Goal: Task Accomplishment & Management: Manage account settings

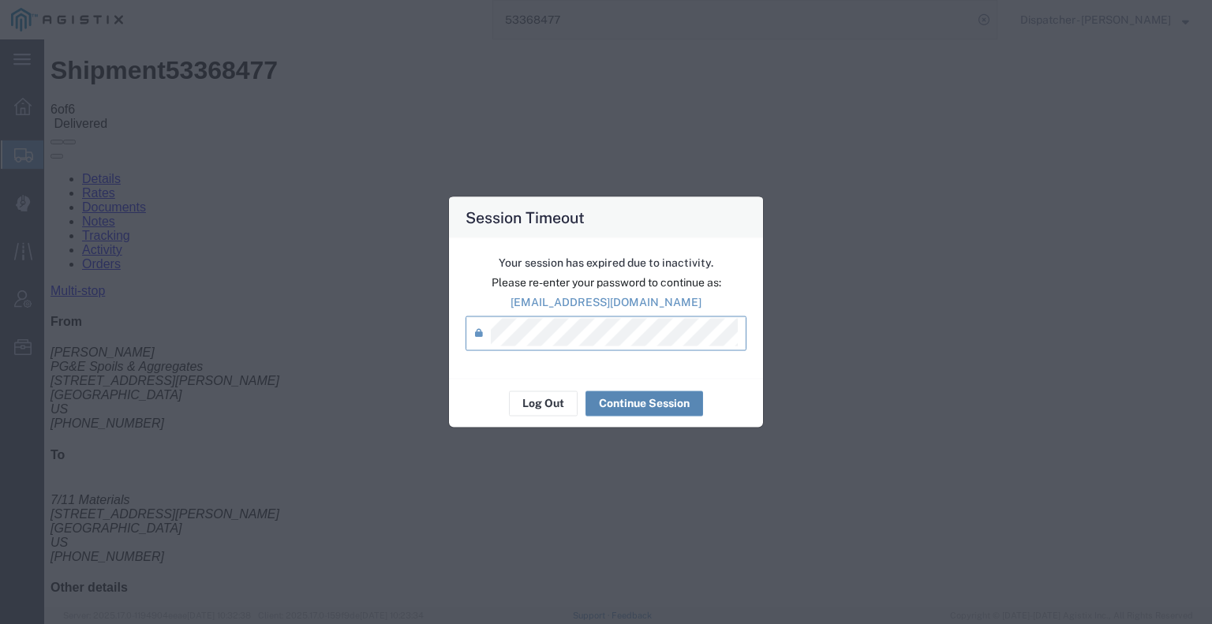
click at [635, 402] on button "Continue Session" at bounding box center [645, 403] width 118 height 25
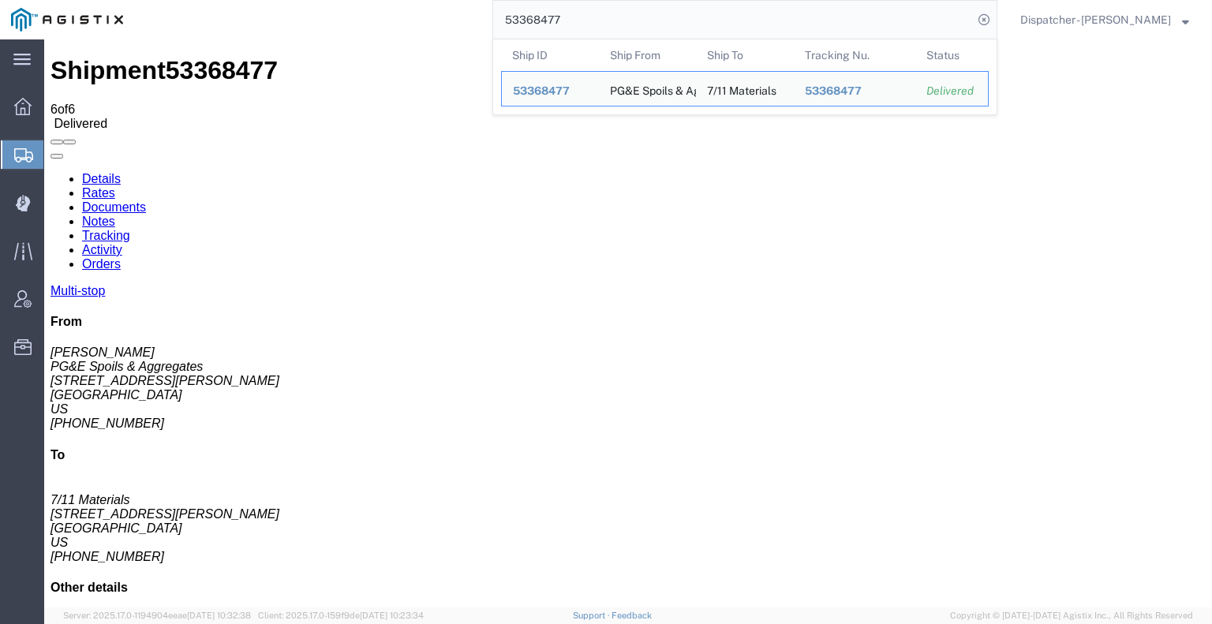
drag, startPoint x: 508, startPoint y: 21, endPoint x: 454, endPoint y: 22, distance: 54.5
click at [455, 21] on div "53368477 Ship ID Ship From Ship To Tracking Nu. Status Ship ID 53368477 Ship Fr…" at bounding box center [565, 19] width 863 height 39
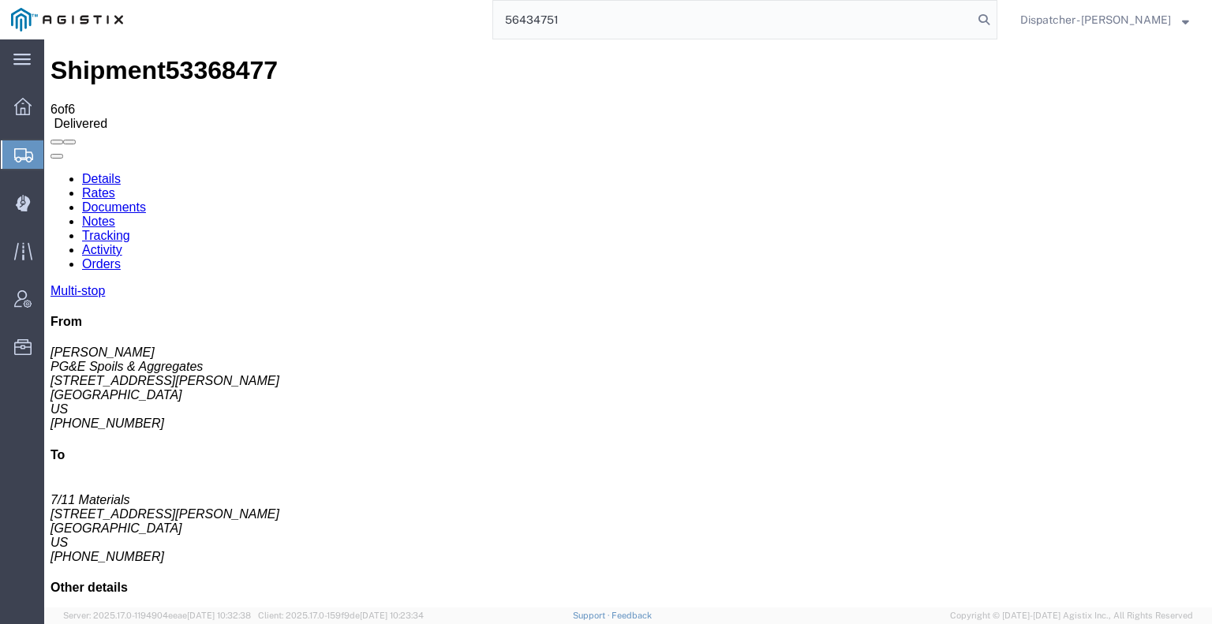
type input "56434751"
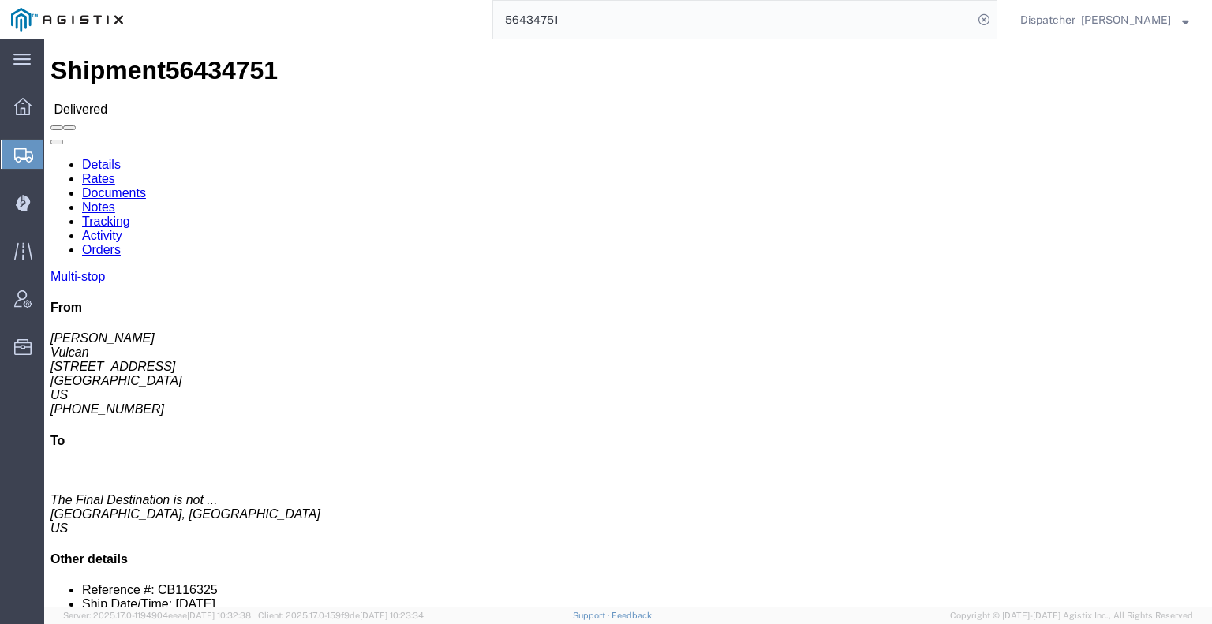
click link "Documents"
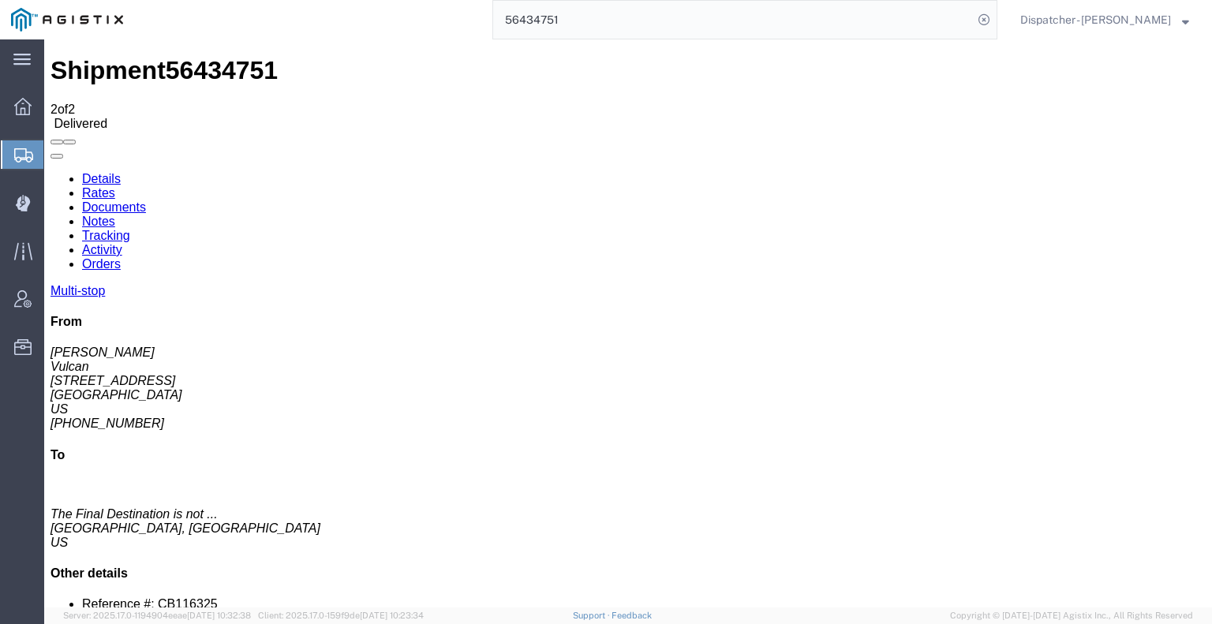
click at [115, 215] on link "Notes" at bounding box center [98, 221] width 33 height 13
click at [22, 210] on icon at bounding box center [22, 204] width 14 height 16
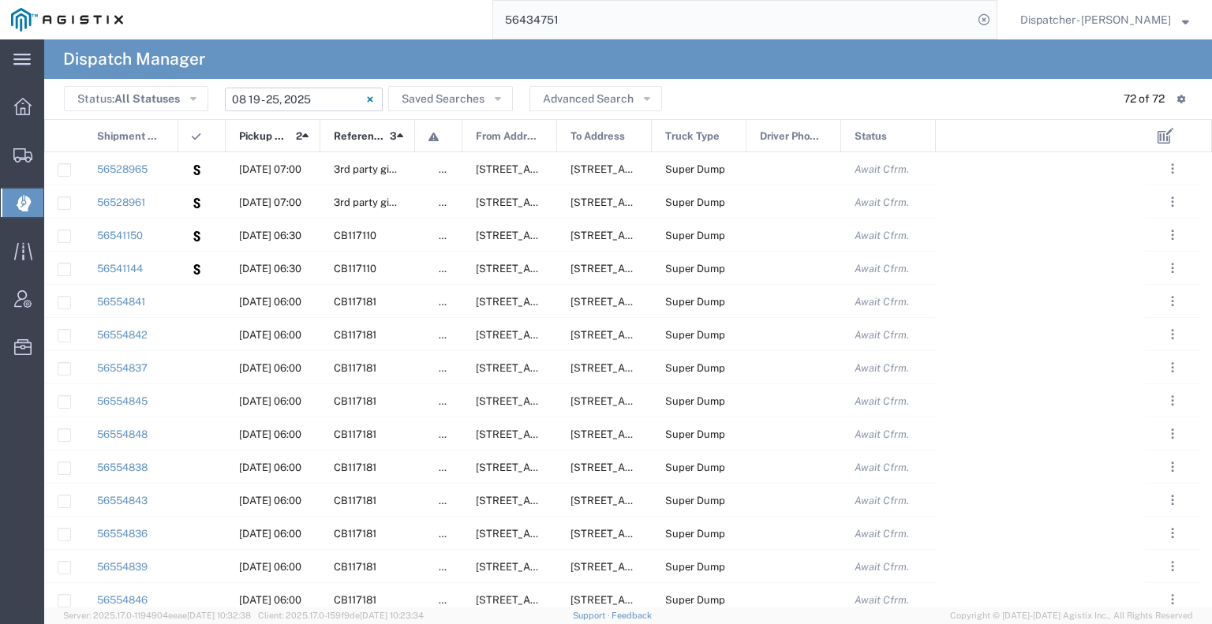
click at [307, 94] on input "[DATE] - [DATE]" at bounding box center [304, 100] width 158 height 24
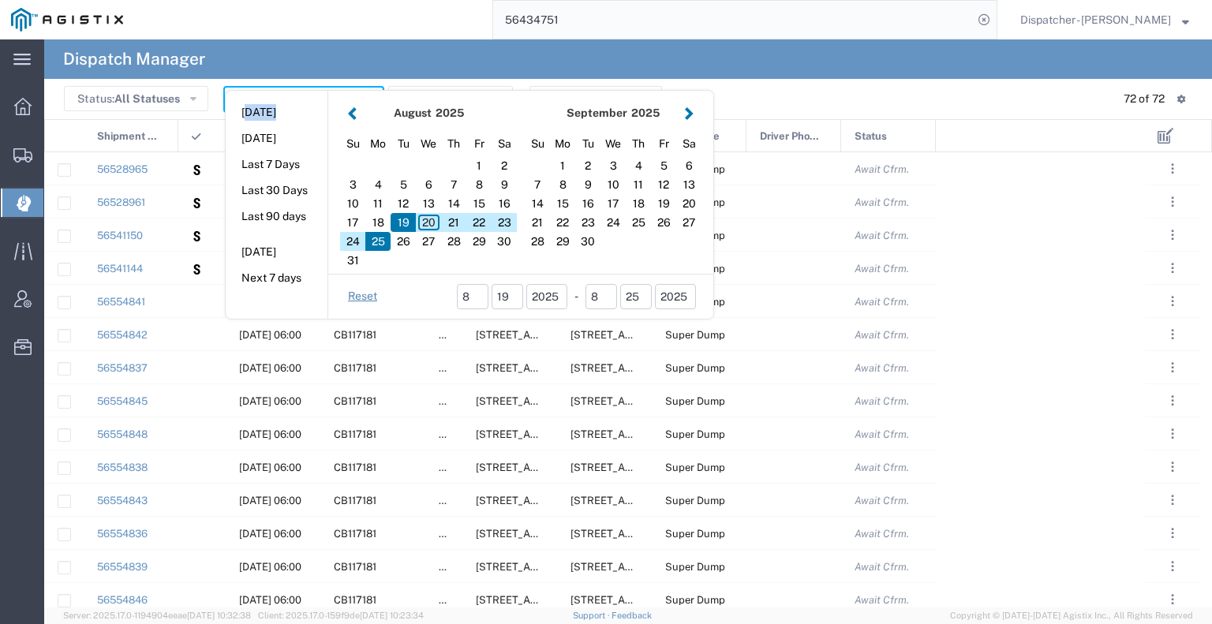
click at [306, 94] on aside "[DATE] [DATE] Last 7 Days Last 30 Days Last 90 days [DATE] Next 7 days" at bounding box center [277, 205] width 103 height 228
click at [457, 226] on div "21" at bounding box center [453, 222] width 25 height 19
type input "[DATE]"
type input "[DATE] - [DATE]"
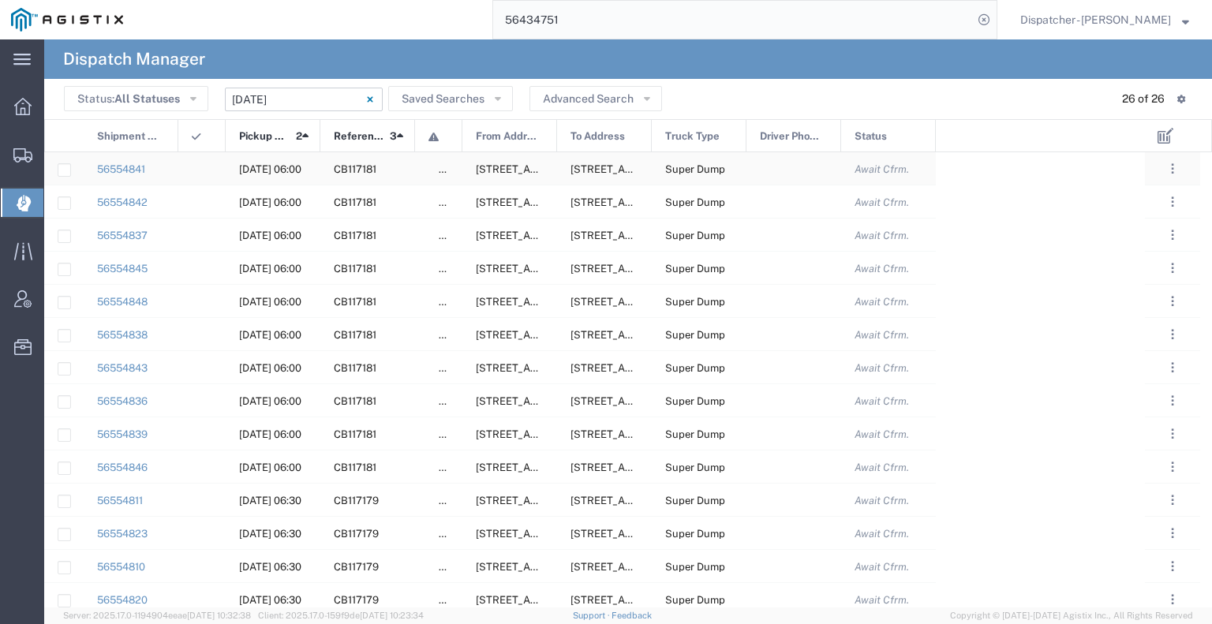
click at [195, 173] on agx-ag-table-icon-cell at bounding box center [197, 169] width 10 height 12
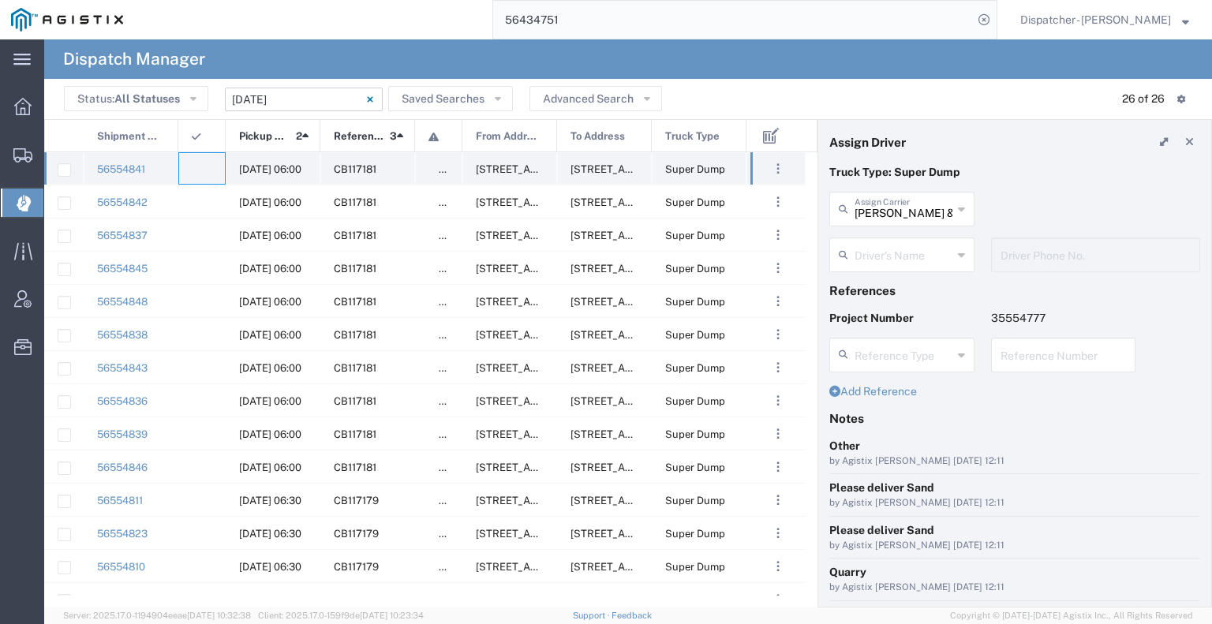
click at [192, 176] on div at bounding box center [201, 168] width 47 height 32
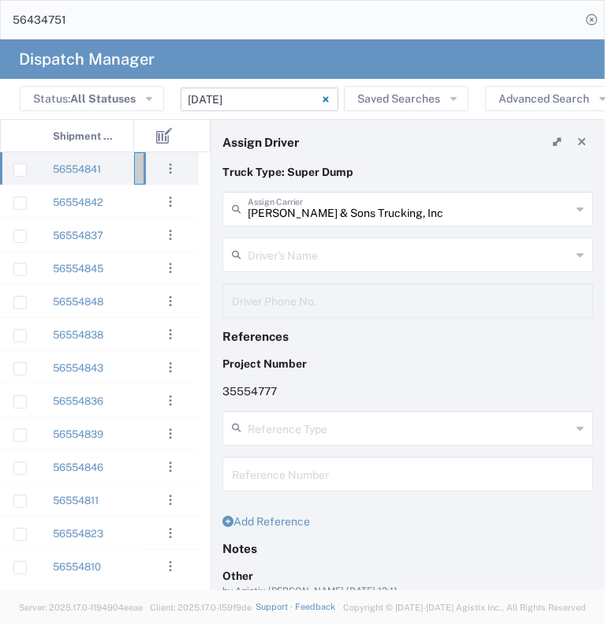
click at [316, 258] on input "text" at bounding box center [410, 254] width 324 height 28
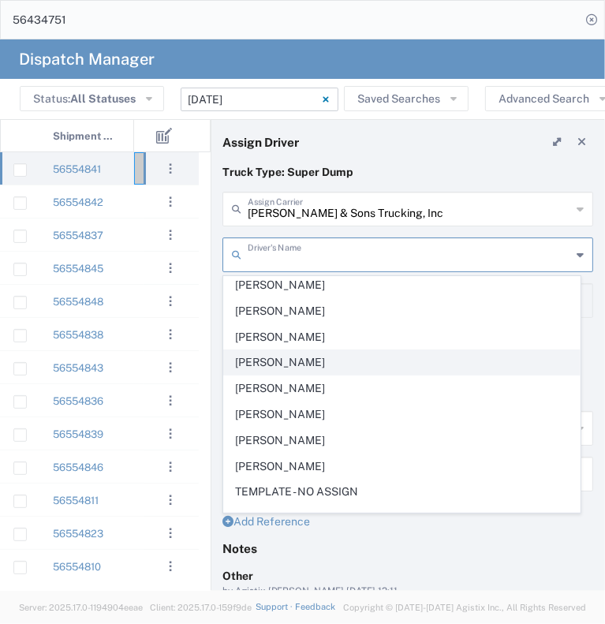
scroll to position [395, 0]
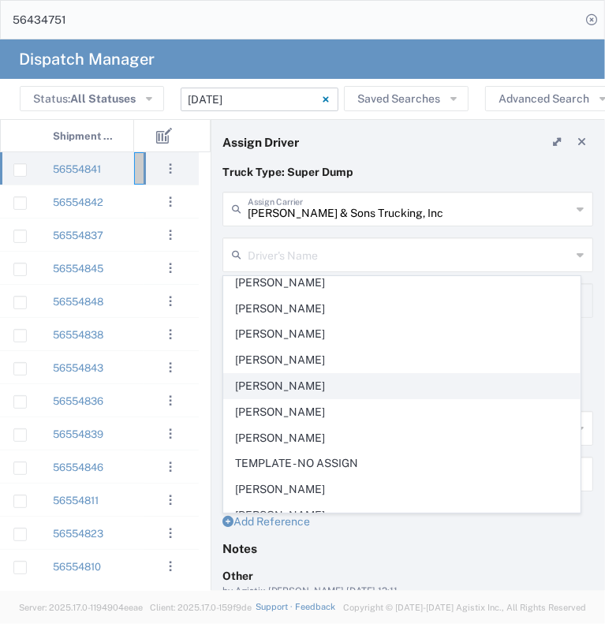
click at [335, 391] on span "[PERSON_NAME]" at bounding box center [402, 386] width 356 height 24
type input "[PERSON_NAME]"
type input "[PHONE_NUMBER]"
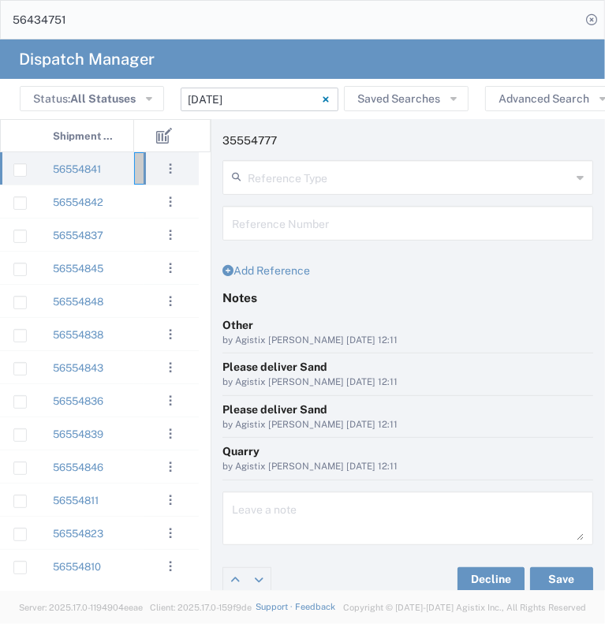
scroll to position [262, 0]
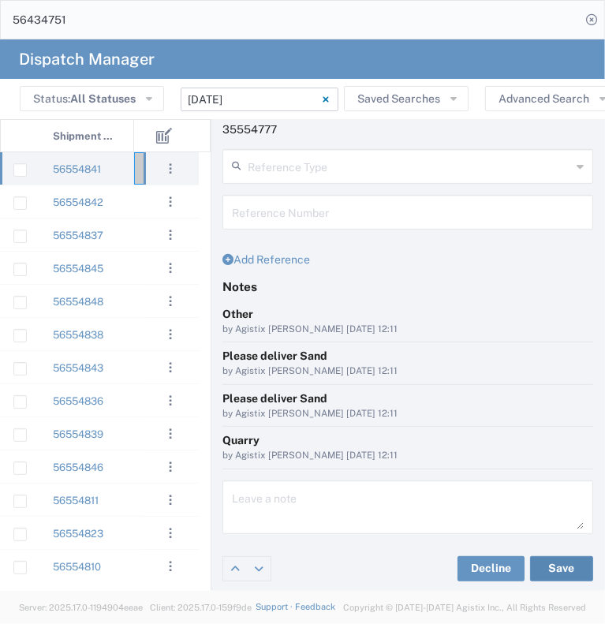
click at [537, 564] on button "Save" at bounding box center [561, 568] width 63 height 25
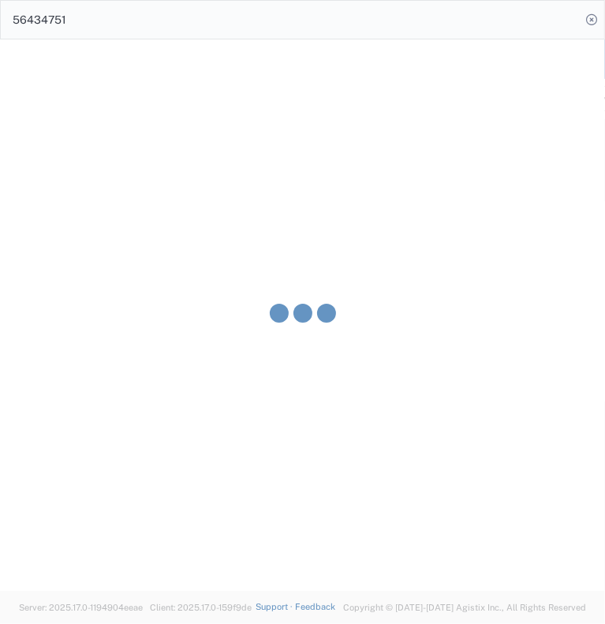
type input "[PERSON_NAME]"
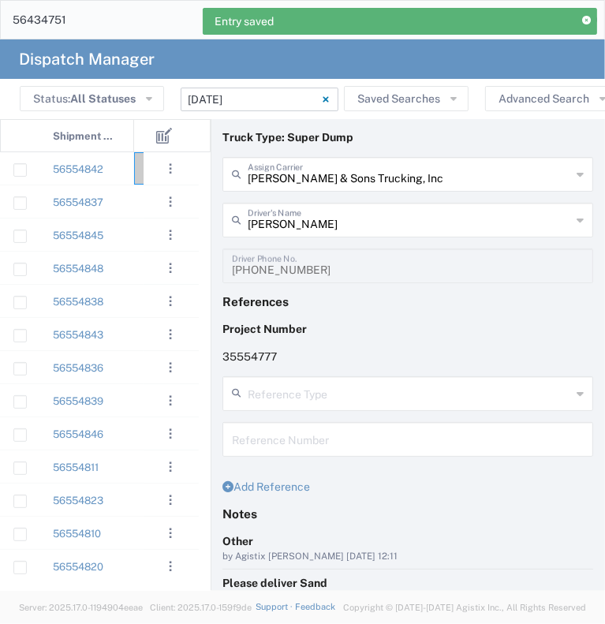
scroll to position [25, 0]
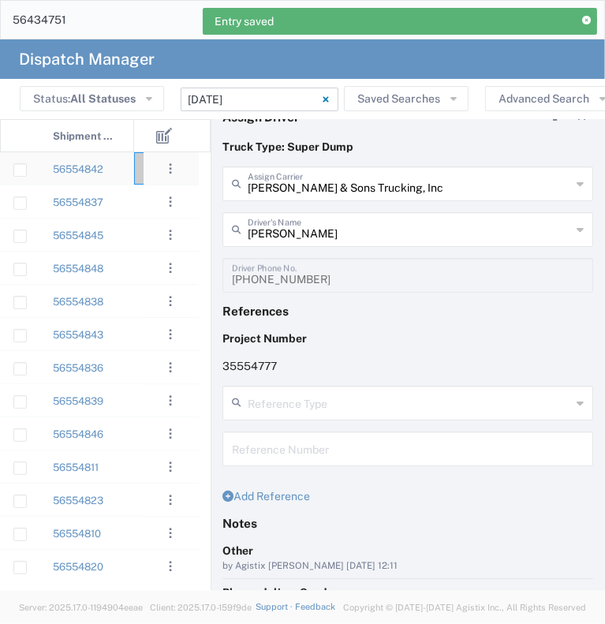
click at [122, 177] on div "56554842" at bounding box center [86, 168] width 95 height 32
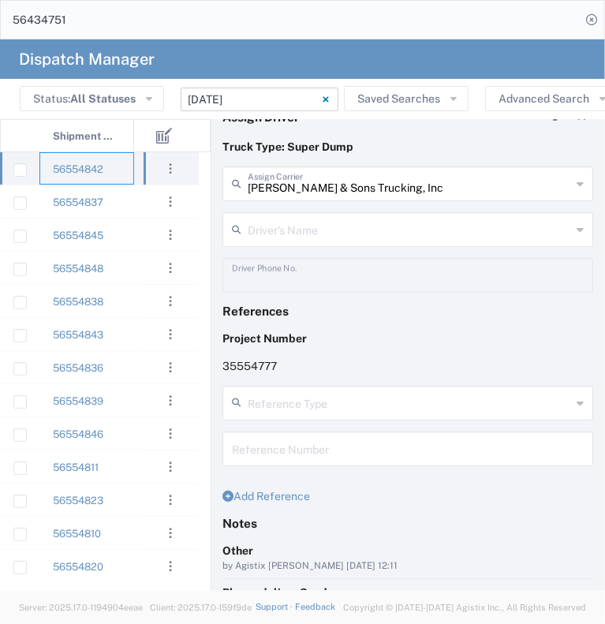
click at [309, 233] on input "text" at bounding box center [410, 229] width 324 height 28
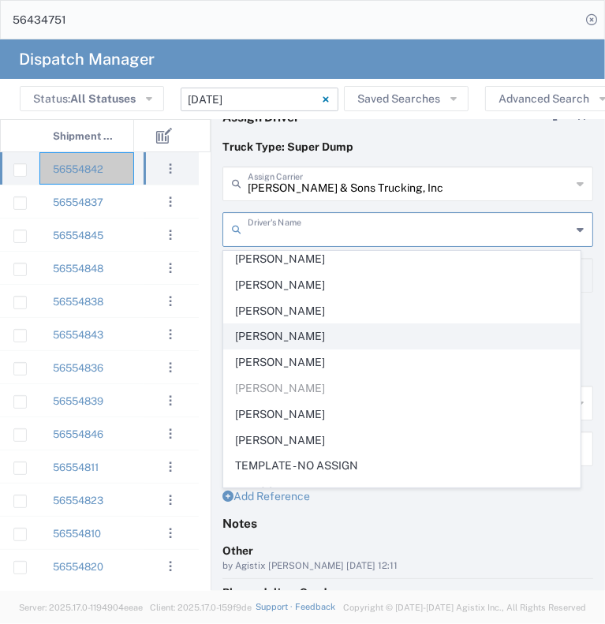
scroll to position [395, 0]
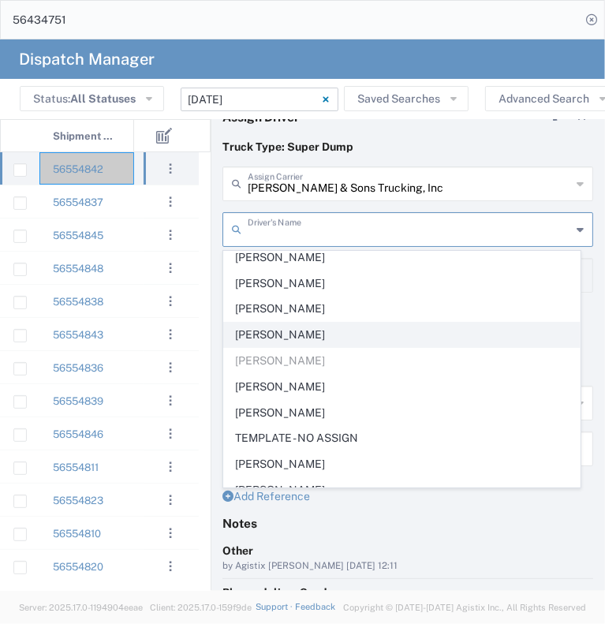
click at [310, 331] on span "[PERSON_NAME]" at bounding box center [402, 335] width 356 height 24
type input "[PERSON_NAME]"
type input "[PHONE_NUMBER]"
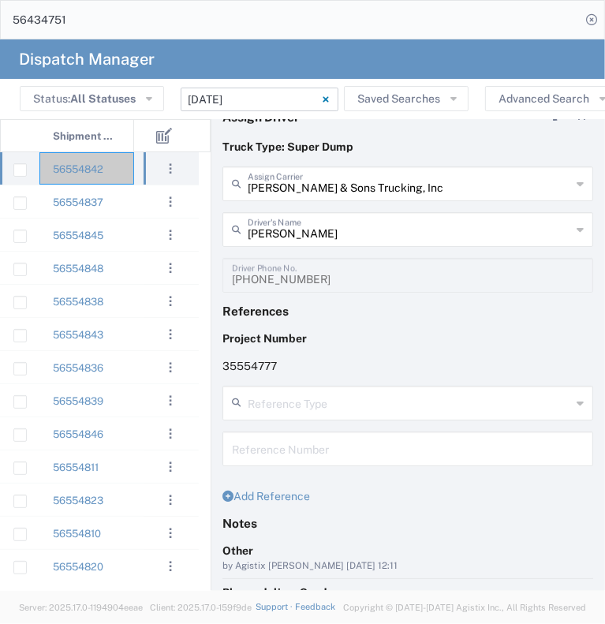
scroll to position [262, 0]
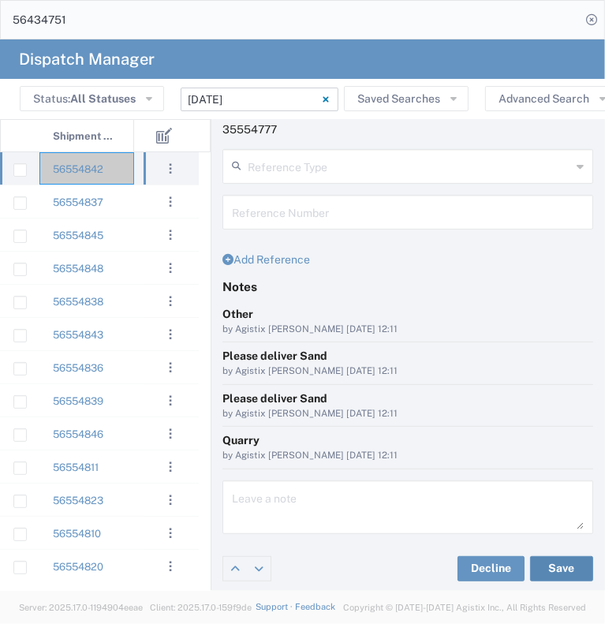
click at [559, 571] on button "Save" at bounding box center [561, 568] width 63 height 25
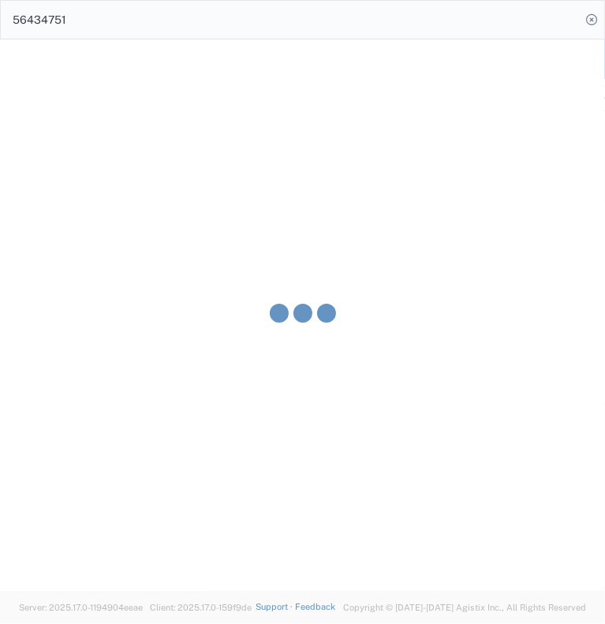
type input "[PERSON_NAME]"
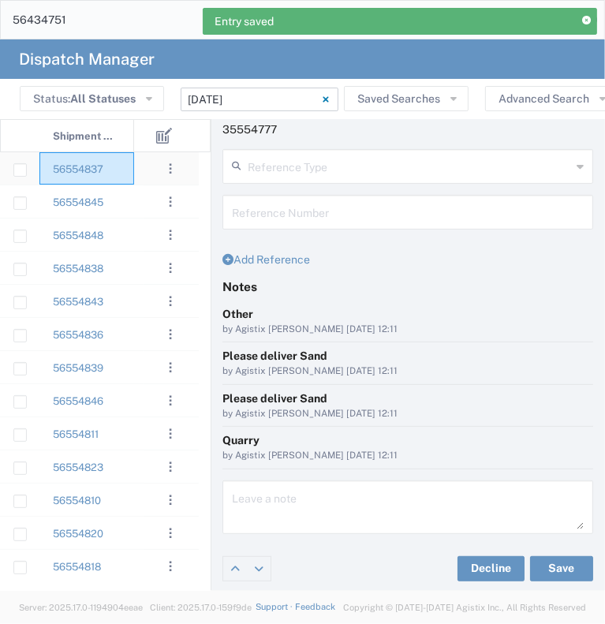
click at [127, 182] on div "56554837" at bounding box center [86, 168] width 95 height 32
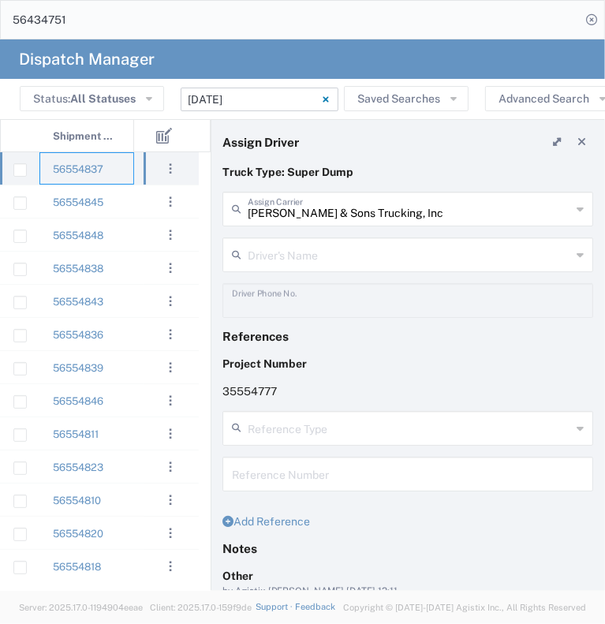
click at [297, 245] on input "text" at bounding box center [410, 254] width 324 height 28
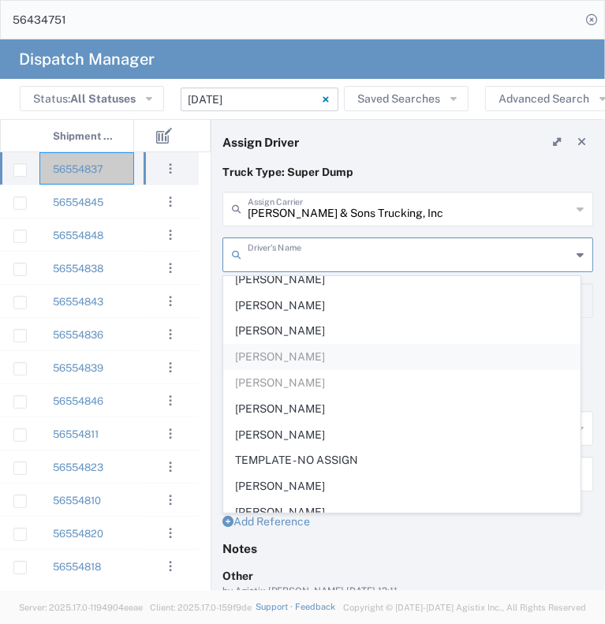
scroll to position [403, 0]
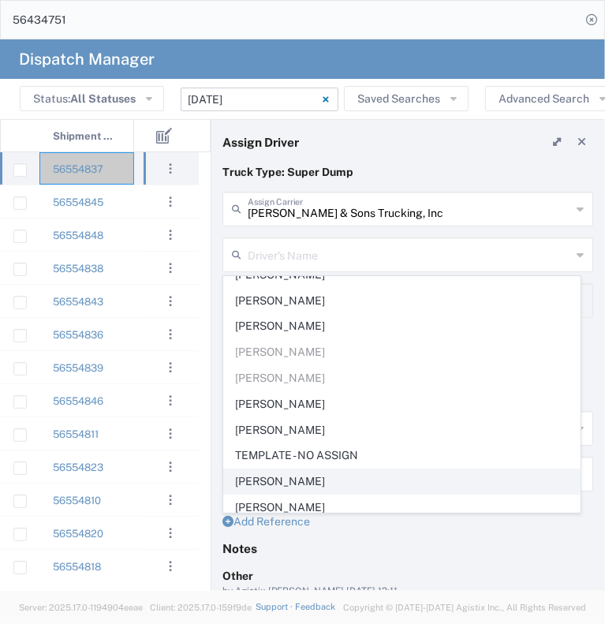
click at [306, 479] on span "[PERSON_NAME]" at bounding box center [402, 482] width 356 height 24
type input "[PERSON_NAME]"
type input "2096295517"
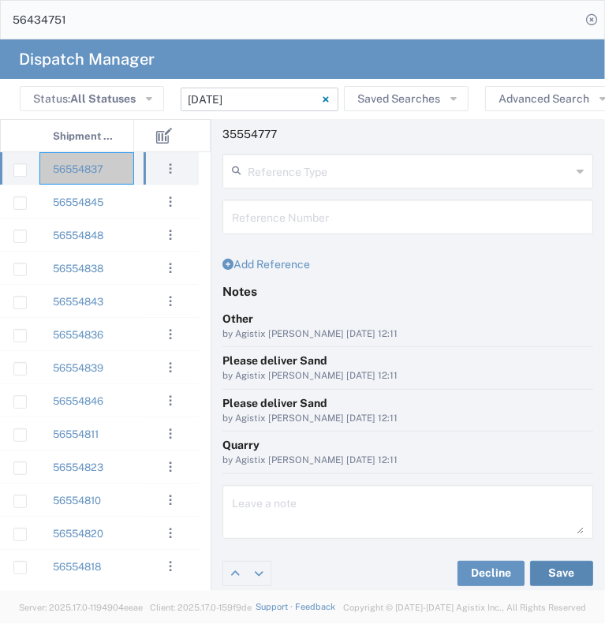
scroll to position [262, 0]
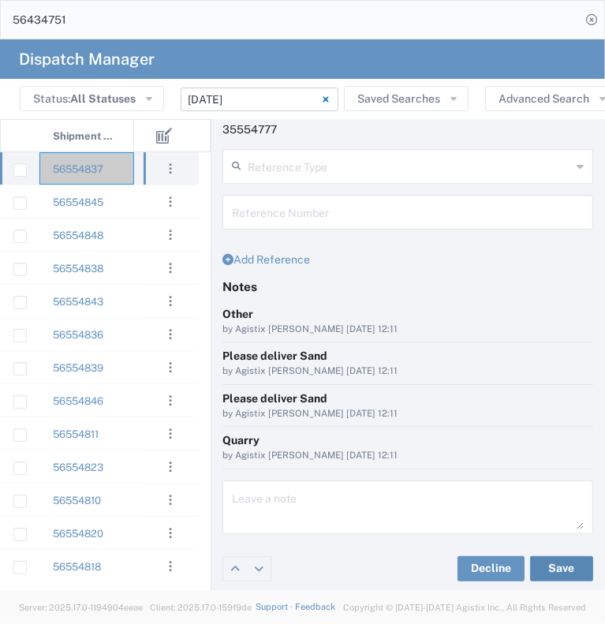
click at [571, 567] on button "Save" at bounding box center [561, 568] width 63 height 25
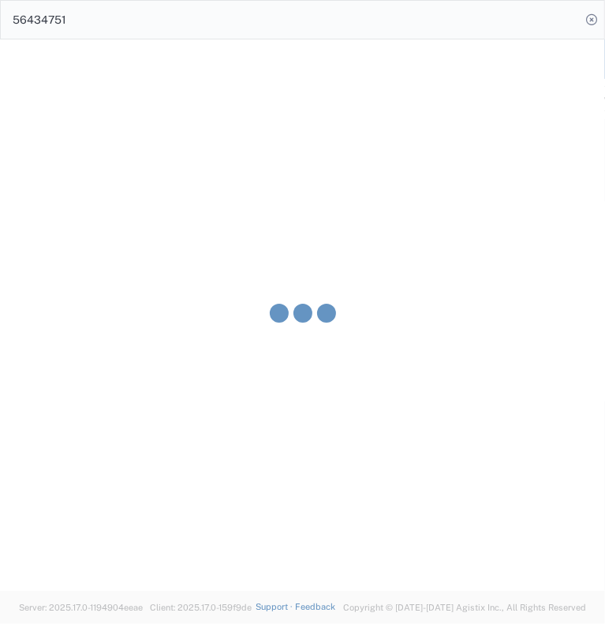
type input "[PERSON_NAME]"
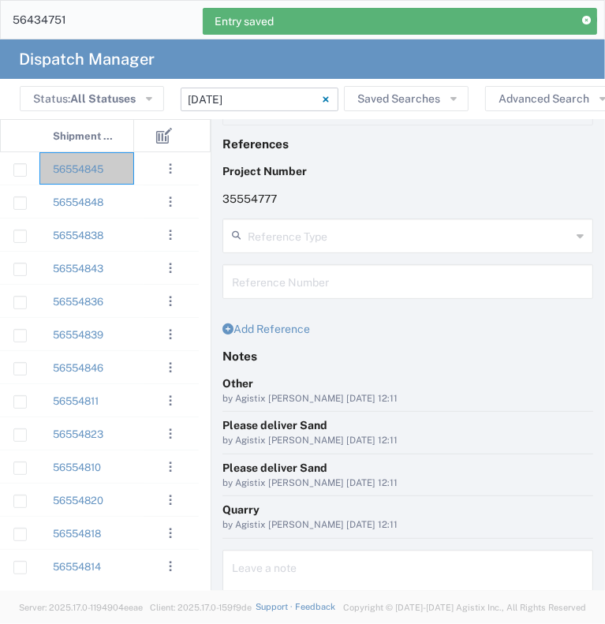
scroll to position [0, 0]
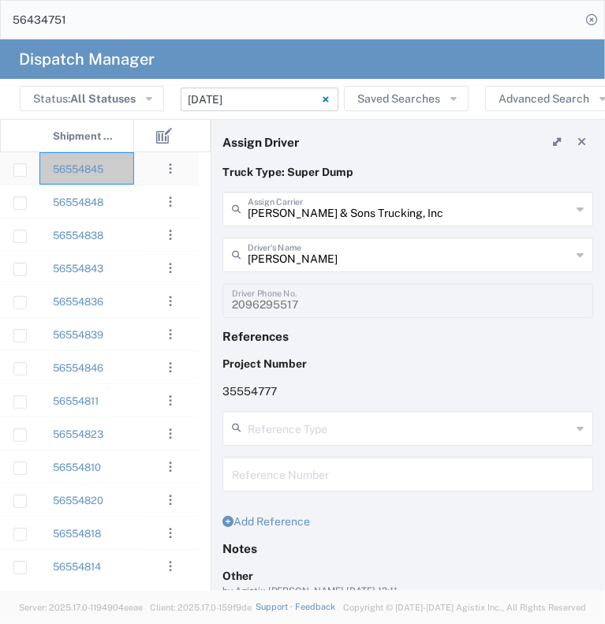
click at [130, 174] on div "56554845" at bounding box center [86, 168] width 95 height 32
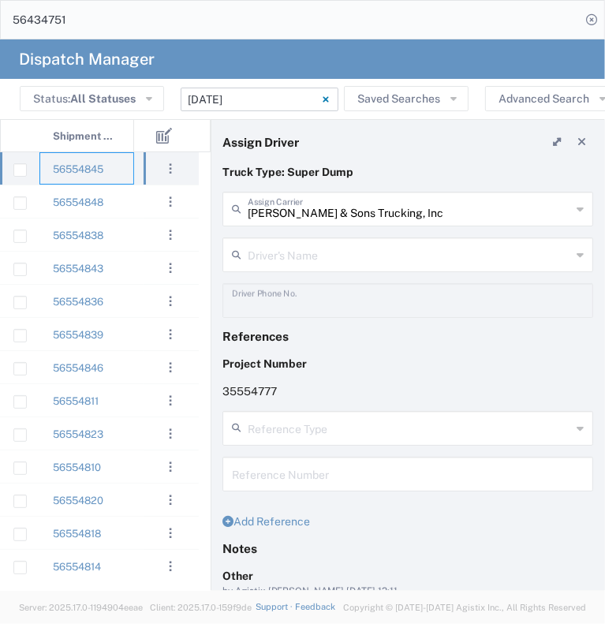
click at [375, 260] on input "text" at bounding box center [410, 254] width 324 height 28
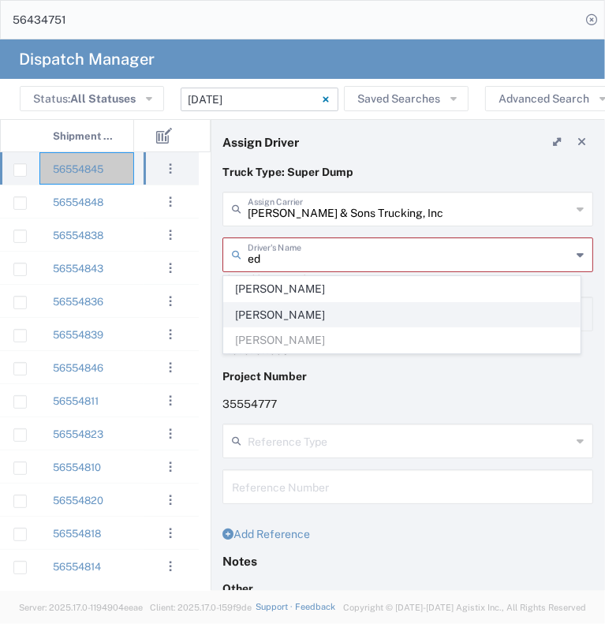
click at [346, 321] on span "[PERSON_NAME]" at bounding box center [402, 315] width 356 height 24
type input "[PERSON_NAME]"
type input "[PHONE_NUMBER]"
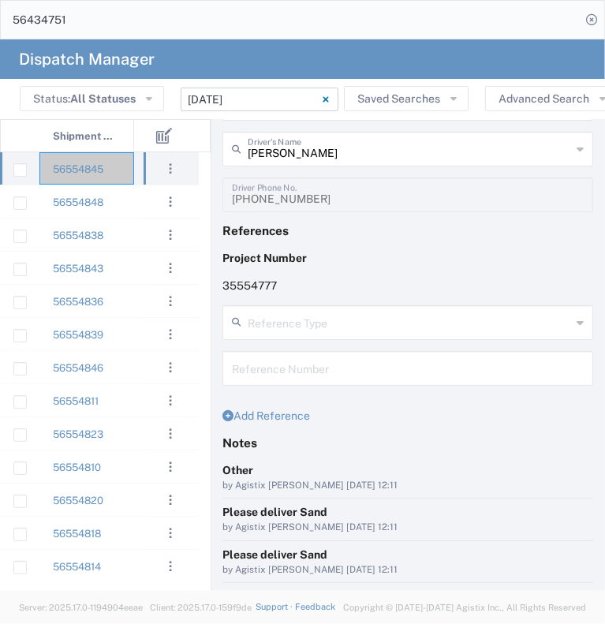
scroll to position [262, 0]
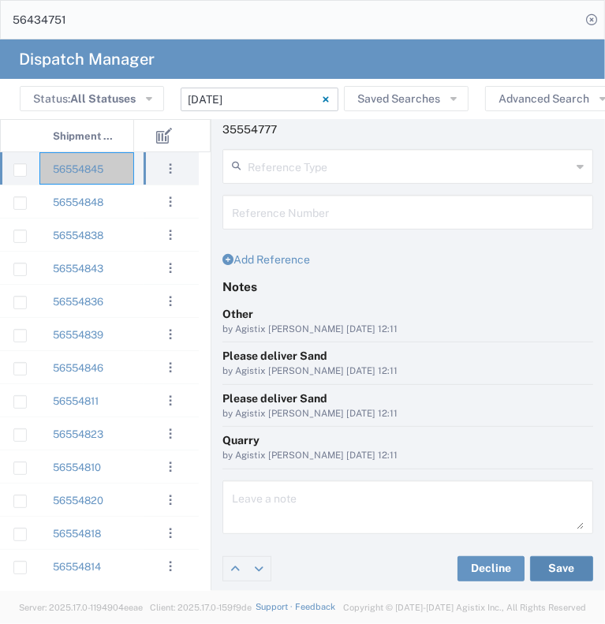
click at [552, 572] on button "Save" at bounding box center [561, 568] width 63 height 25
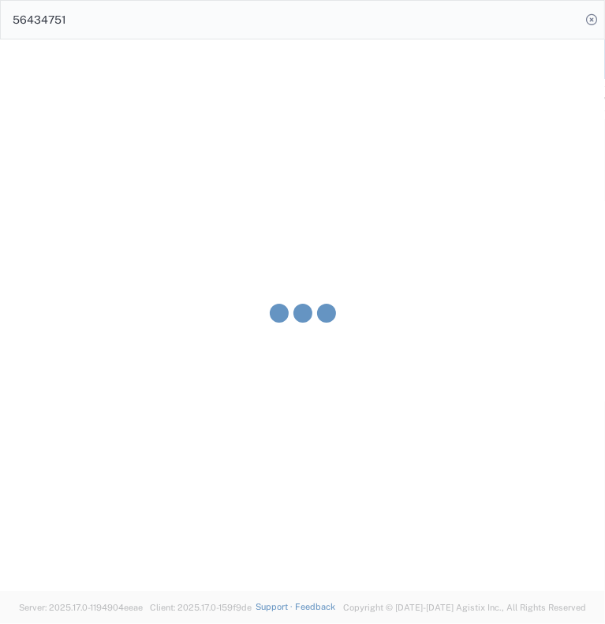
type input "[PERSON_NAME]"
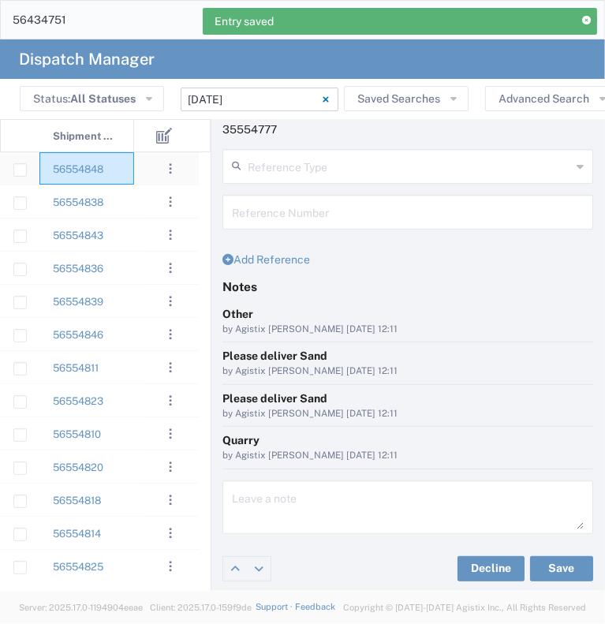
click at [126, 173] on div "56554848" at bounding box center [86, 168] width 95 height 32
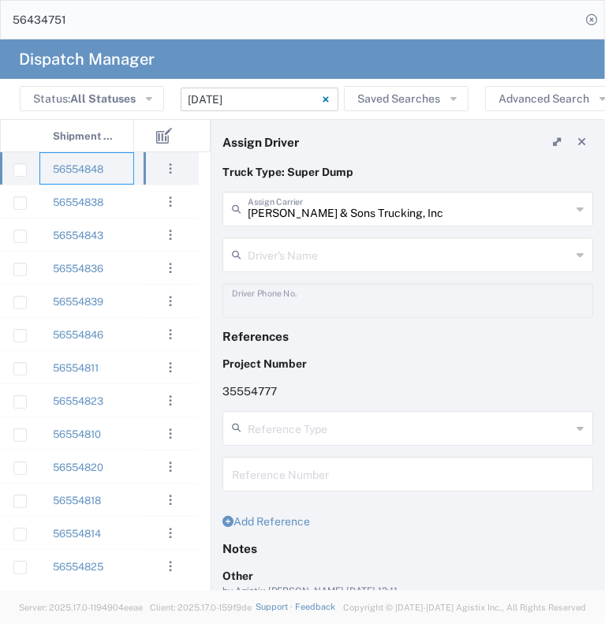
click at [306, 243] on input "text" at bounding box center [410, 254] width 324 height 28
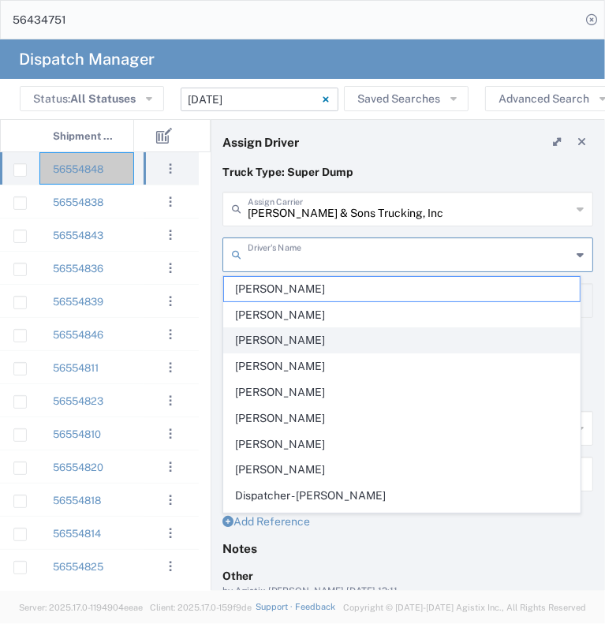
click at [275, 339] on span "[PERSON_NAME]" at bounding box center [402, 340] width 356 height 24
type input "[PERSON_NAME]"
type input "5106059971"
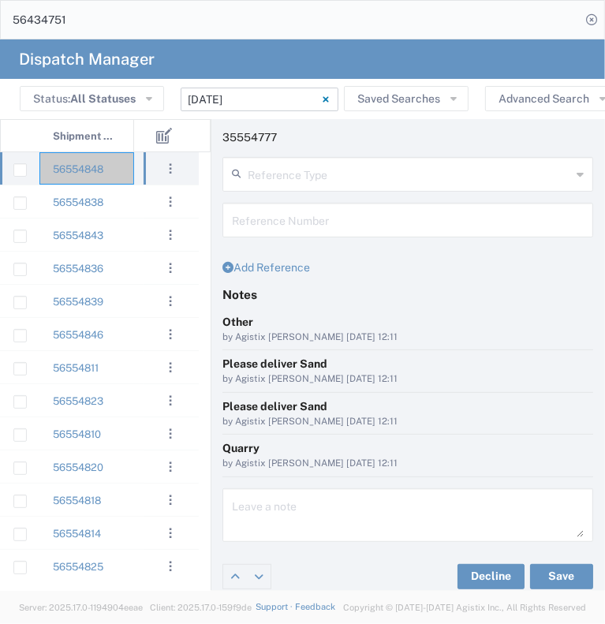
scroll to position [262, 0]
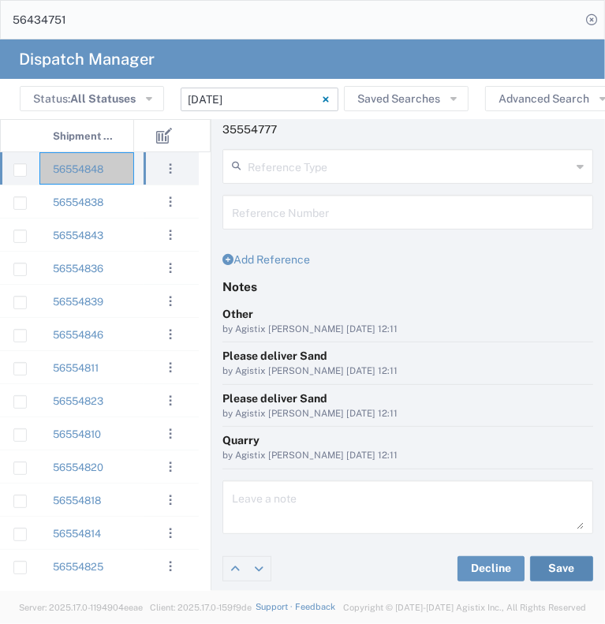
click at [554, 574] on button "Save" at bounding box center [561, 568] width 63 height 25
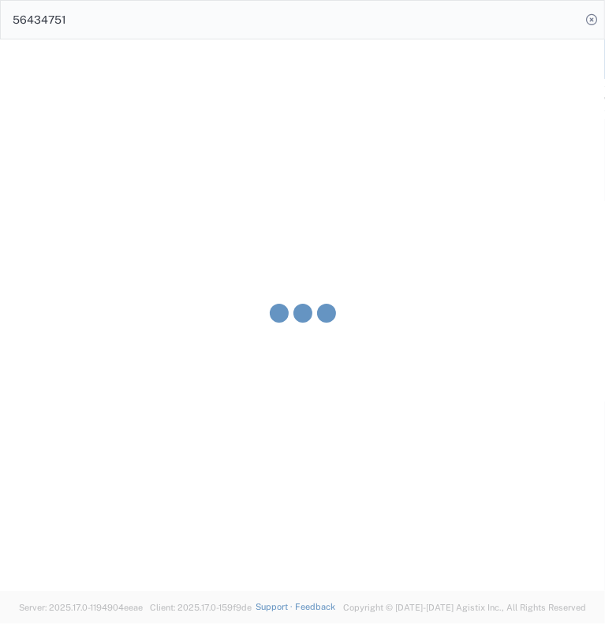
type input "[PERSON_NAME]"
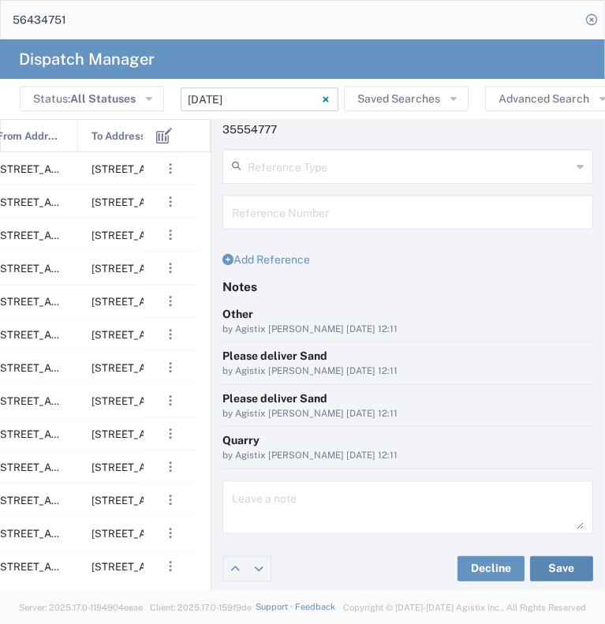
scroll to position [0, 0]
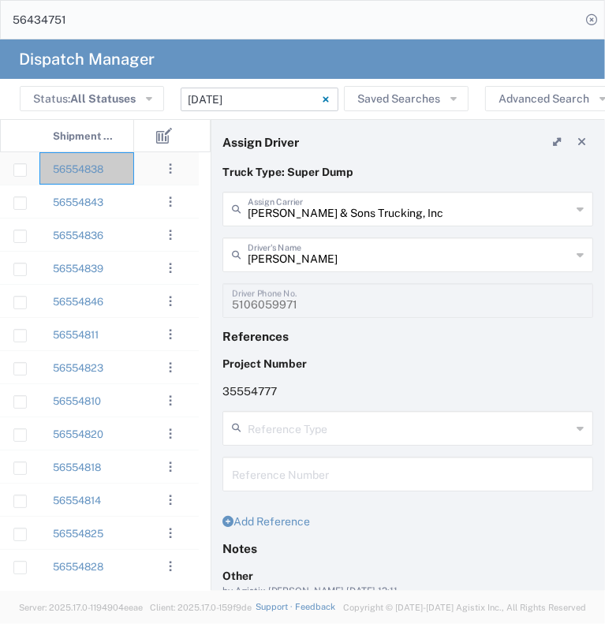
click at [127, 170] on div "56554838" at bounding box center [86, 168] width 95 height 32
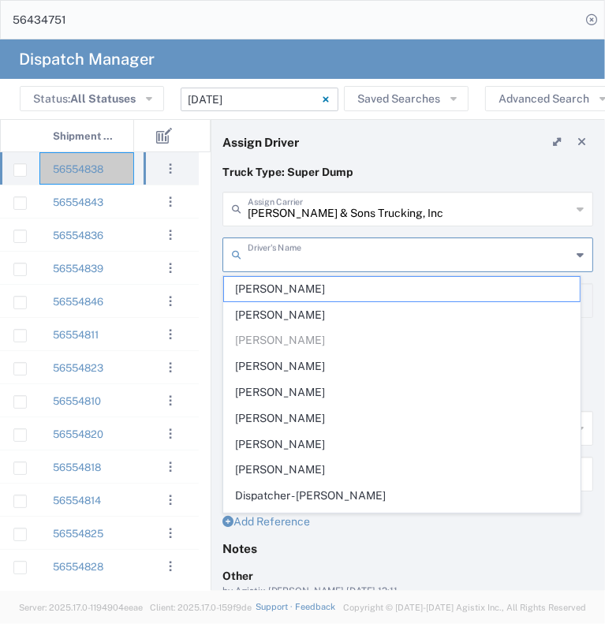
click at [368, 264] on input "text" at bounding box center [410, 254] width 324 height 28
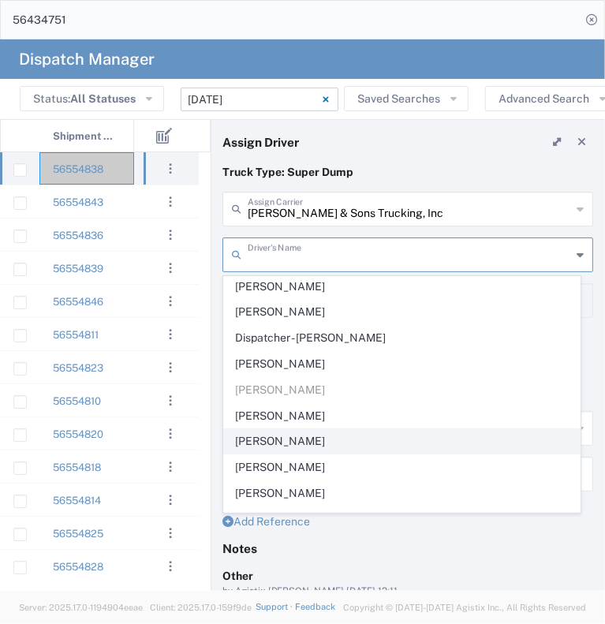
click at [291, 429] on span "[PERSON_NAME]" at bounding box center [402, 441] width 356 height 24
type input "[PERSON_NAME]"
type input "[PHONE_NUMBER]"
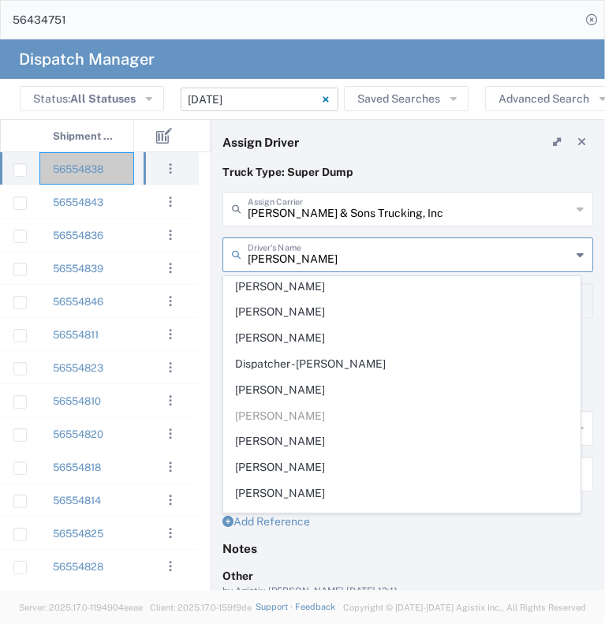
click at [290, 252] on input "[PERSON_NAME]" at bounding box center [410, 254] width 324 height 28
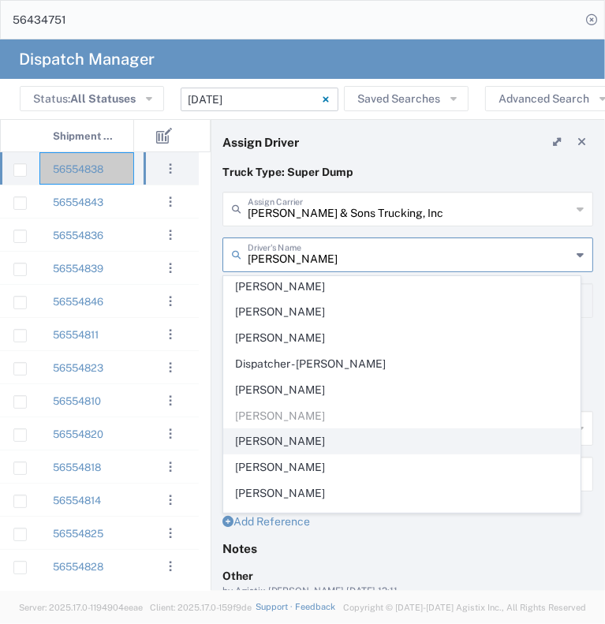
click at [303, 434] on span "[PERSON_NAME]" at bounding box center [402, 441] width 356 height 24
type input "[PERSON_NAME]"
type input "[PHONE_NUMBER]"
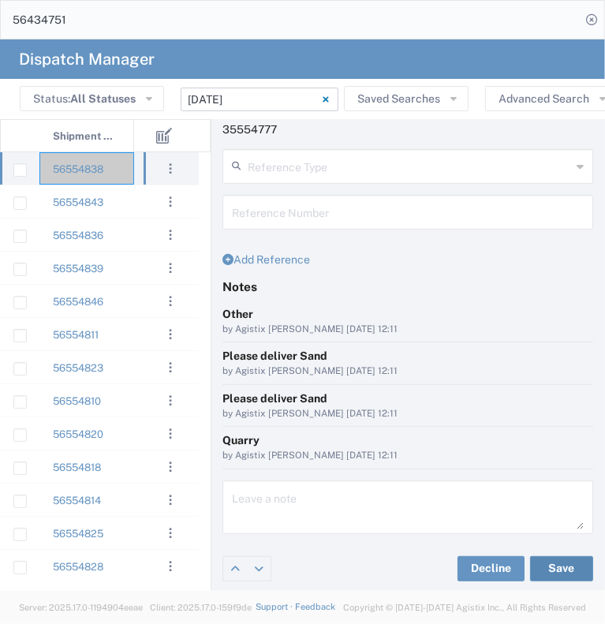
click at [561, 562] on button "Save" at bounding box center [561, 568] width 63 height 25
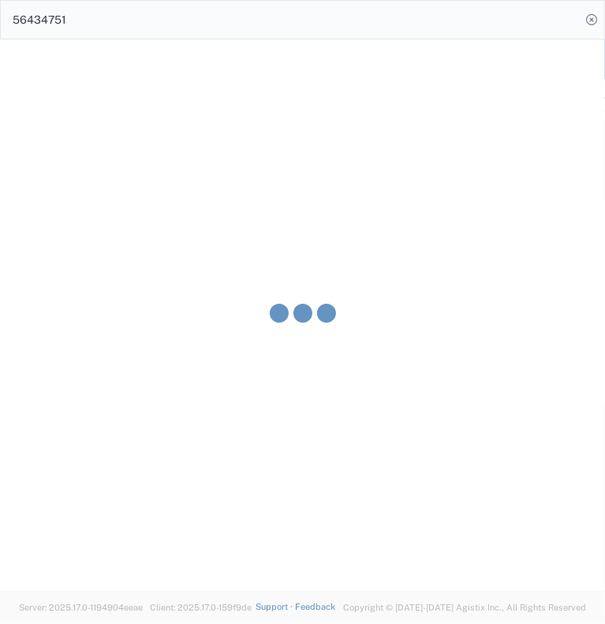
type input "[PERSON_NAME]"
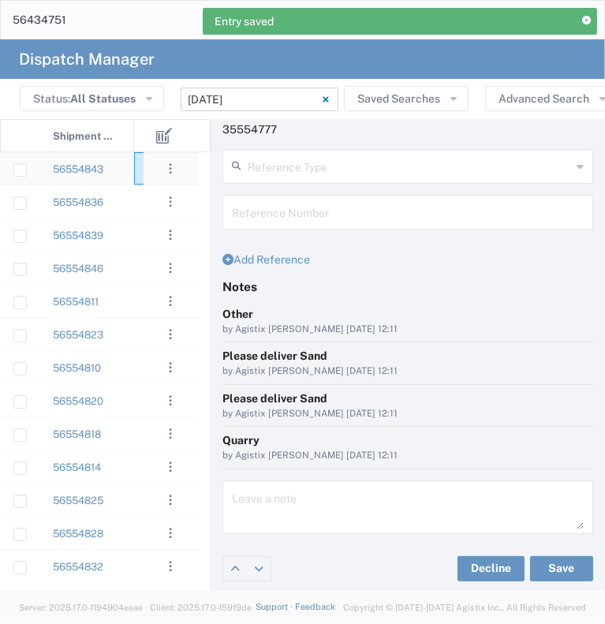
click at [134, 179] on div at bounding box center [157, 168] width 47 height 32
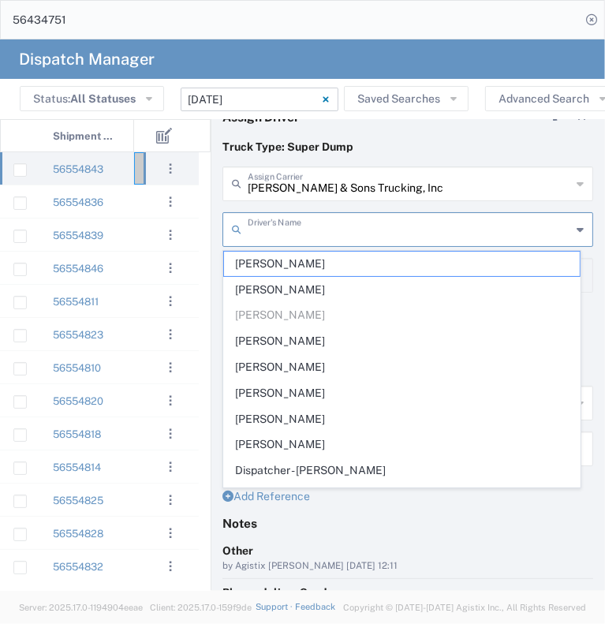
click at [368, 227] on input "text" at bounding box center [410, 229] width 324 height 28
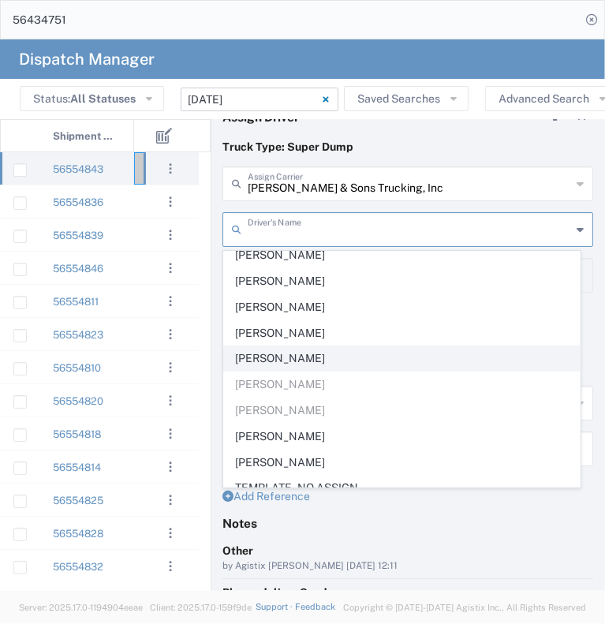
scroll to position [395, 0]
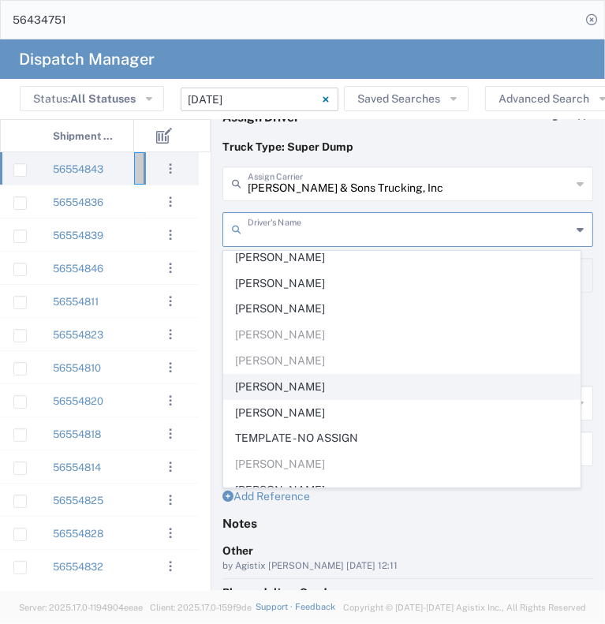
click at [331, 382] on span "[PERSON_NAME]" at bounding box center [402, 387] width 356 height 24
type input "[PERSON_NAME]"
type input "[PHONE_NUMBER]"
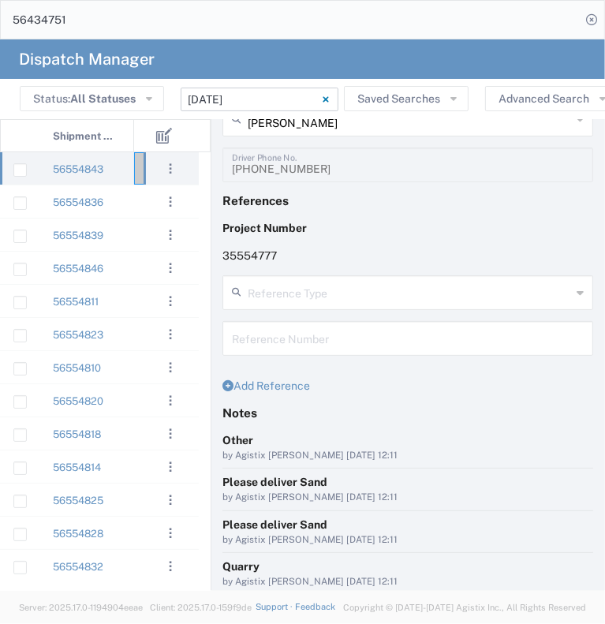
scroll to position [262, 0]
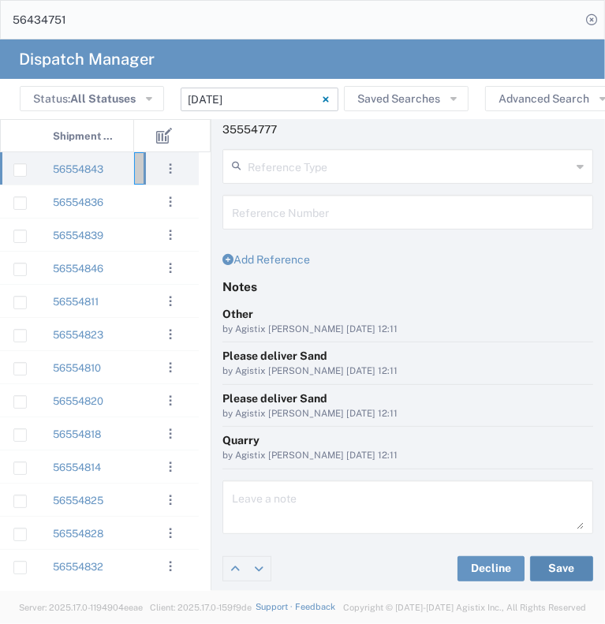
click at [540, 558] on button "Save" at bounding box center [561, 568] width 63 height 25
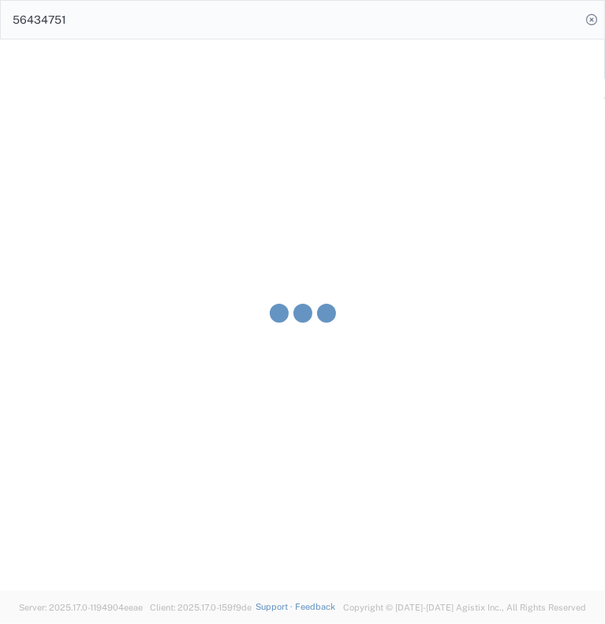
type input "[PERSON_NAME]"
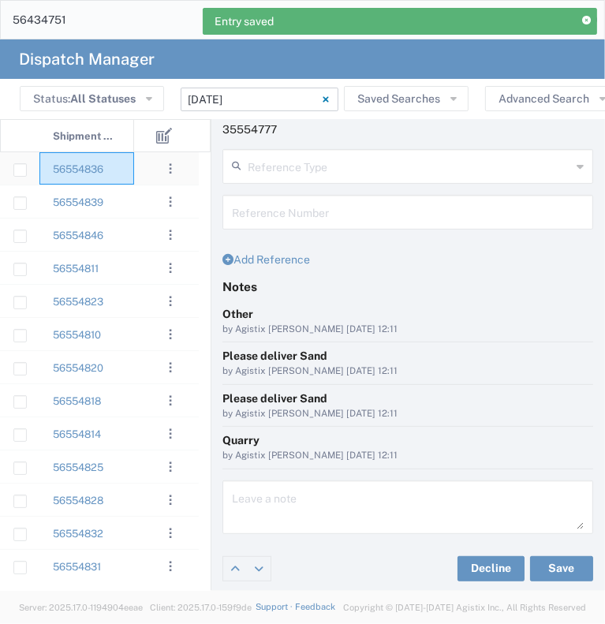
click at [127, 174] on div "56554836" at bounding box center [86, 168] width 95 height 32
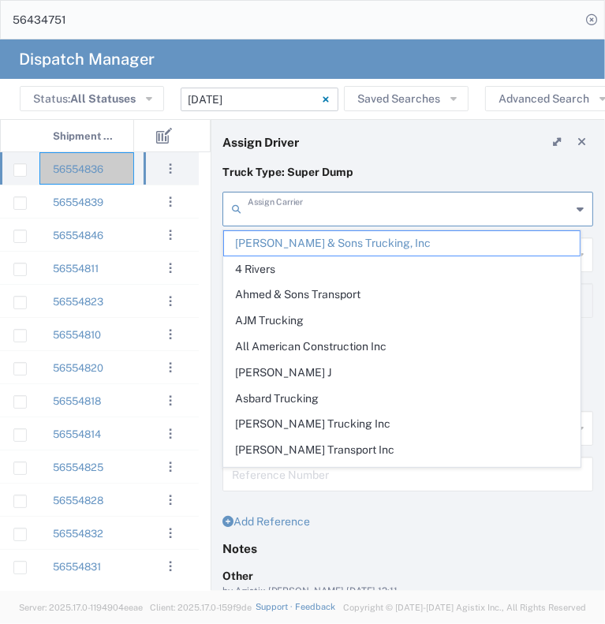
click at [319, 215] on input "text" at bounding box center [410, 208] width 324 height 28
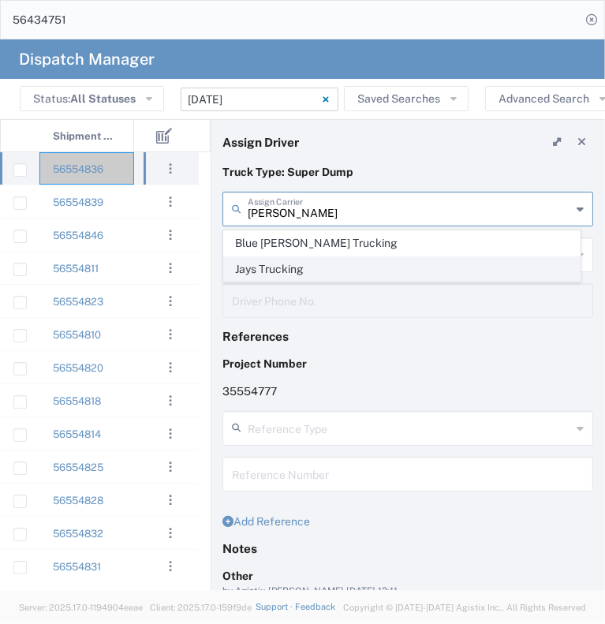
click at [299, 262] on span "Jays Trucking" at bounding box center [402, 269] width 356 height 24
type input "Jays Trucking"
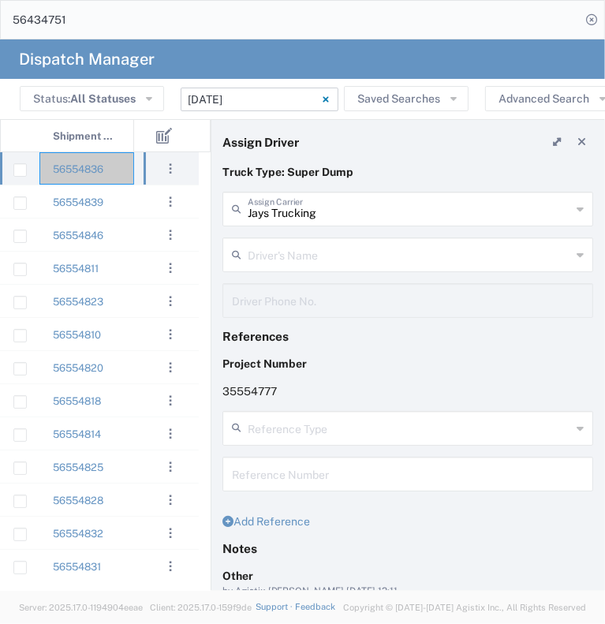
click at [298, 260] on input "text" at bounding box center [410, 254] width 324 height 28
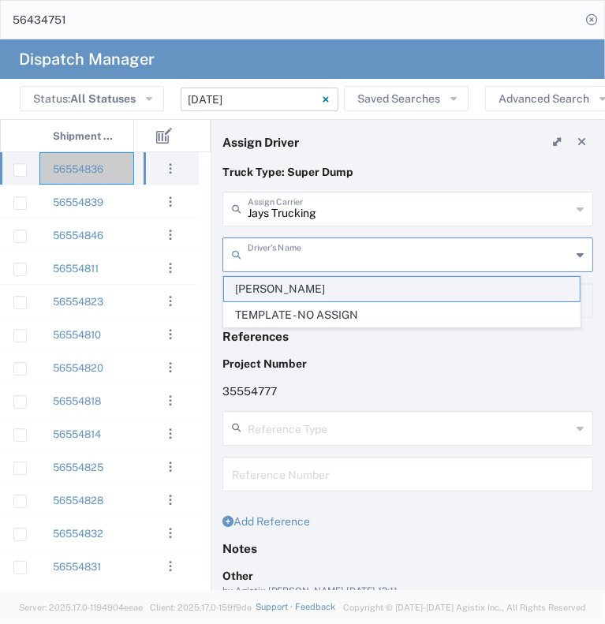
click at [308, 293] on span "[PERSON_NAME]" at bounding box center [402, 289] width 356 height 24
type input "[PERSON_NAME]"
type input "[PHONE_NUMBER]"
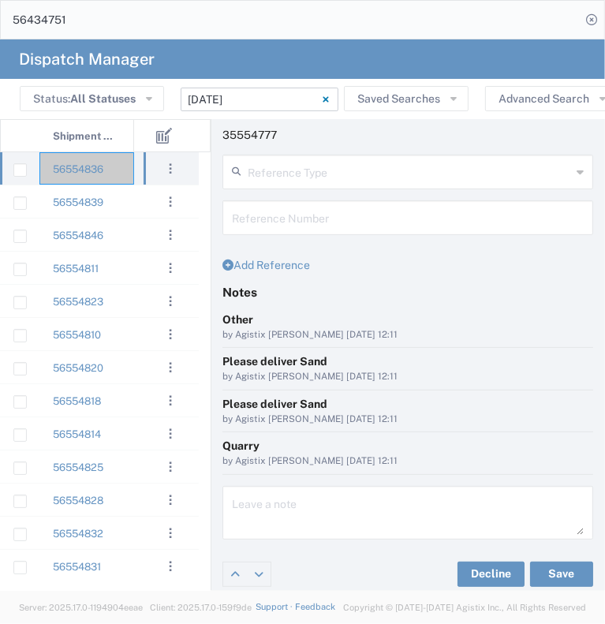
scroll to position [262, 0]
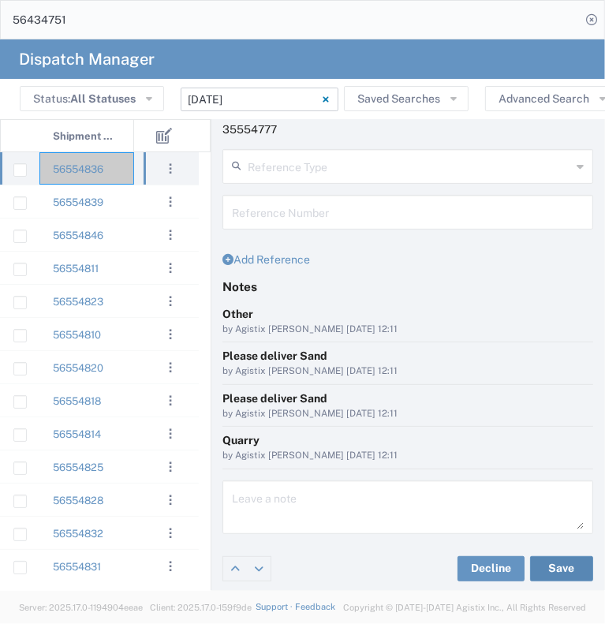
click at [552, 558] on button "Save" at bounding box center [561, 568] width 63 height 25
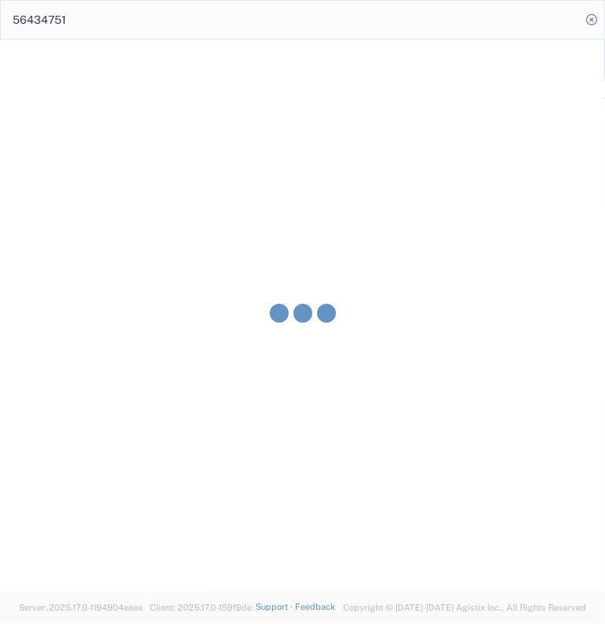
type input "[PERSON_NAME]"
type input "Jays Trucking"
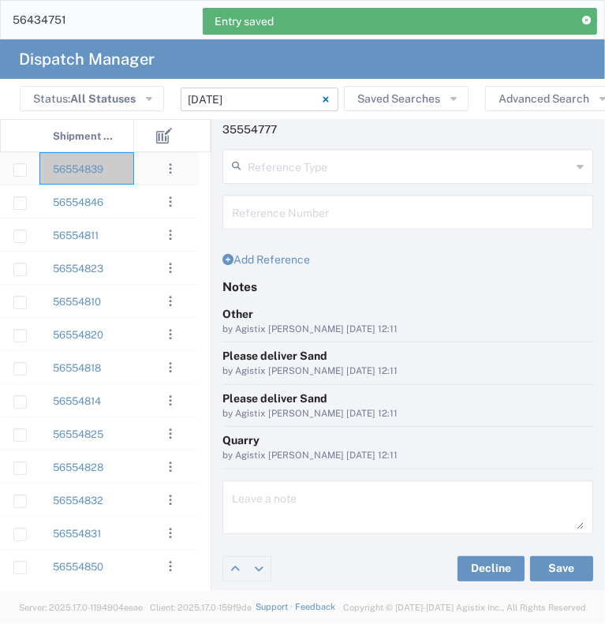
click at [128, 173] on div "56554839" at bounding box center [86, 168] width 95 height 32
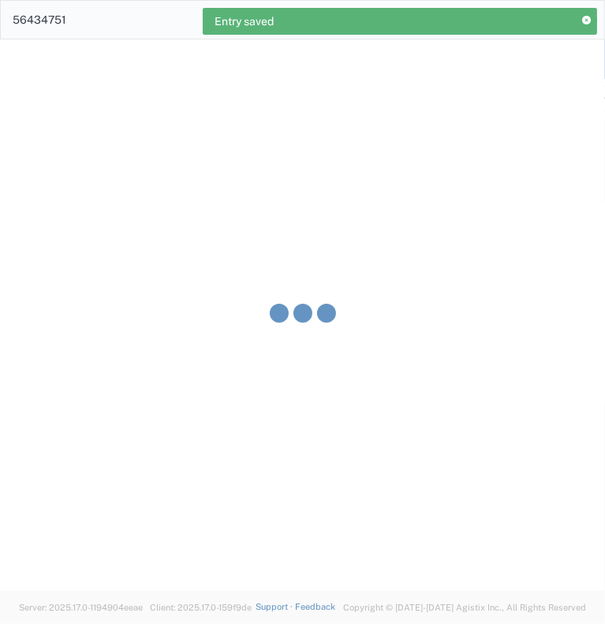
type input "[PERSON_NAME] & Sons Trucking, Inc"
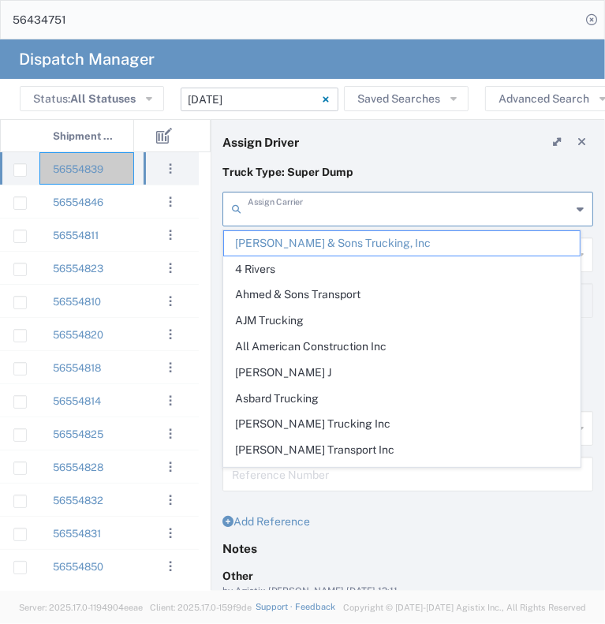
click at [329, 213] on input "text" at bounding box center [410, 208] width 324 height 28
type input "m"
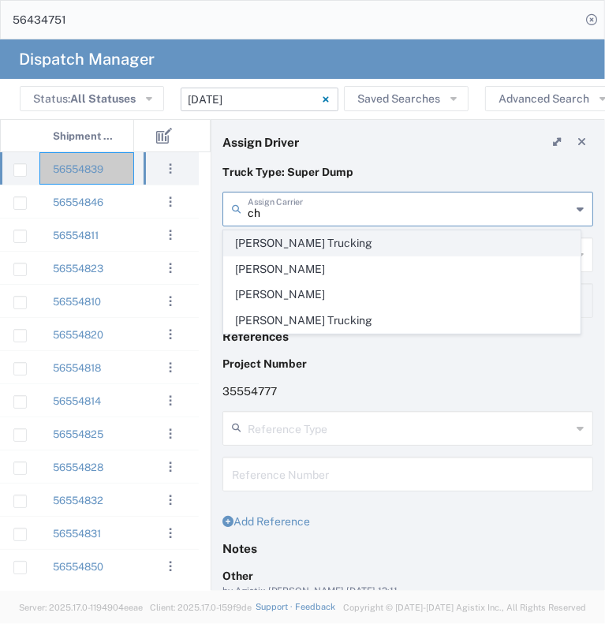
click at [335, 243] on span "[PERSON_NAME] Trucking" at bounding box center [402, 243] width 356 height 24
type input "[PERSON_NAME] Trucking"
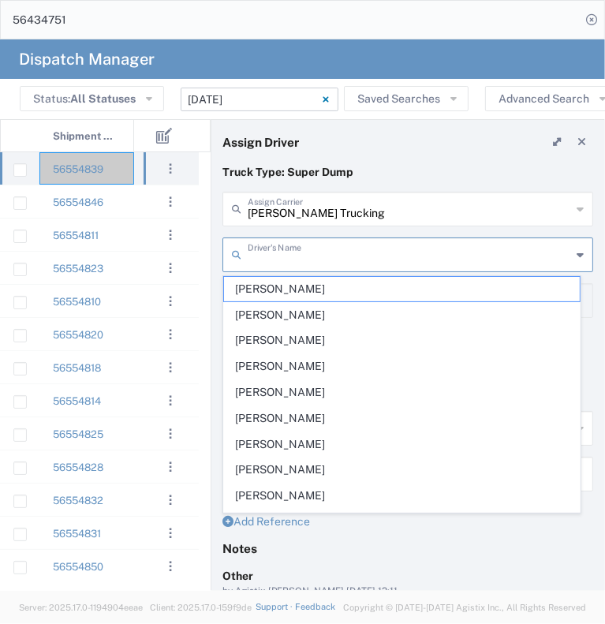
click at [409, 265] on input "text" at bounding box center [410, 254] width 324 height 28
click at [344, 283] on span "[PERSON_NAME]" at bounding box center [402, 289] width 356 height 24
type input "[PERSON_NAME]"
type input "5302168111"
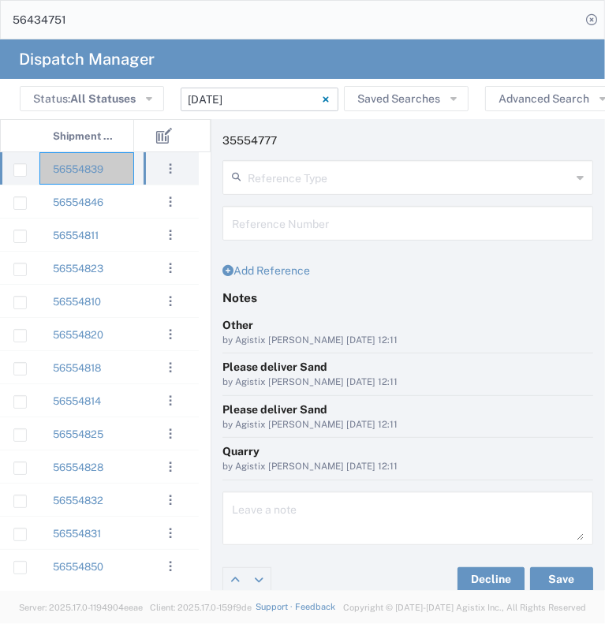
scroll to position [262, 0]
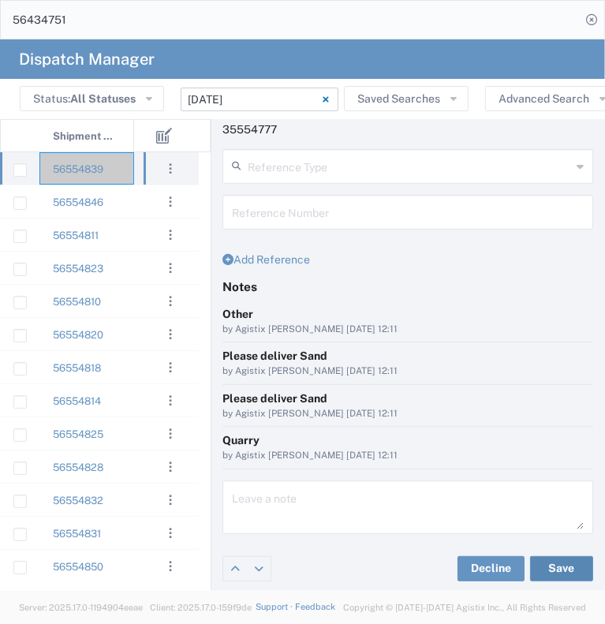
click at [558, 566] on button "Save" at bounding box center [561, 568] width 63 height 25
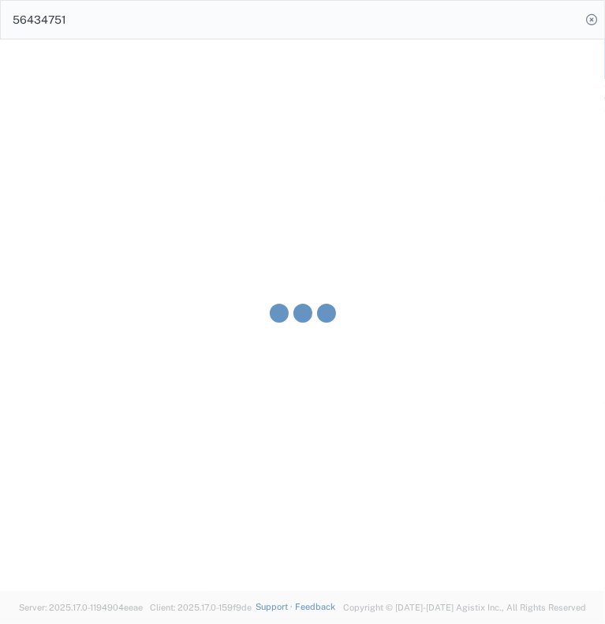
type input "[PERSON_NAME]"
type input "[PERSON_NAME] Trucking"
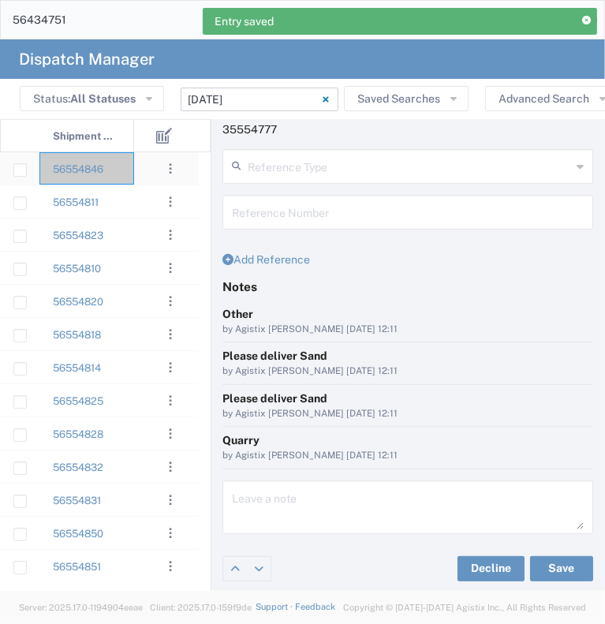
click at [129, 175] on div "56554846" at bounding box center [86, 168] width 95 height 32
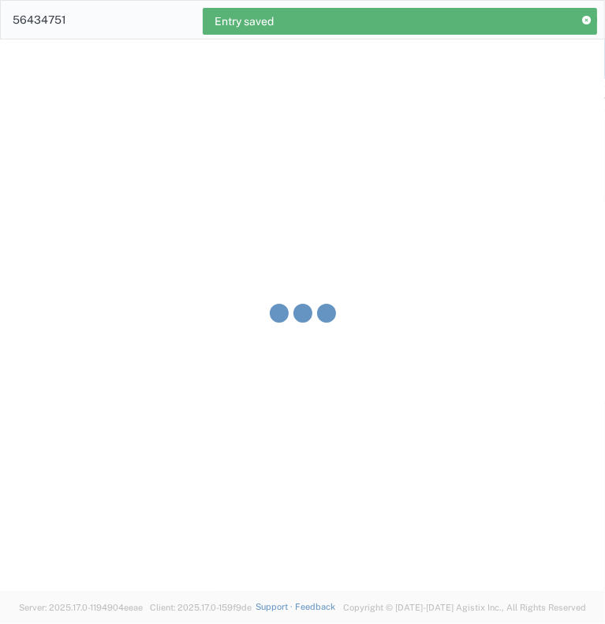
type input "[PERSON_NAME] & Sons Trucking, Inc"
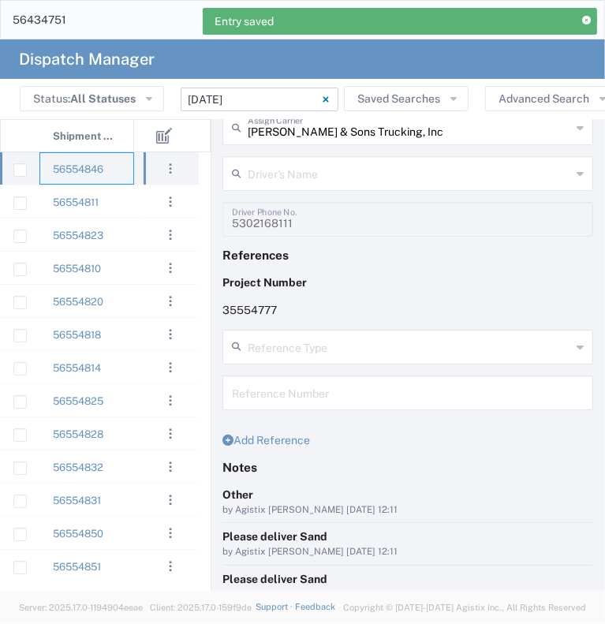
scroll to position [25, 0]
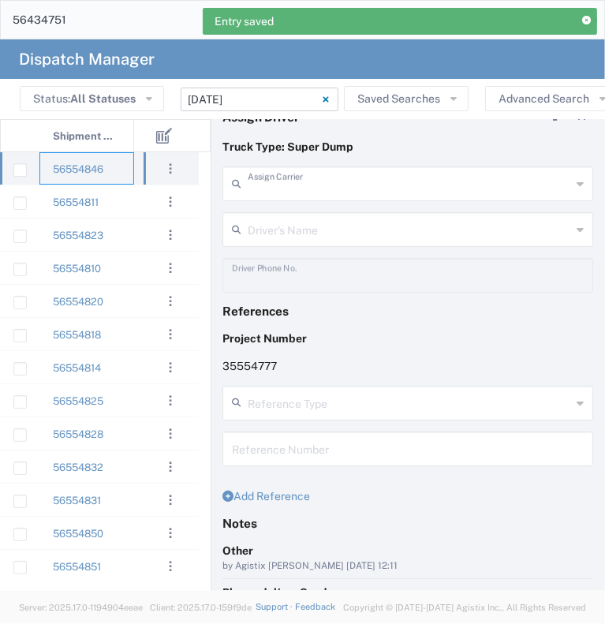
click at [338, 189] on input "text" at bounding box center [410, 183] width 324 height 28
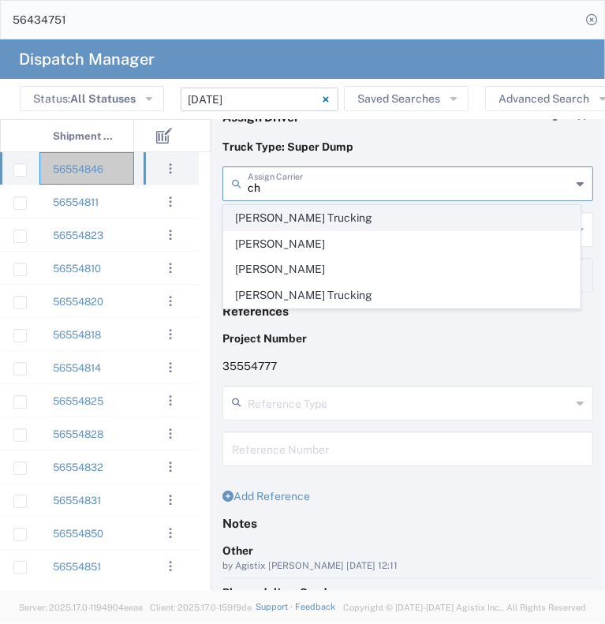
click at [341, 215] on span "[PERSON_NAME] Trucking" at bounding box center [402, 218] width 356 height 24
type input "[PERSON_NAME] Trucking"
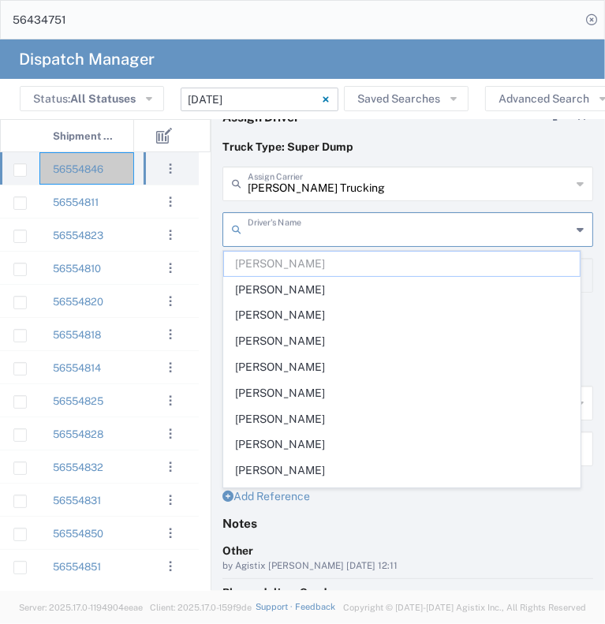
click at [336, 227] on input "text" at bounding box center [410, 229] width 324 height 28
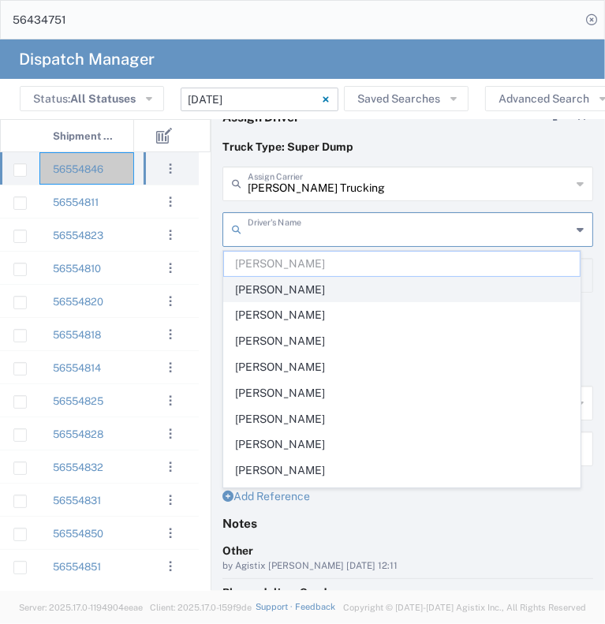
click at [433, 293] on span "[PERSON_NAME]" at bounding box center [402, 290] width 356 height 24
type input "[PERSON_NAME]"
type input "[PHONE_NUMBER]"
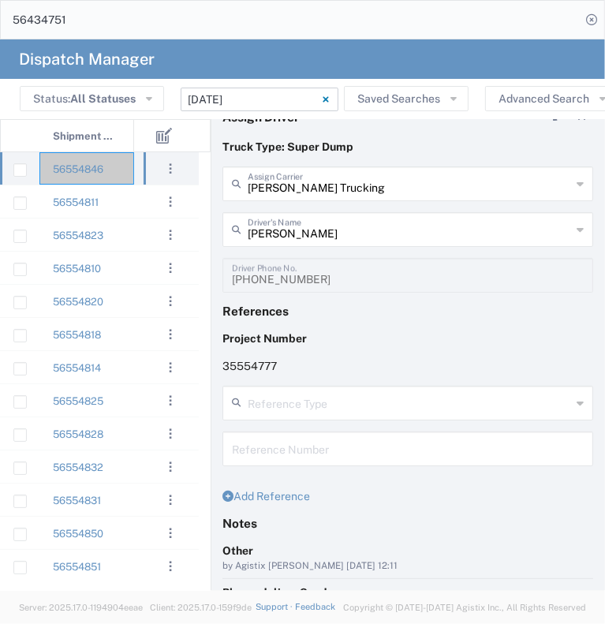
scroll to position [262, 0]
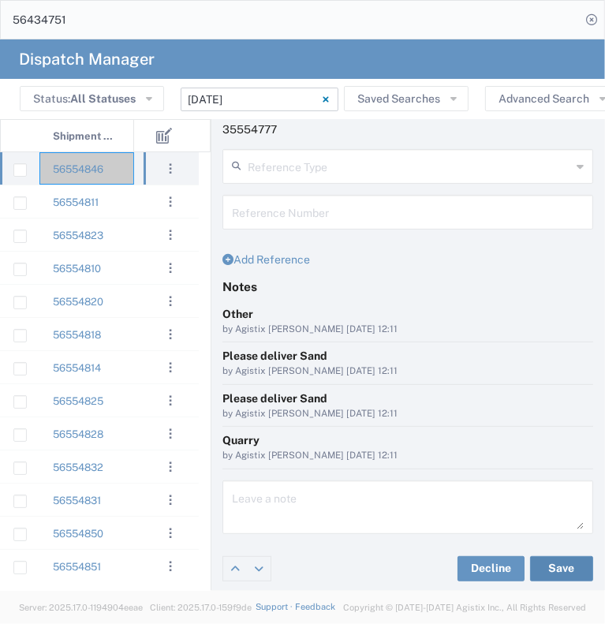
click at [534, 567] on button "Save" at bounding box center [561, 568] width 63 height 25
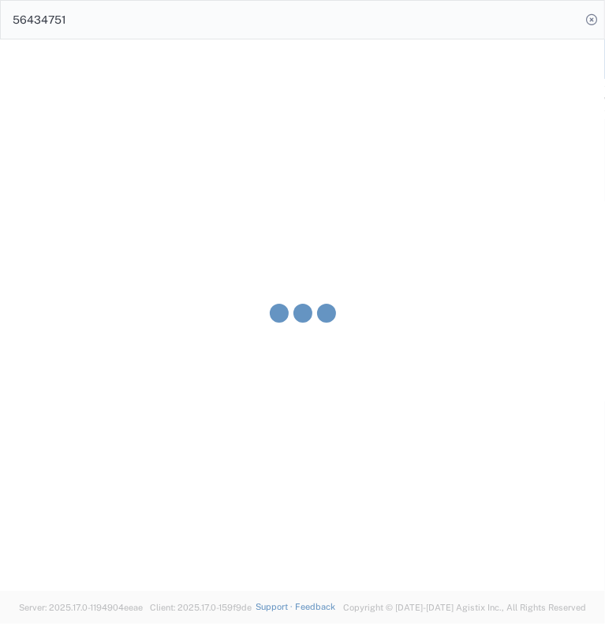
type input "[PERSON_NAME]"
type input "[PERSON_NAME] Trucking"
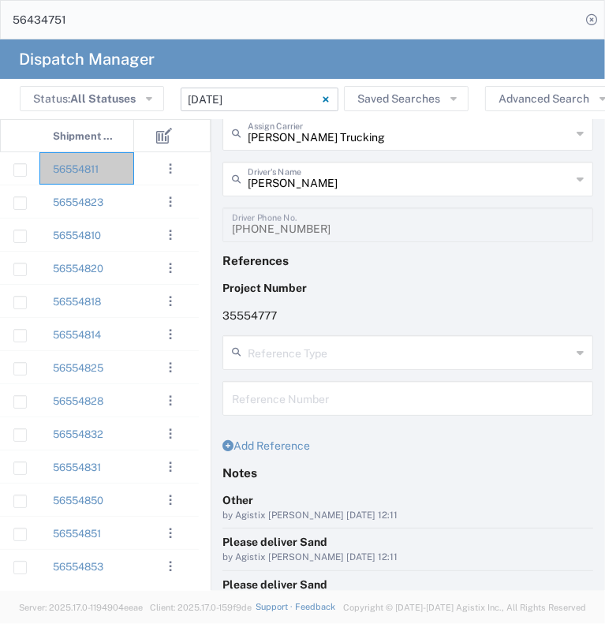
scroll to position [0, 0]
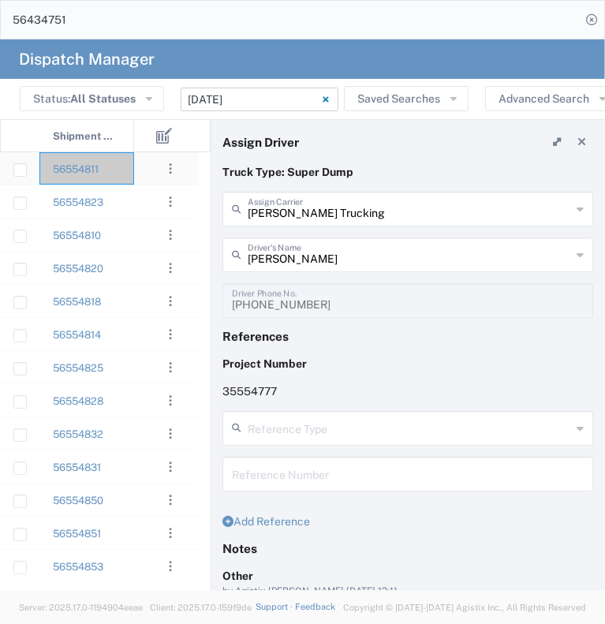
click at [129, 163] on div "56554811" at bounding box center [86, 168] width 95 height 32
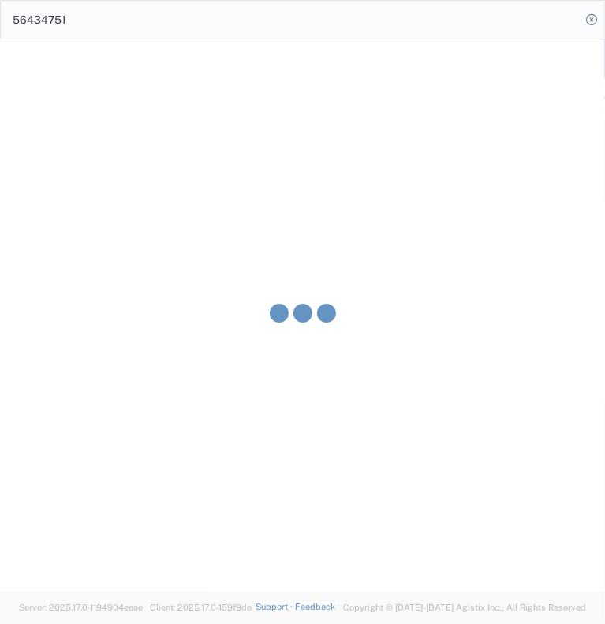
type input "[PERSON_NAME] & Sons Trucking, Inc"
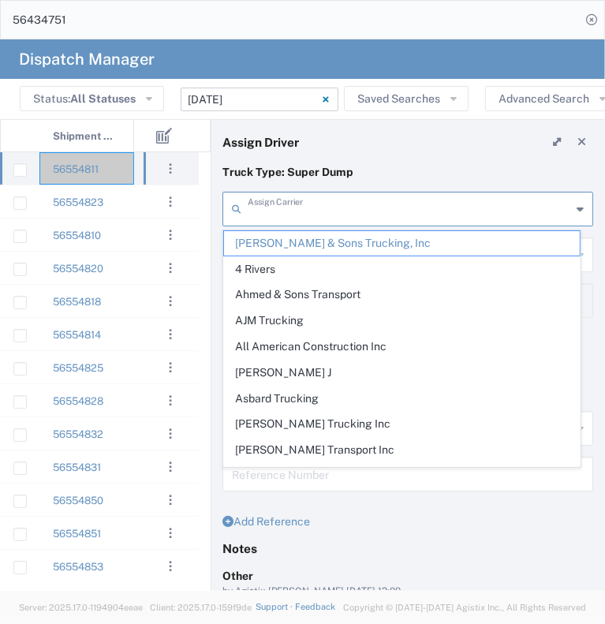
click at [329, 213] on input "text" at bounding box center [410, 208] width 324 height 28
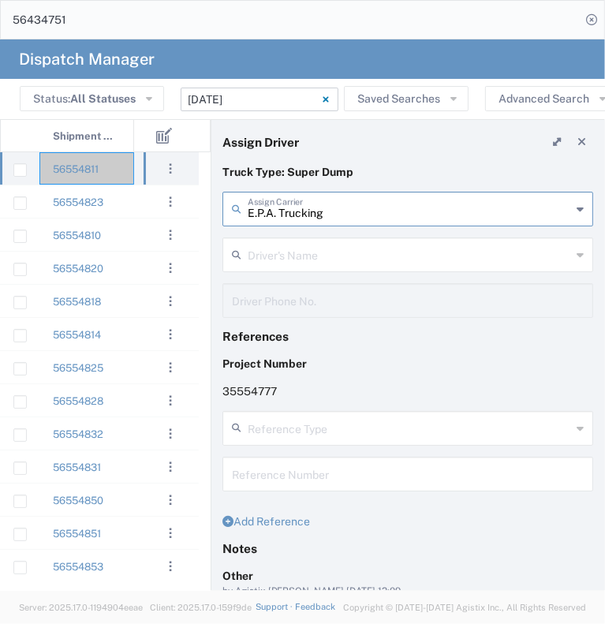
type input "E.P.A. Trucking"
click at [333, 242] on input "text" at bounding box center [410, 254] width 324 height 28
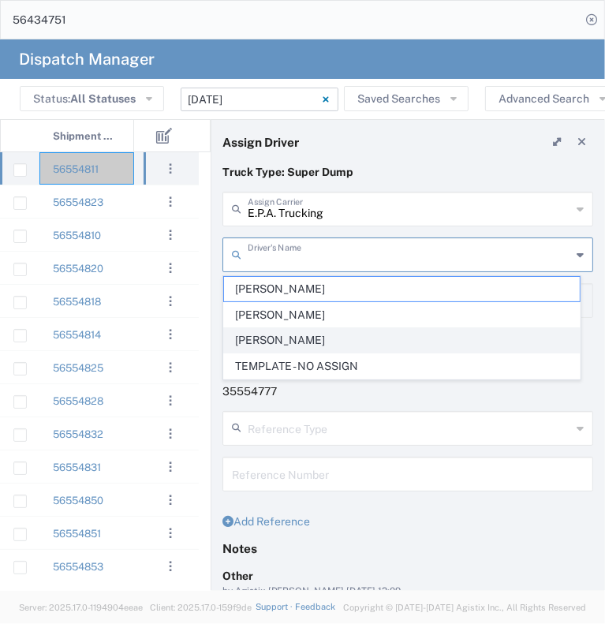
click at [338, 340] on span "[PERSON_NAME]" at bounding box center [402, 340] width 356 height 24
type input "[PERSON_NAME]"
type input "6505371145"
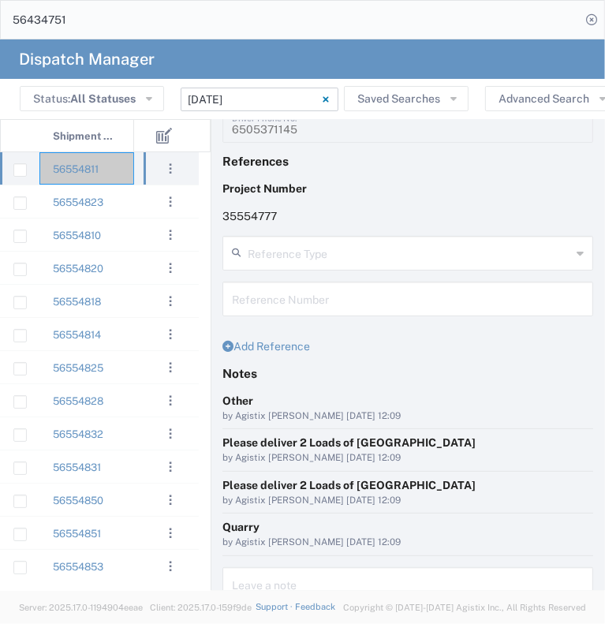
scroll to position [262, 0]
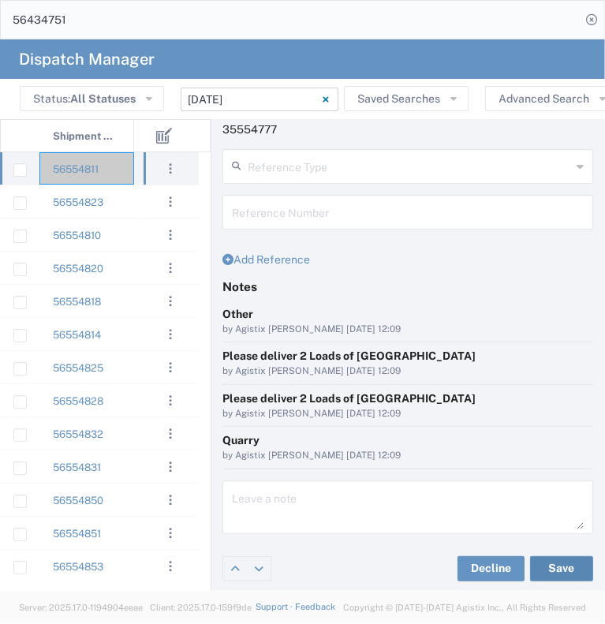
click at [538, 570] on button "Save" at bounding box center [561, 568] width 63 height 25
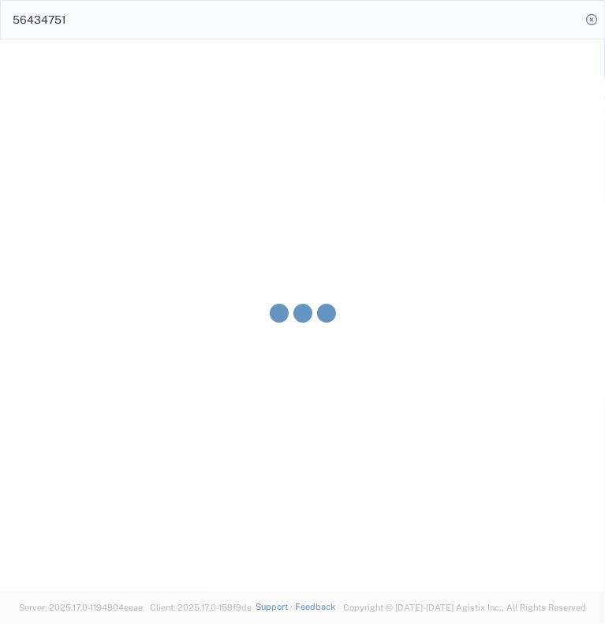
type input "[PERSON_NAME]"
type input "E.P.A. Trucking"
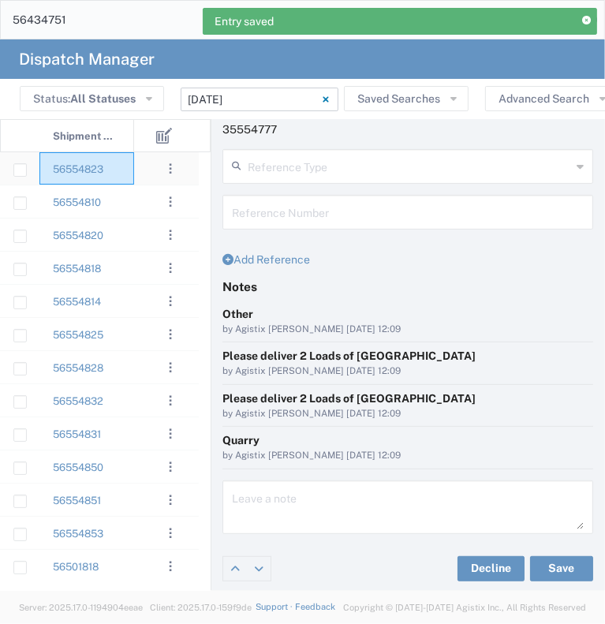
click at [127, 178] on div "56554823" at bounding box center [86, 168] width 95 height 32
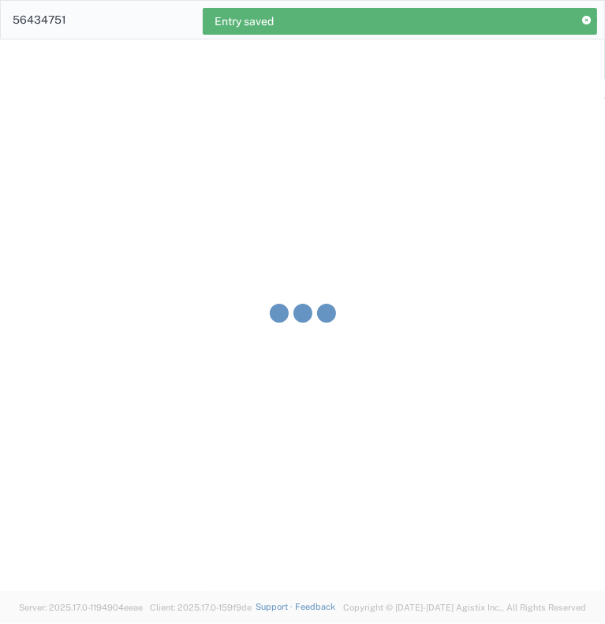
type input "[PERSON_NAME] & Sons Trucking, Inc"
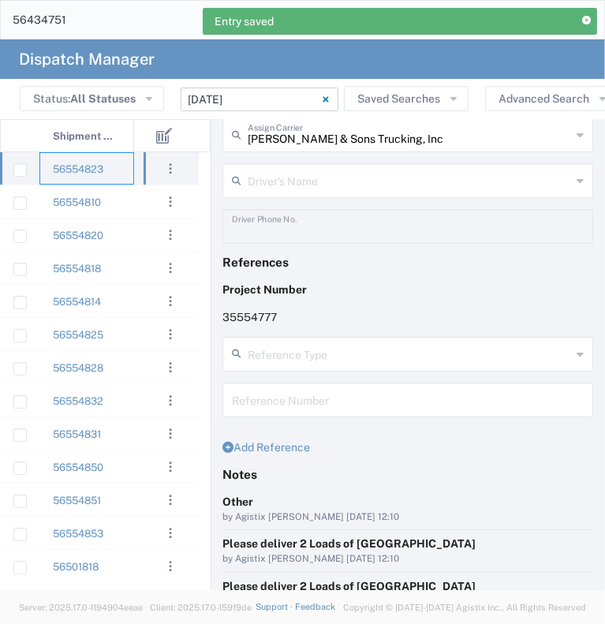
scroll to position [25, 0]
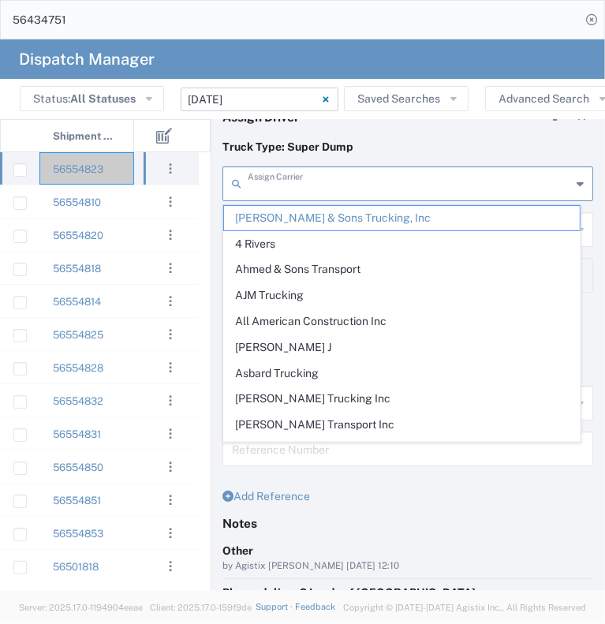
click at [305, 182] on input "text" at bounding box center [410, 183] width 324 height 28
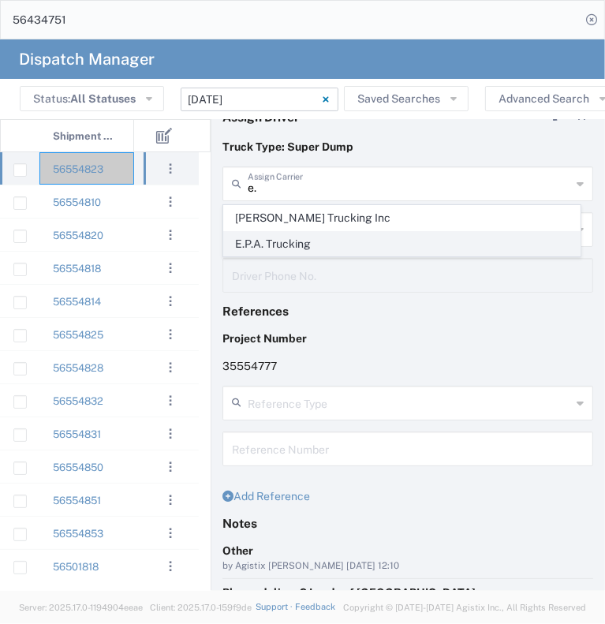
click at [284, 242] on span "E.P.A. Trucking" at bounding box center [402, 244] width 356 height 24
type input "E.P.A. Trucking"
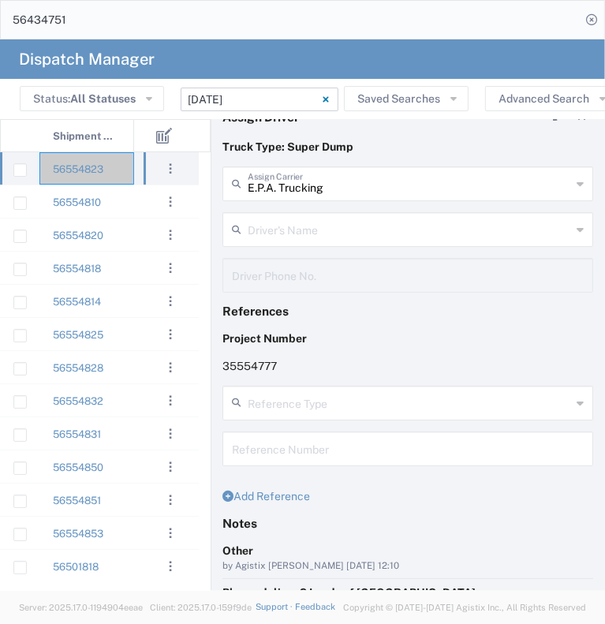
click at [319, 233] on input "text" at bounding box center [410, 229] width 324 height 28
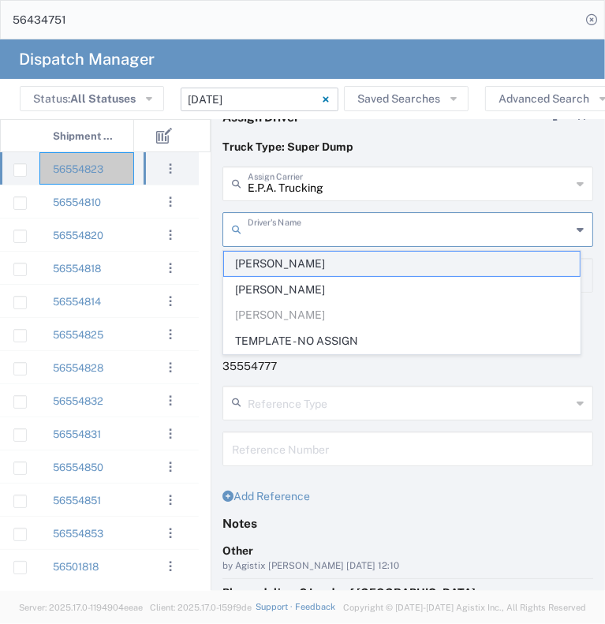
click at [316, 273] on span "[PERSON_NAME]" at bounding box center [402, 264] width 356 height 24
type input "[PERSON_NAME]"
type input "6504689024"
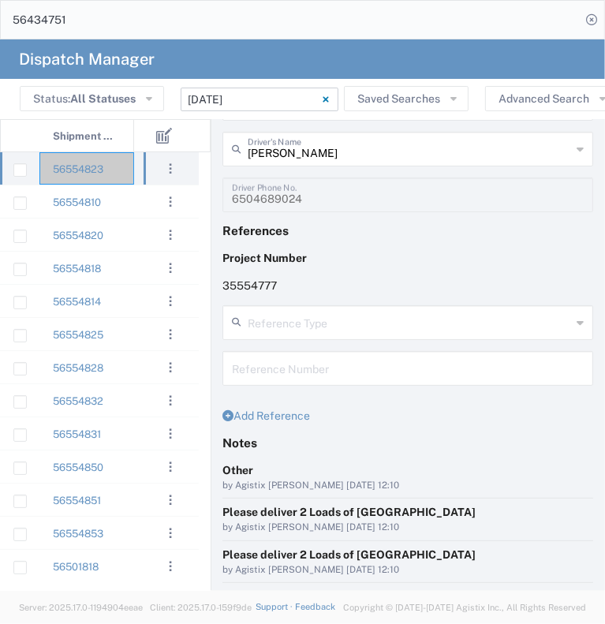
scroll to position [262, 0]
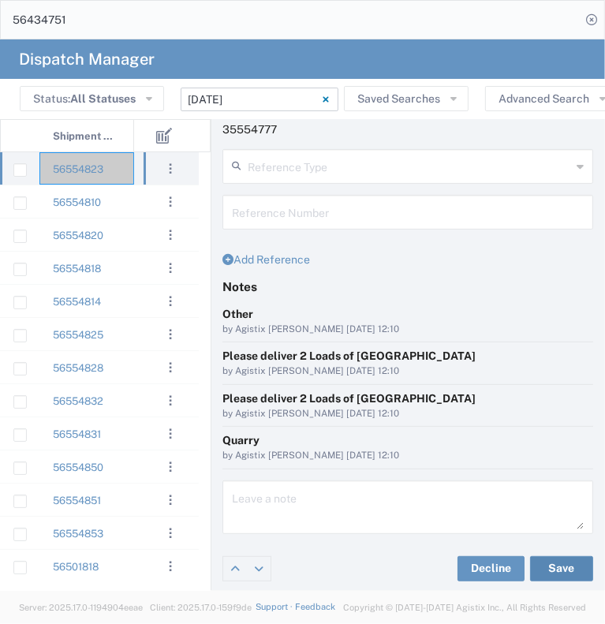
click at [543, 567] on button "Save" at bounding box center [561, 568] width 63 height 25
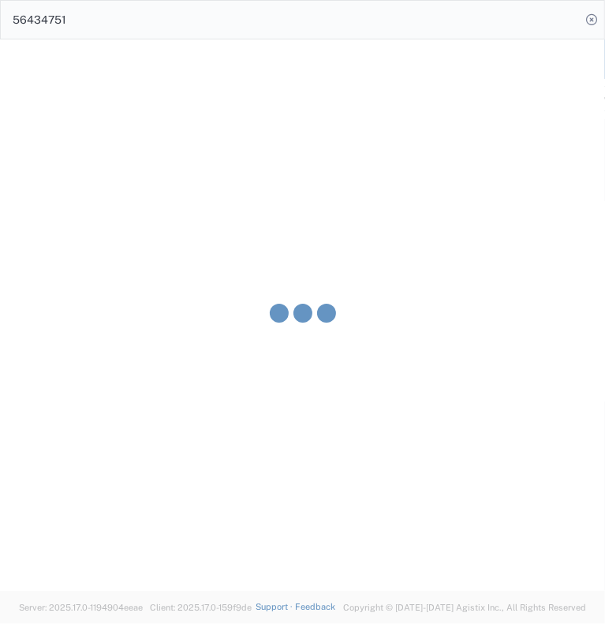
type input "[PERSON_NAME]"
type input "E.P.A. Trucking"
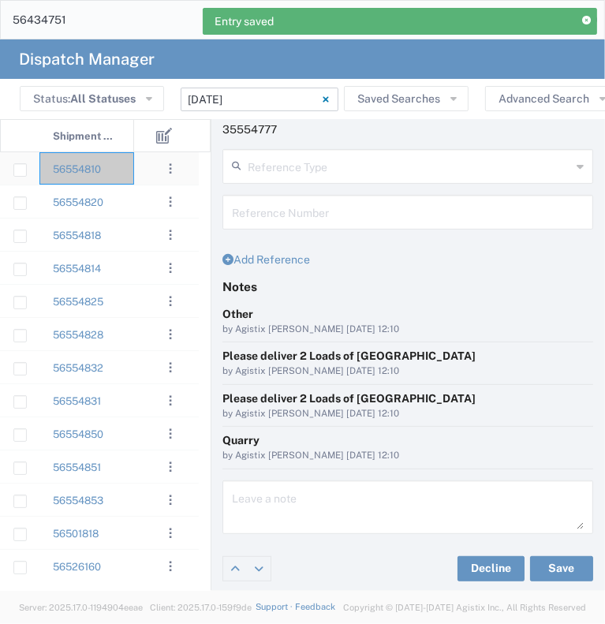
click at [140, 167] on div at bounding box center [157, 168] width 47 height 32
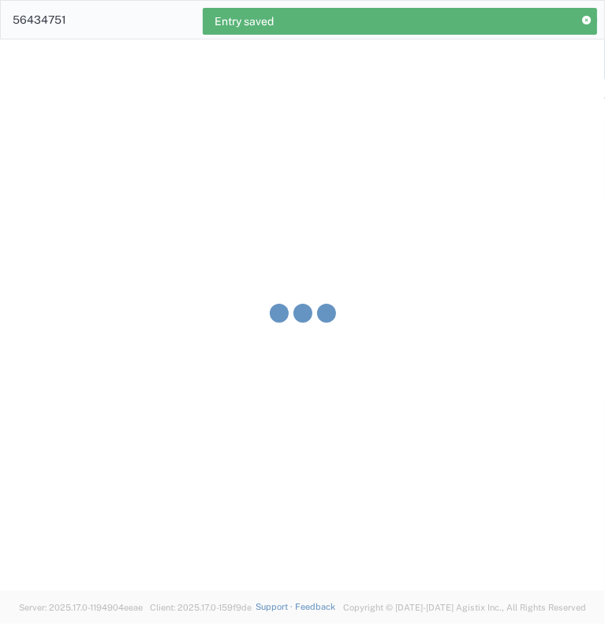
type input "[PERSON_NAME] & Sons Trucking, Inc"
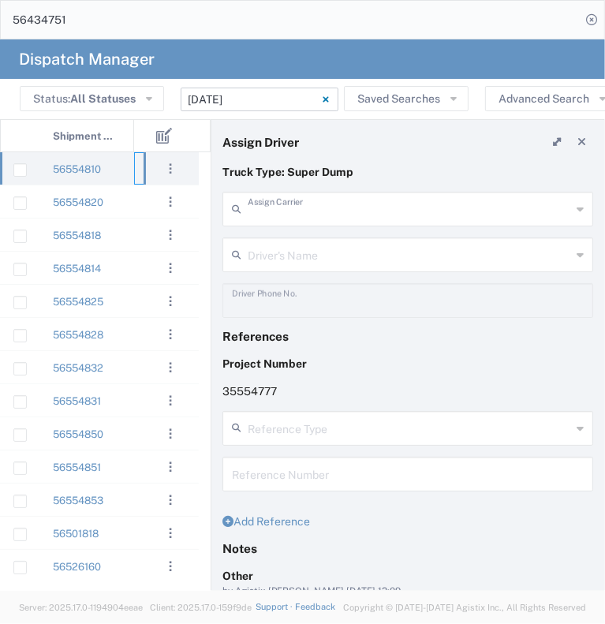
click at [305, 204] on input "text" at bounding box center [410, 208] width 324 height 28
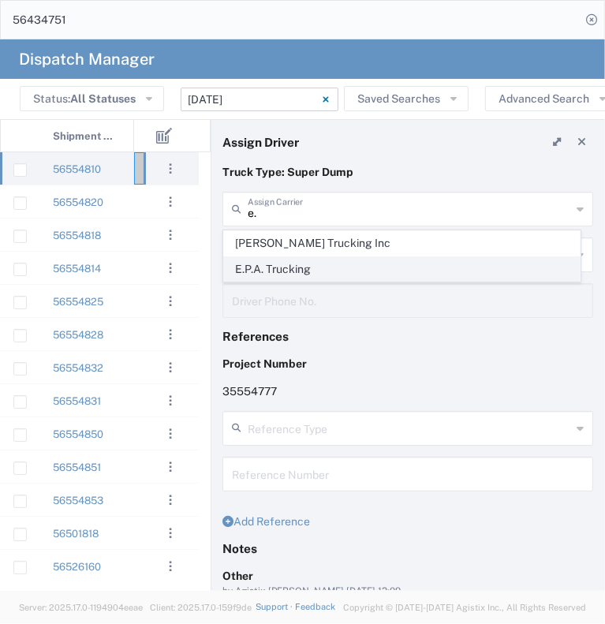
click at [305, 260] on span "E.P.A. Trucking" at bounding box center [402, 269] width 356 height 24
type input "E.P.A. Trucking"
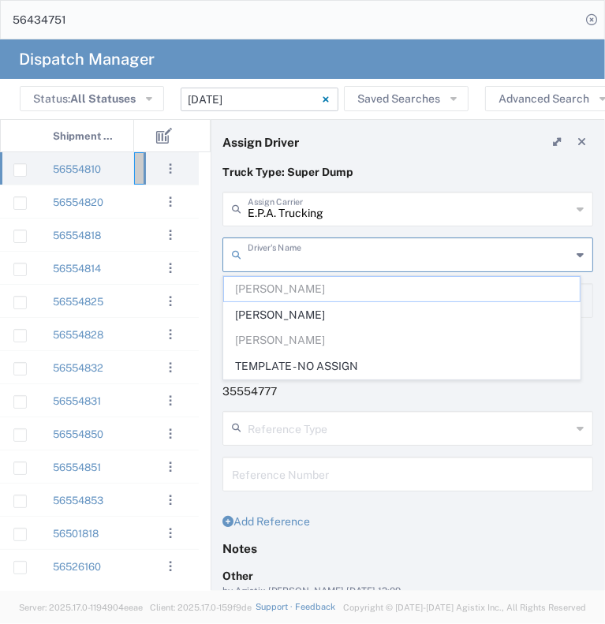
click at [329, 253] on input "text" at bounding box center [410, 254] width 324 height 28
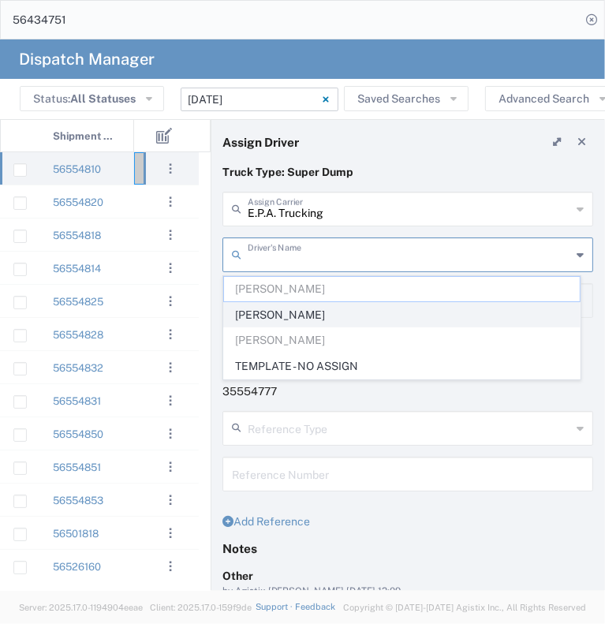
click at [319, 312] on span "[PERSON_NAME]" at bounding box center [402, 315] width 356 height 24
type input "[PERSON_NAME]"
type input "[PHONE_NUMBER]"
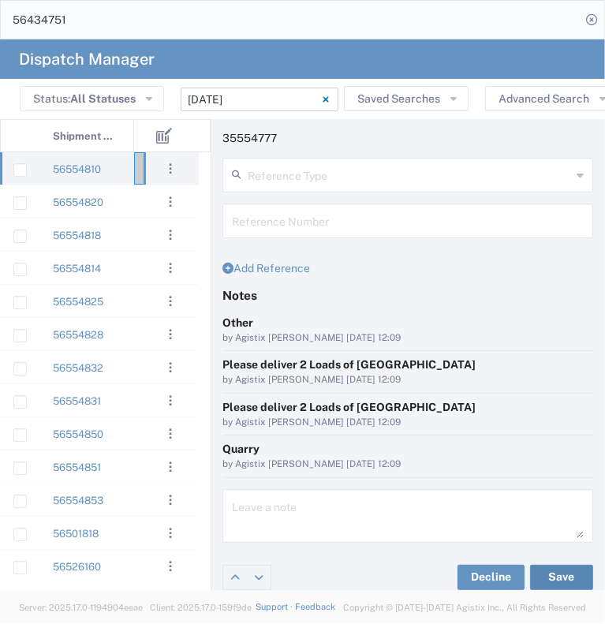
scroll to position [262, 0]
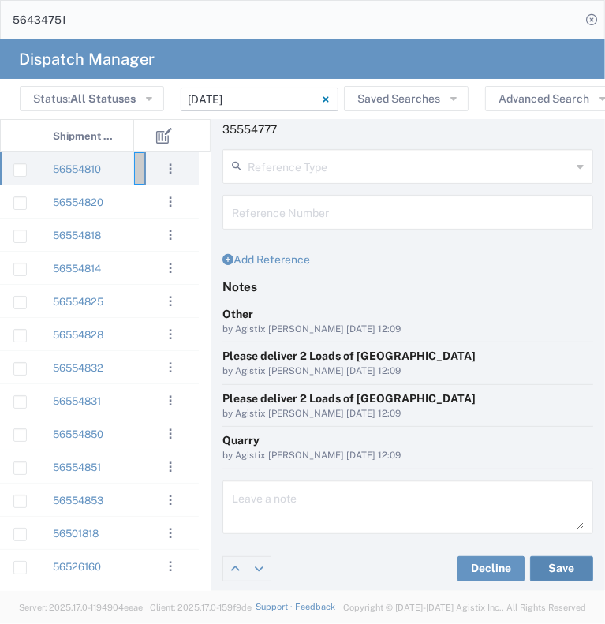
click at [567, 568] on button "Save" at bounding box center [561, 568] width 63 height 25
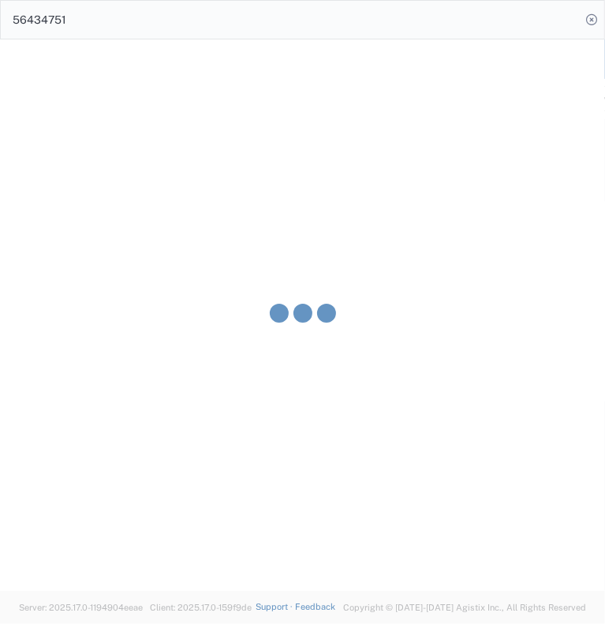
type input "[PERSON_NAME]"
type input "E.P.A. Trucking"
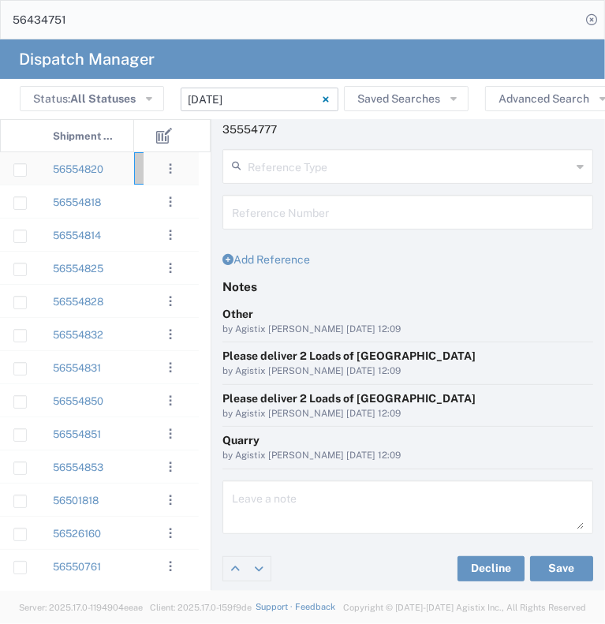
click at [125, 177] on div "56554820" at bounding box center [86, 168] width 95 height 32
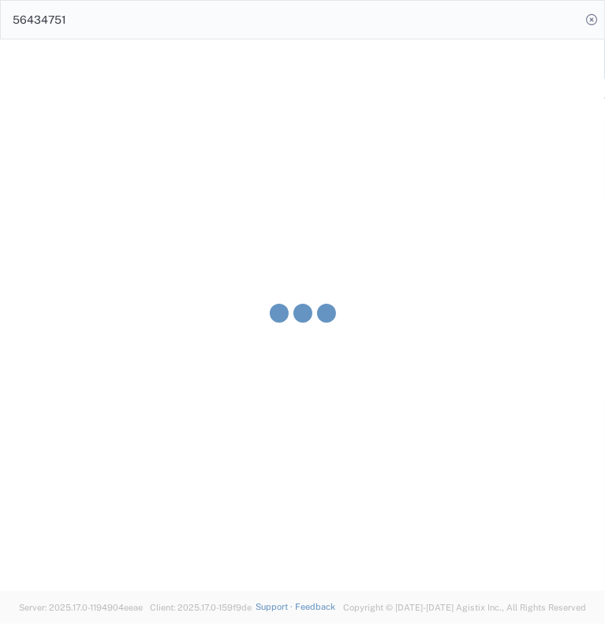
type input "[PERSON_NAME] & Sons Trucking, Inc"
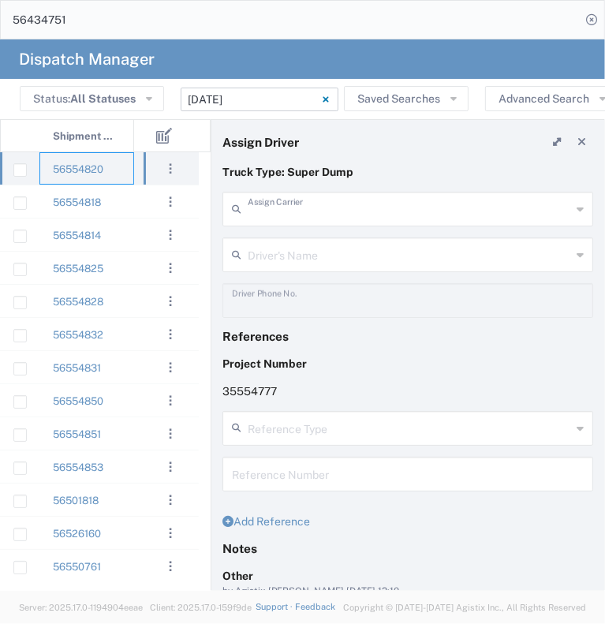
click at [288, 214] on input "text" at bounding box center [410, 208] width 324 height 28
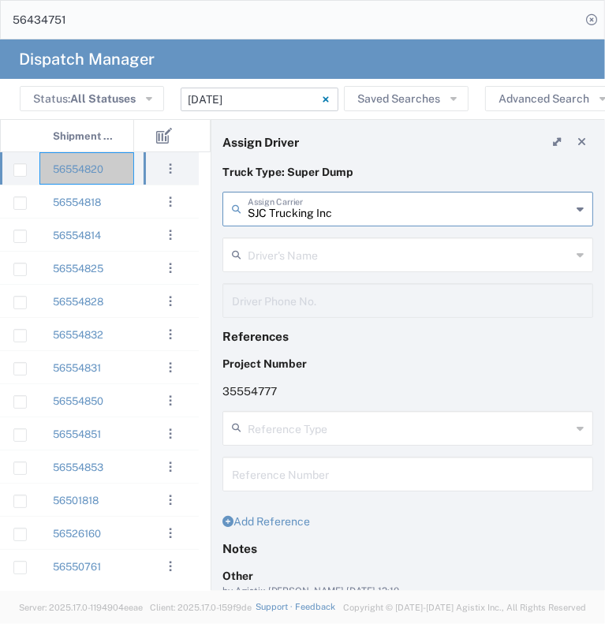
type input "SJC Trucking Inc"
click at [290, 253] on input "text" at bounding box center [410, 254] width 324 height 28
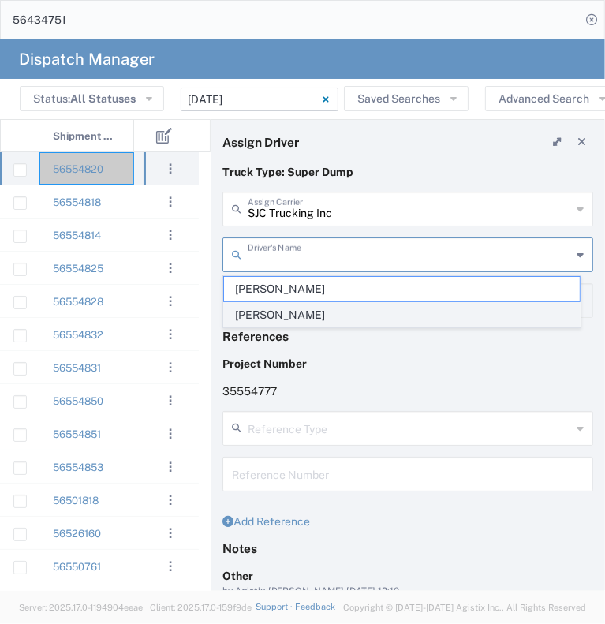
click at [295, 309] on span "[PERSON_NAME]" at bounding box center [402, 315] width 356 height 24
type input "[PERSON_NAME]"
type input "9255187628"
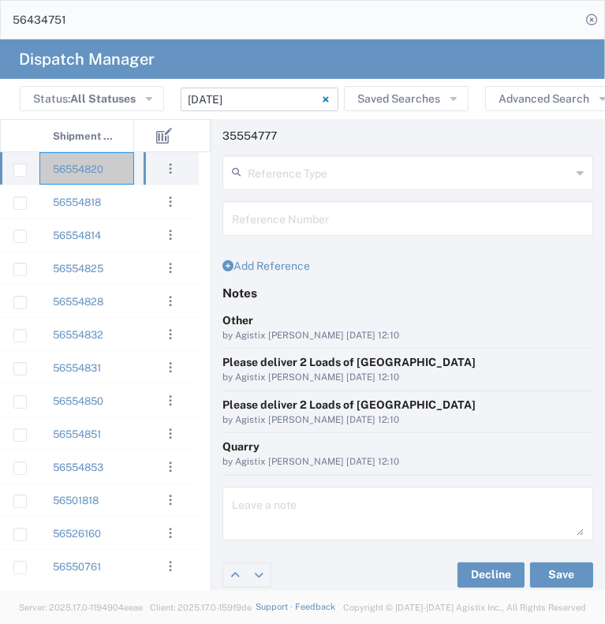
scroll to position [262, 0]
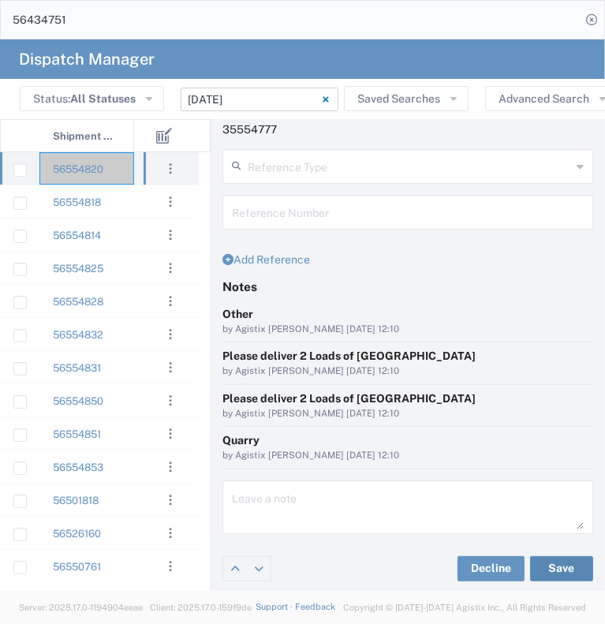
click at [552, 563] on button "Save" at bounding box center [561, 568] width 63 height 25
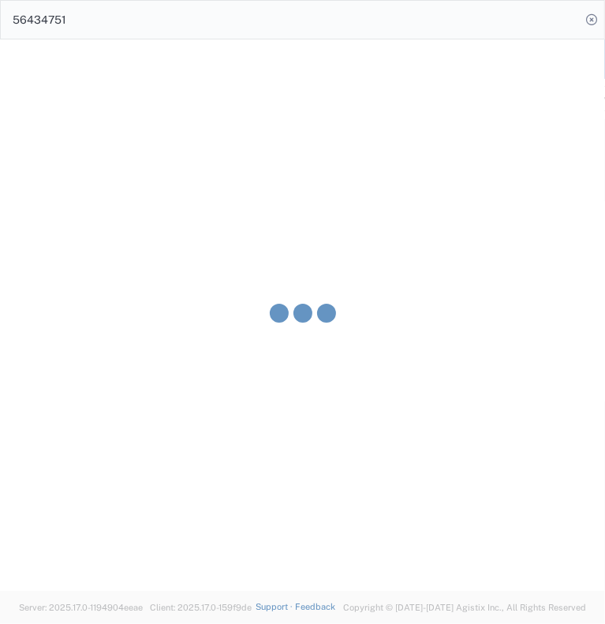
type input "[PERSON_NAME]"
type input "SJC Trucking Inc"
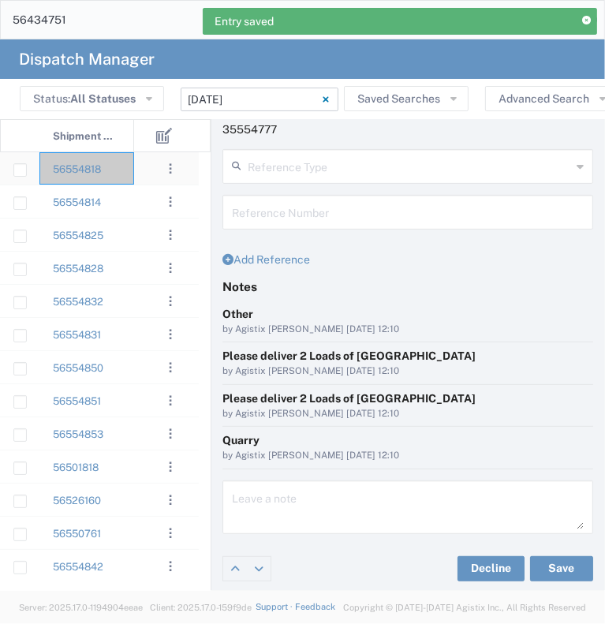
click at [126, 176] on div "56554818" at bounding box center [86, 168] width 95 height 32
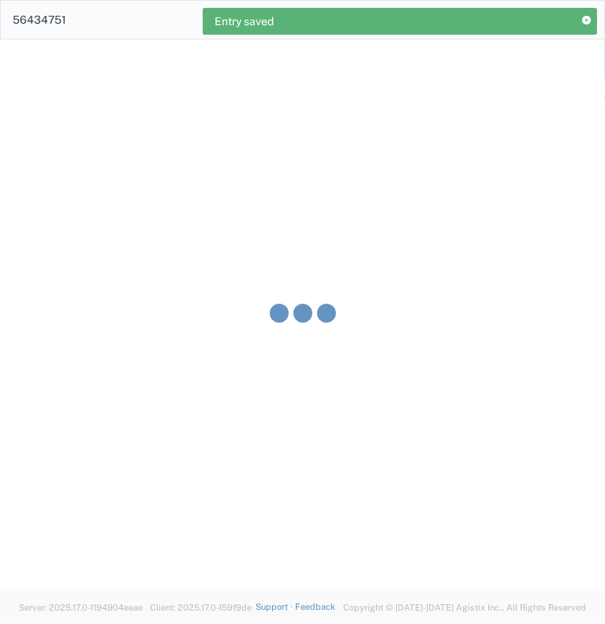
type input "[PERSON_NAME] & Sons Trucking, Inc"
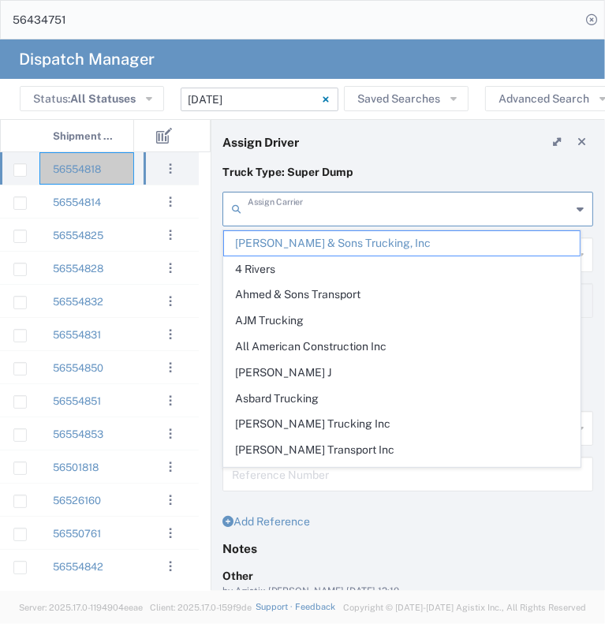
click at [313, 204] on input "text" at bounding box center [410, 208] width 324 height 28
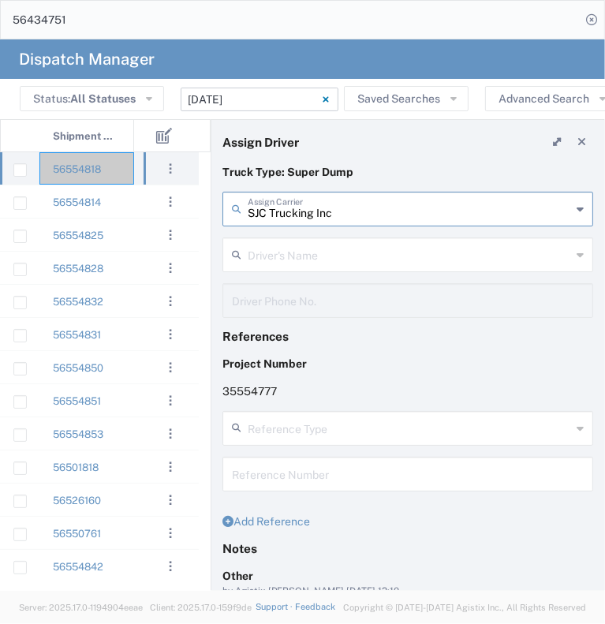
type input "SJC Trucking Inc"
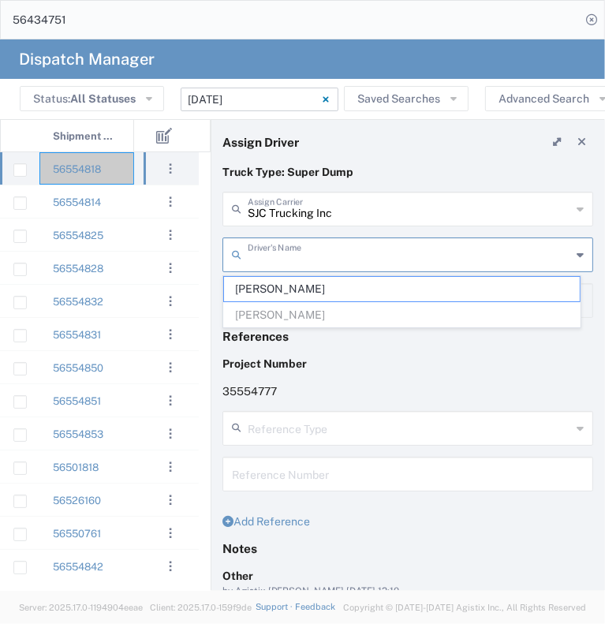
click at [312, 249] on input "text" at bounding box center [410, 254] width 324 height 28
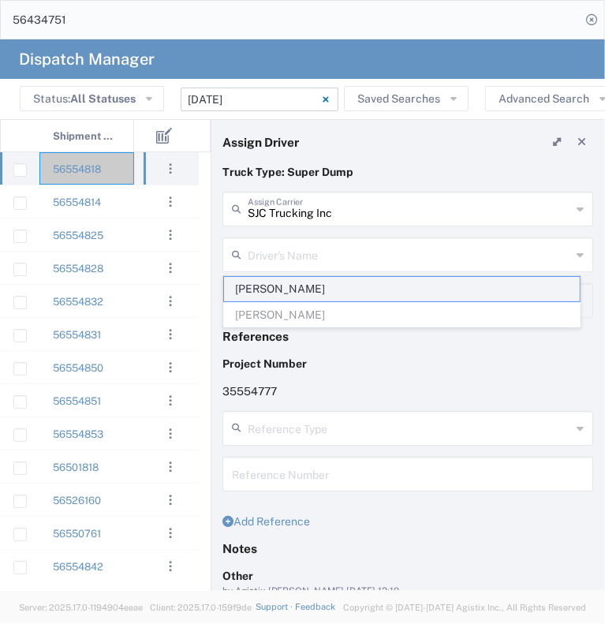
click at [322, 294] on span "[PERSON_NAME]" at bounding box center [402, 289] width 356 height 24
type input "[PERSON_NAME]"
type input "9255187628"
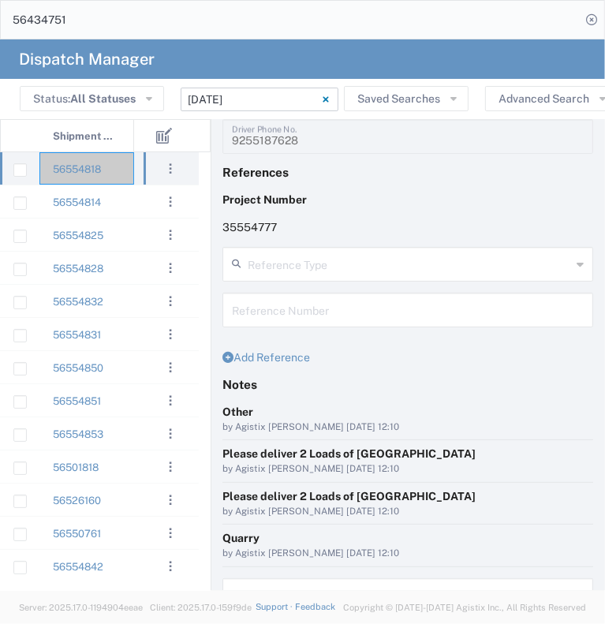
scroll to position [262, 0]
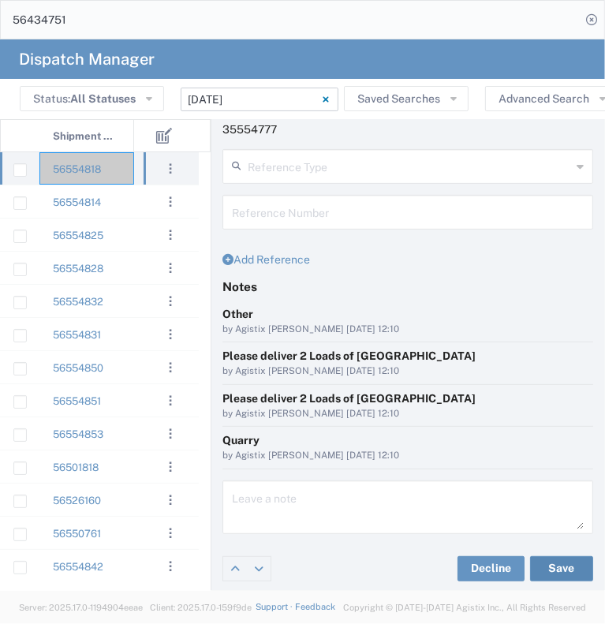
click at [543, 574] on button "Save" at bounding box center [561, 568] width 63 height 25
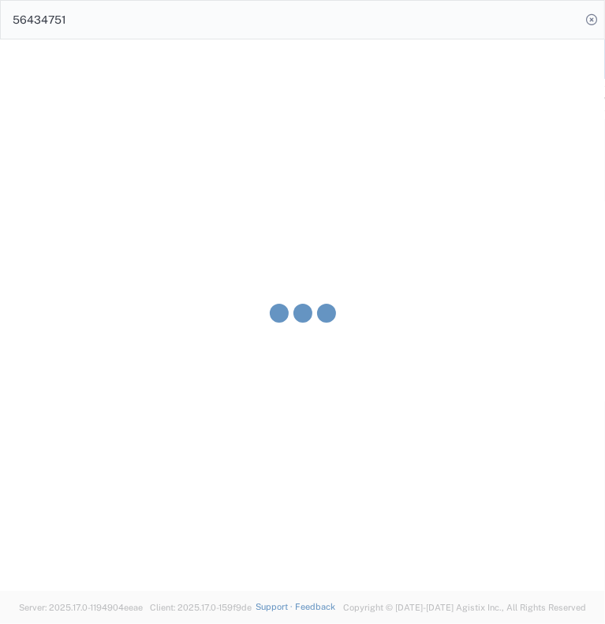
type input "[PERSON_NAME]"
type input "SJC Trucking Inc"
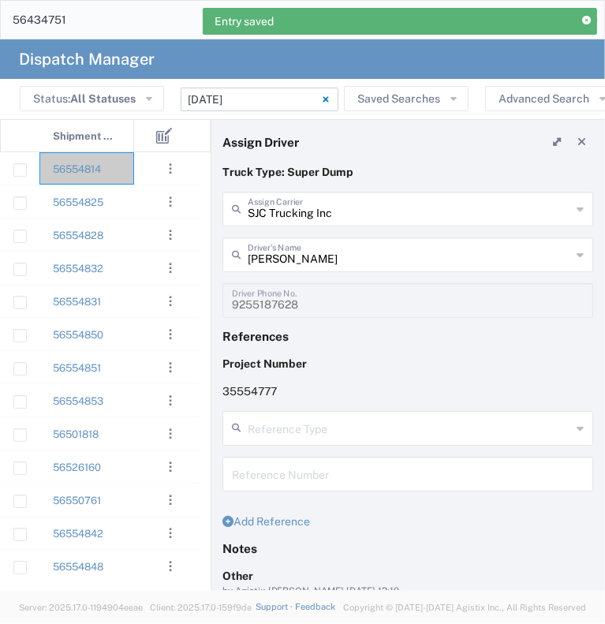
scroll to position [0, 0]
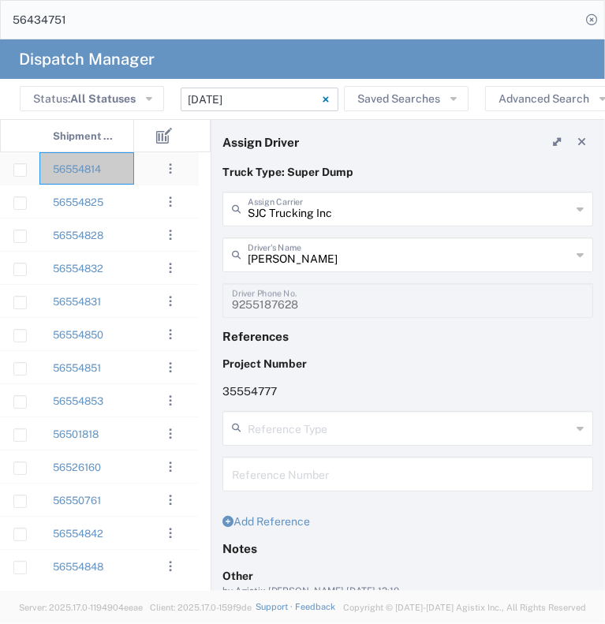
click at [129, 171] on div "56554814" at bounding box center [86, 168] width 95 height 32
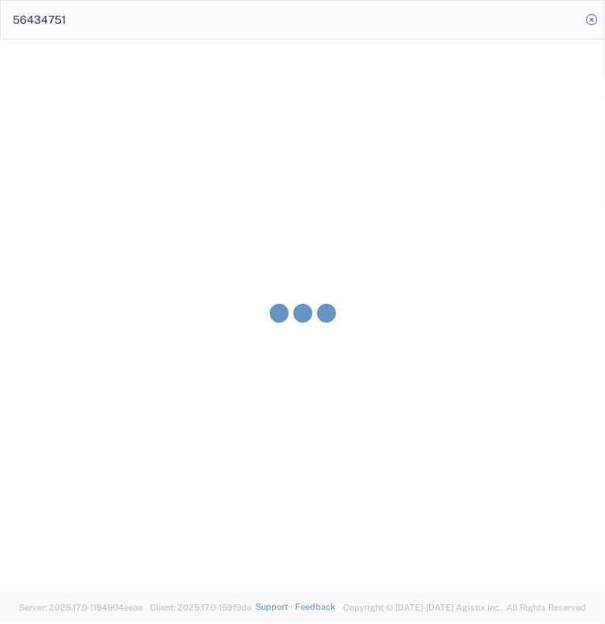
type input "[PERSON_NAME] & Sons Trucking, Inc"
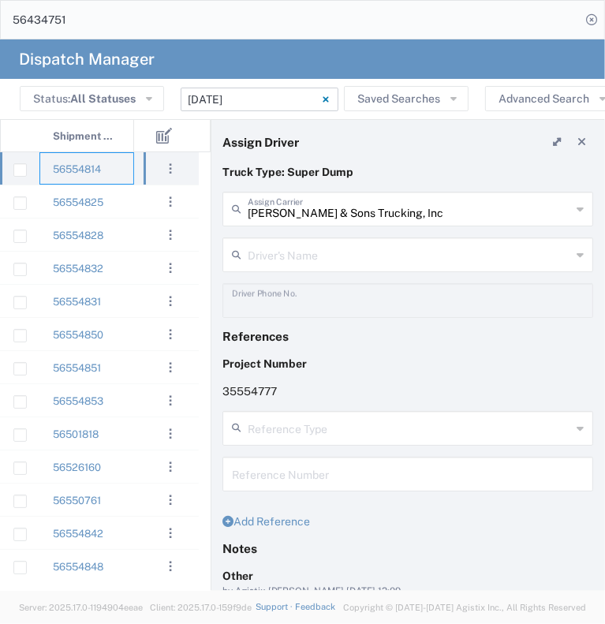
click at [329, 253] on input "text" at bounding box center [410, 254] width 324 height 28
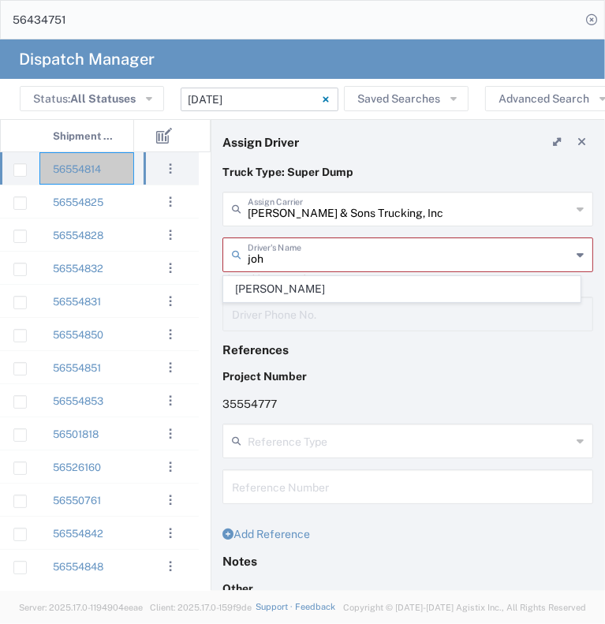
type input "[PERSON_NAME]"
type input "9253660399"
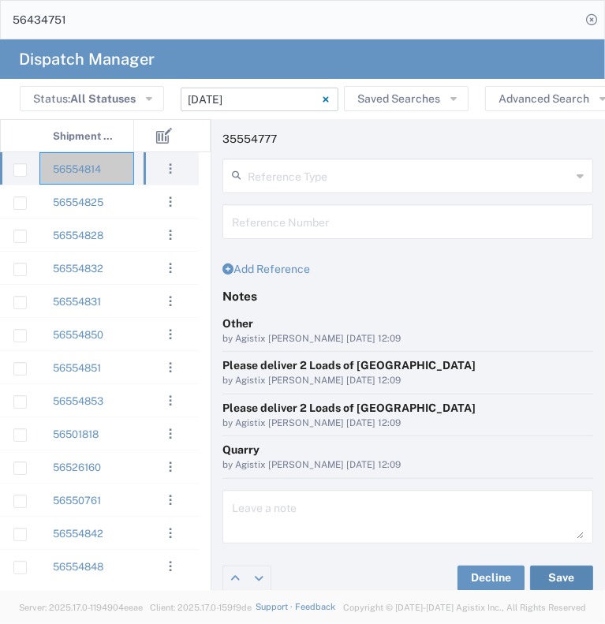
scroll to position [262, 0]
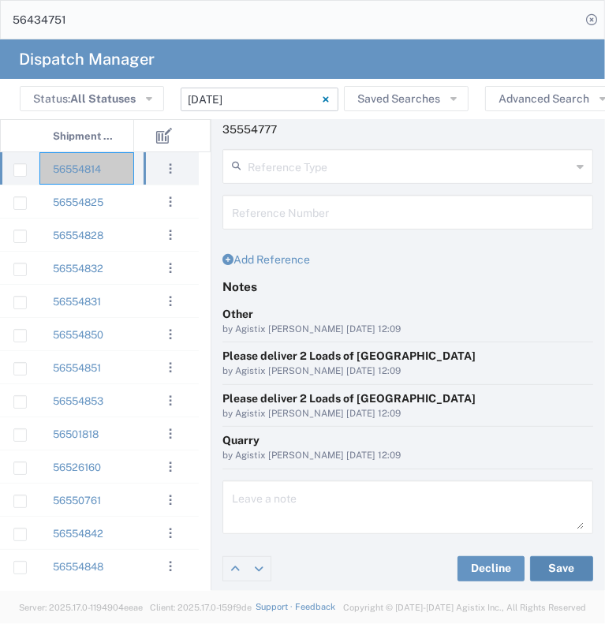
click at [552, 560] on button "Save" at bounding box center [561, 568] width 63 height 25
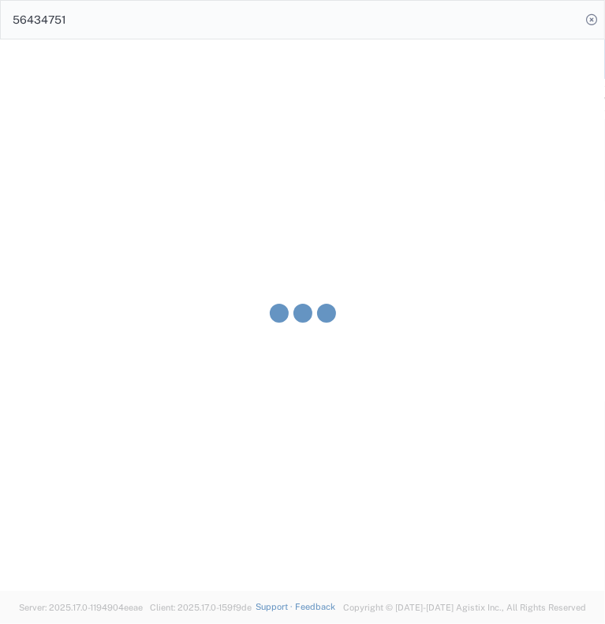
type input "[PERSON_NAME]"
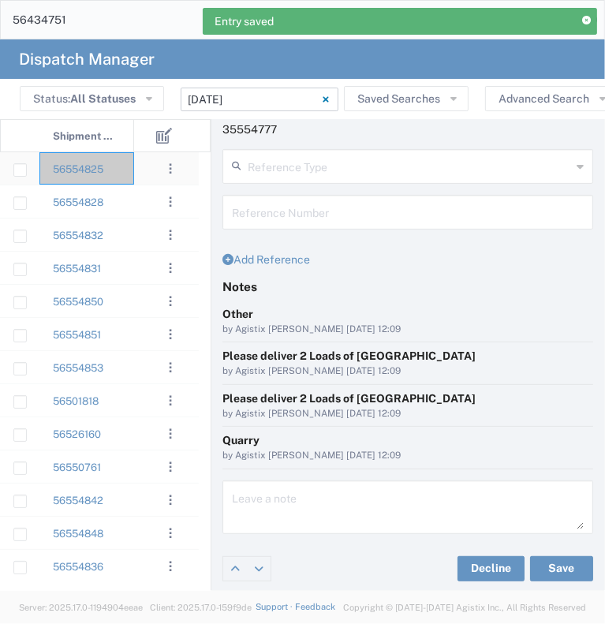
click at [140, 178] on div at bounding box center [157, 168] width 47 height 32
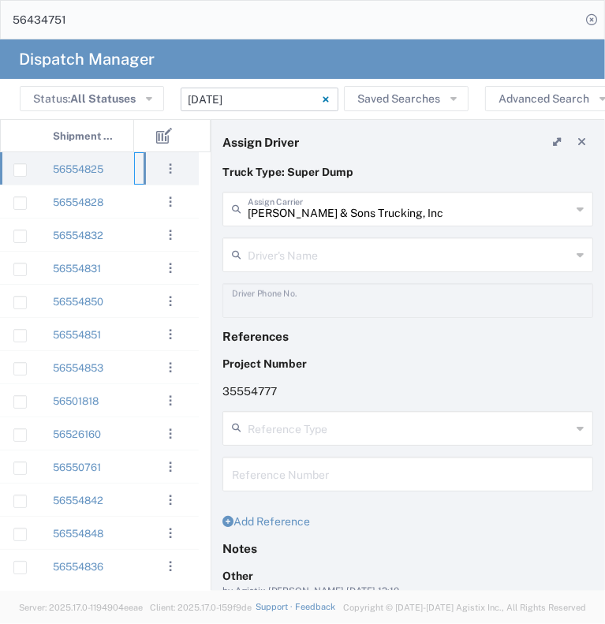
click at [309, 245] on input "text" at bounding box center [410, 254] width 324 height 28
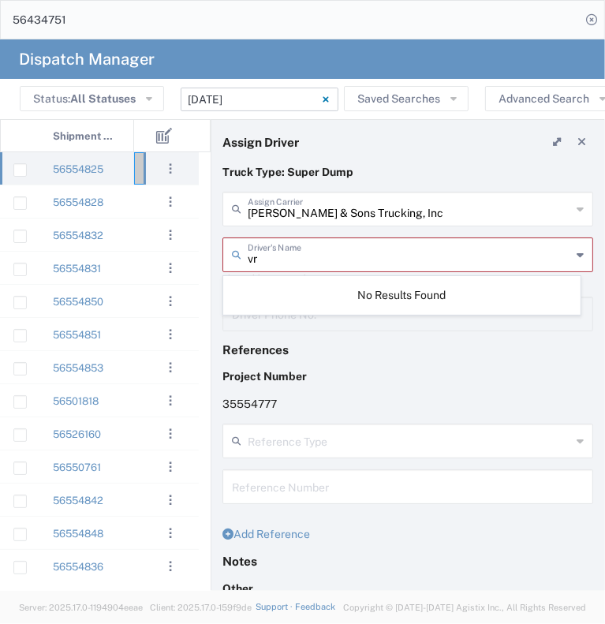
type input "v"
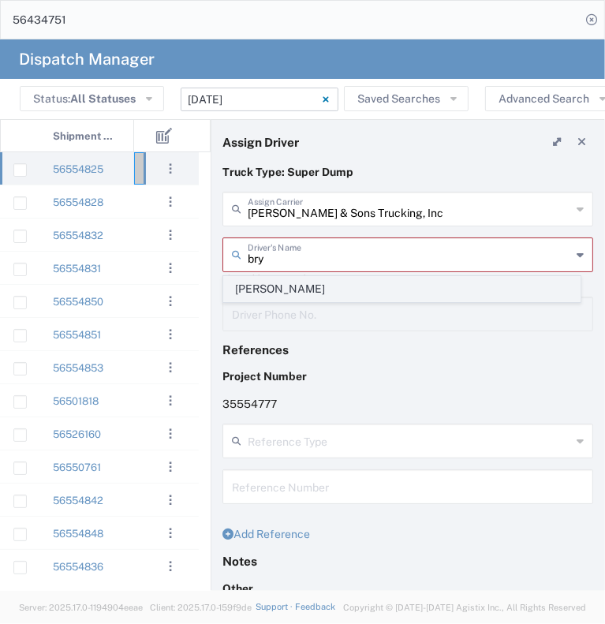
click at [308, 286] on span "[PERSON_NAME]" at bounding box center [402, 289] width 356 height 24
type input "[PERSON_NAME]"
type input "[PHONE_NUMBER]"
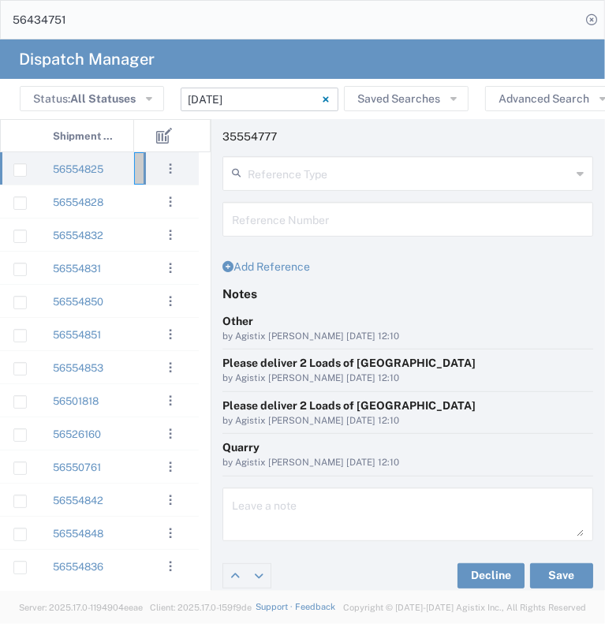
scroll to position [262, 0]
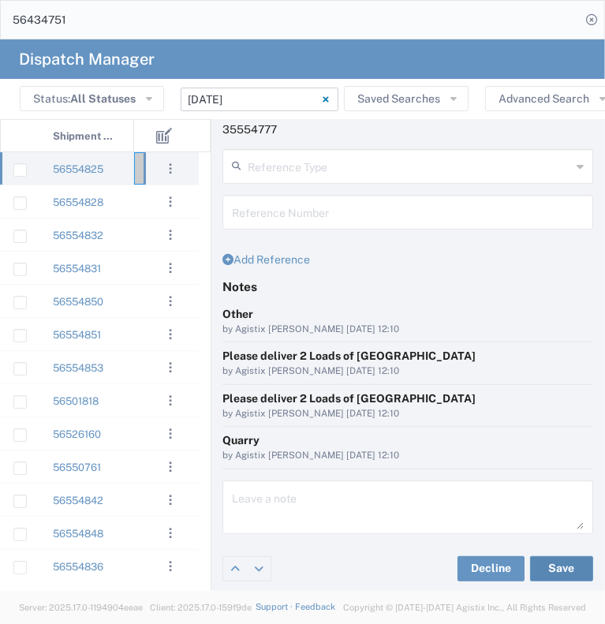
click at [554, 562] on button "Save" at bounding box center [561, 568] width 63 height 25
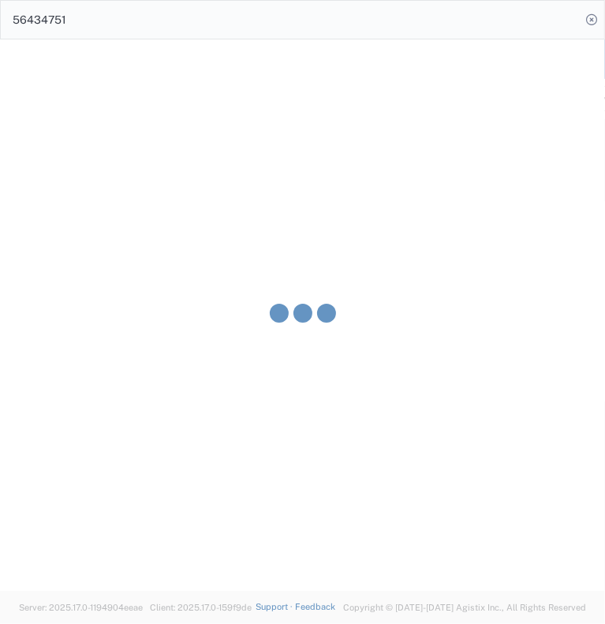
type input "[PERSON_NAME]"
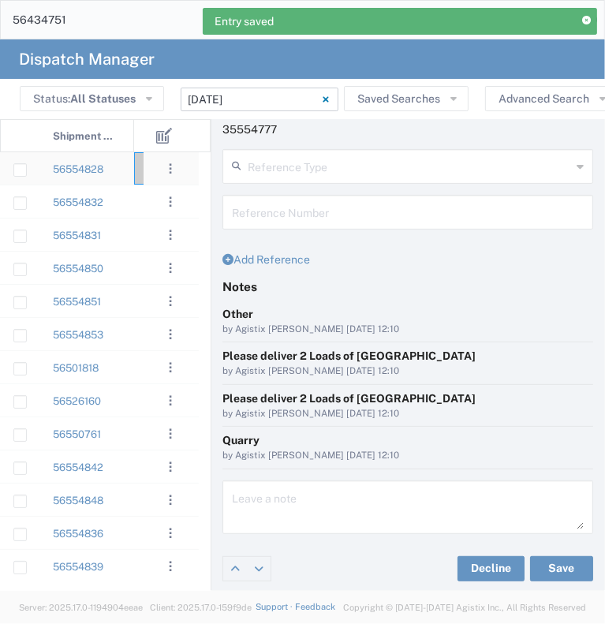
click at [122, 173] on div "56554828" at bounding box center [86, 168] width 95 height 32
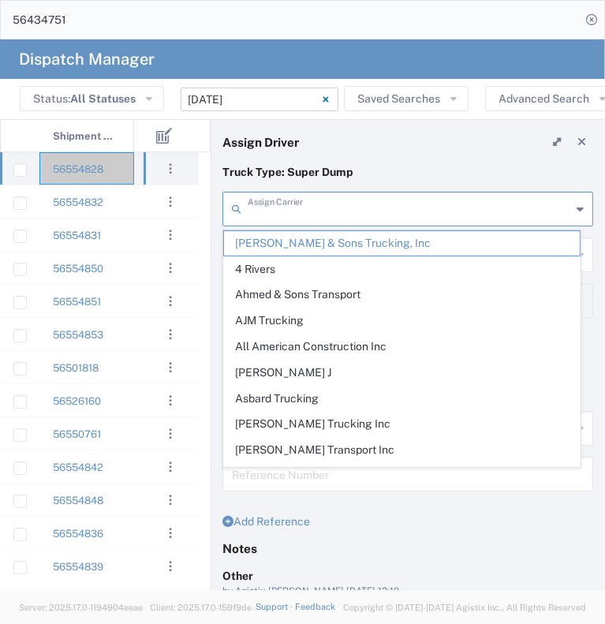
click at [320, 212] on input "text" at bounding box center [410, 208] width 324 height 28
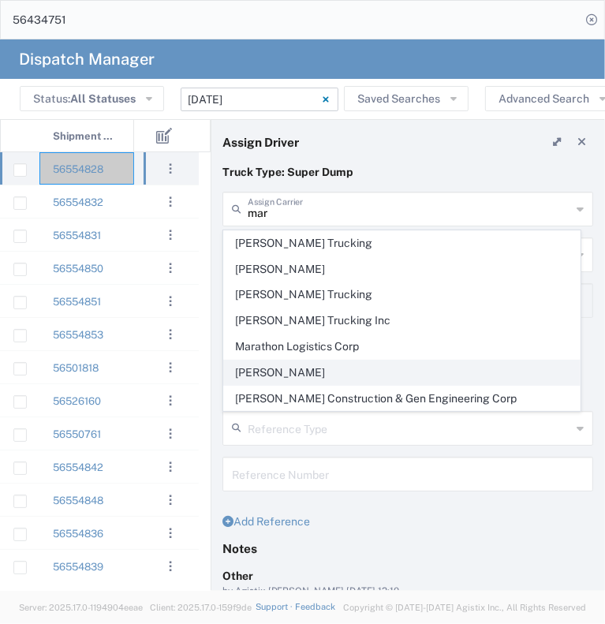
click at [303, 376] on span "[PERSON_NAME]" at bounding box center [402, 373] width 356 height 24
type input "[PERSON_NAME]"
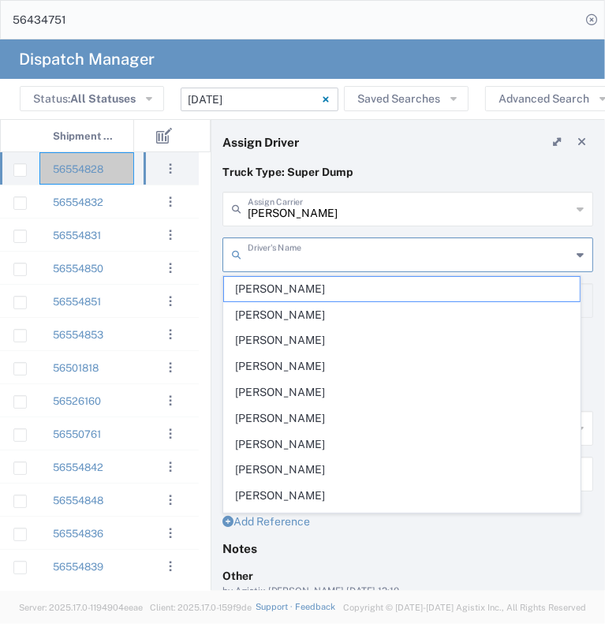
click at [302, 257] on input "text" at bounding box center [410, 254] width 324 height 28
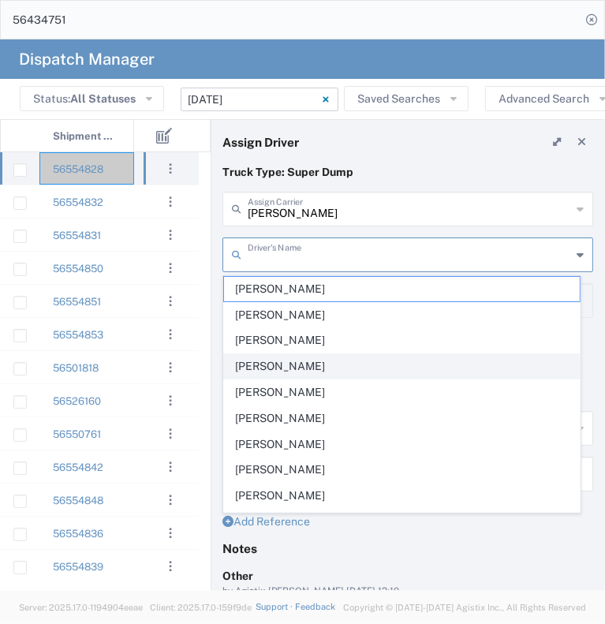
click at [344, 358] on span "[PERSON_NAME]" at bounding box center [402, 366] width 356 height 24
type input "[PERSON_NAME]"
type input "[PHONE_NUMBER]"
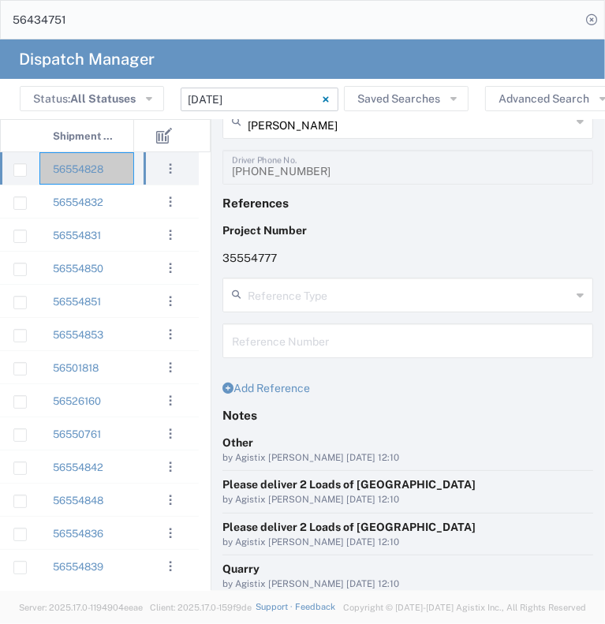
scroll to position [262, 0]
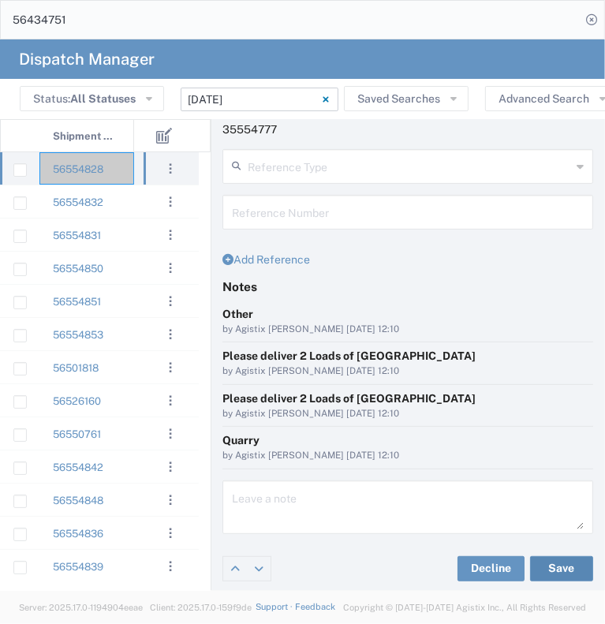
click at [540, 564] on button "Save" at bounding box center [561, 568] width 63 height 25
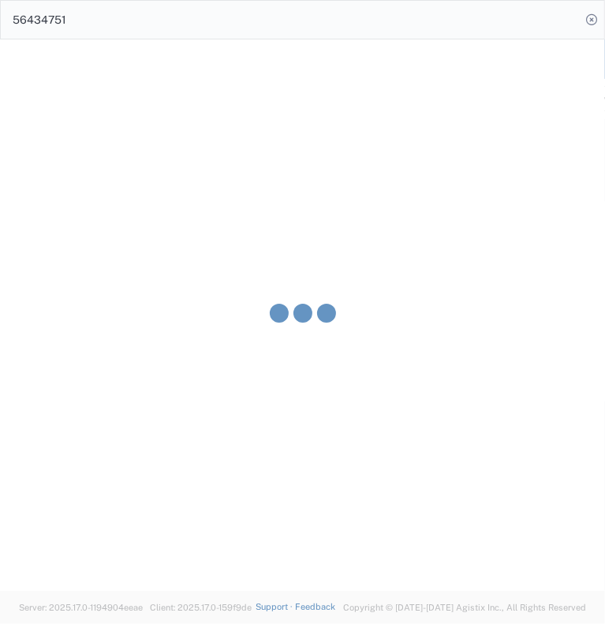
type input "[PERSON_NAME]"
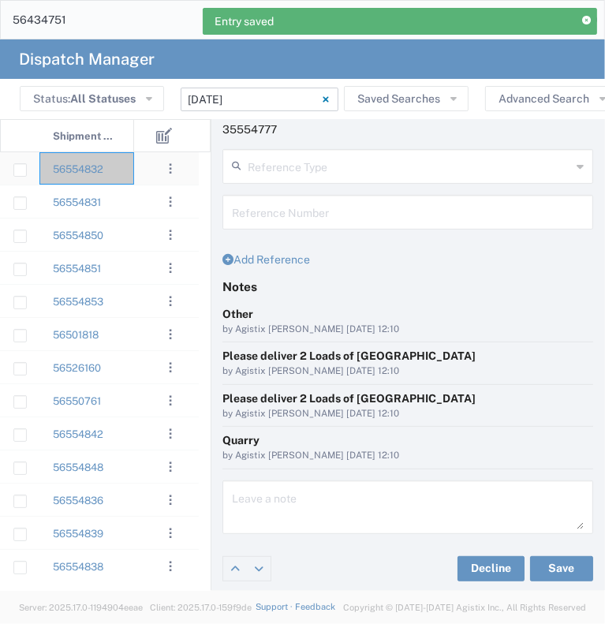
click at [122, 176] on div "56554832" at bounding box center [86, 168] width 95 height 32
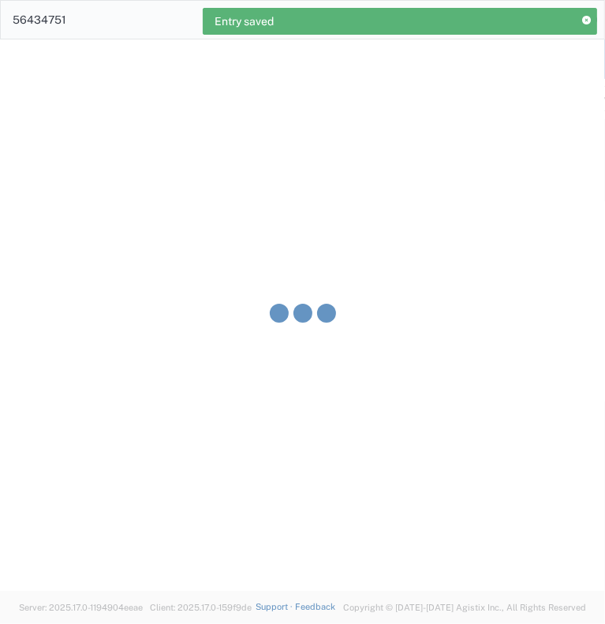
type input "[PERSON_NAME] & Sons Trucking, Inc"
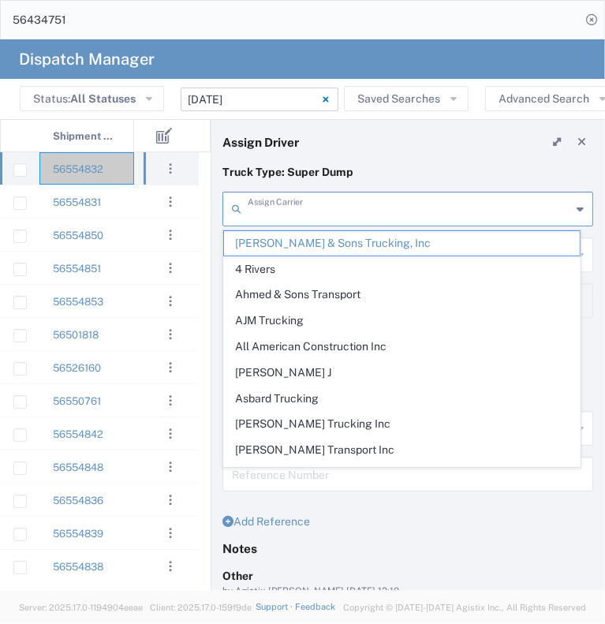
click at [316, 214] on input "text" at bounding box center [410, 208] width 324 height 28
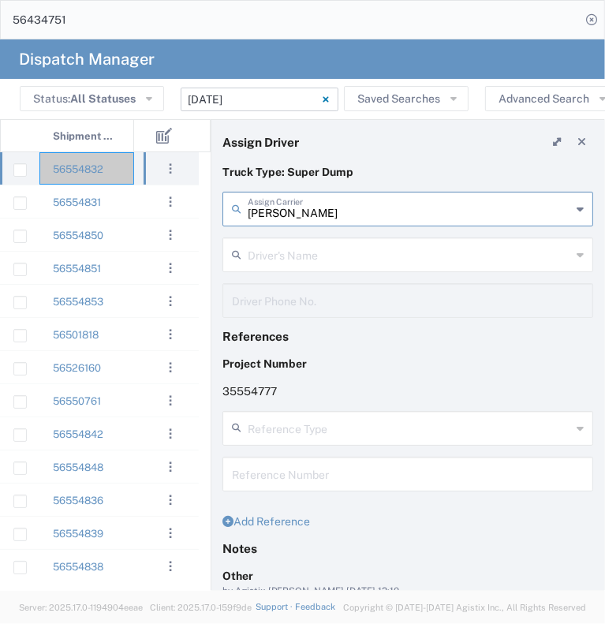
type input "[PERSON_NAME]"
click at [285, 250] on input "text" at bounding box center [410, 254] width 324 height 28
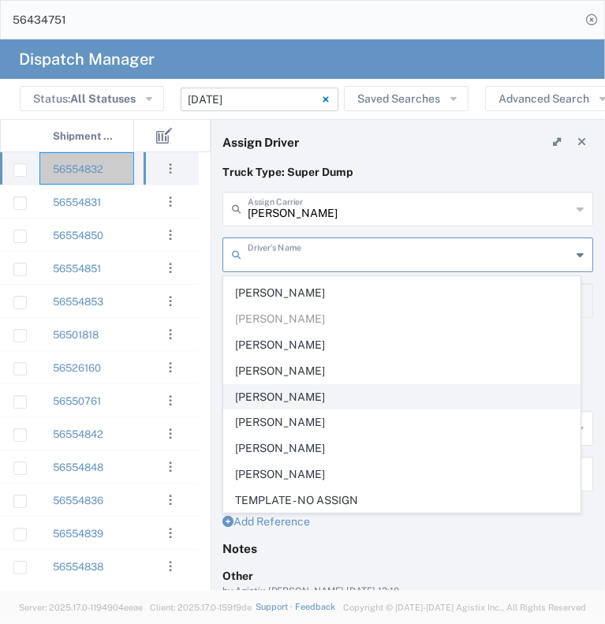
scroll to position [69, 0]
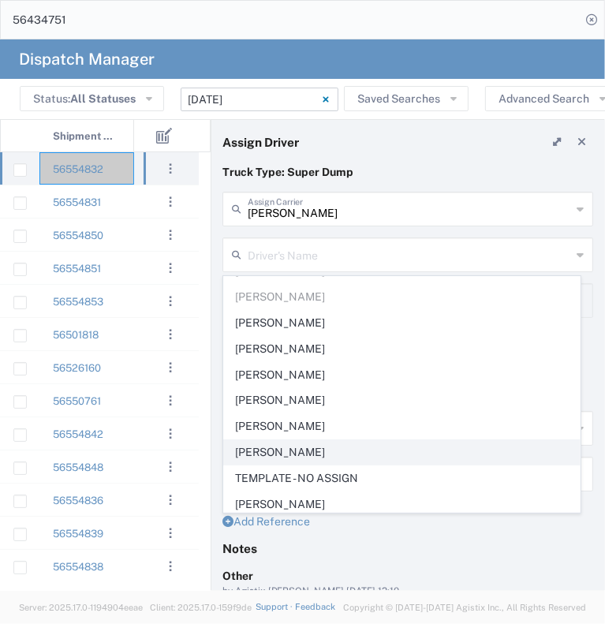
click at [373, 448] on span "[PERSON_NAME]" at bounding box center [402, 452] width 356 height 24
type input "[PERSON_NAME]"
type input "[PHONE_NUMBER]"
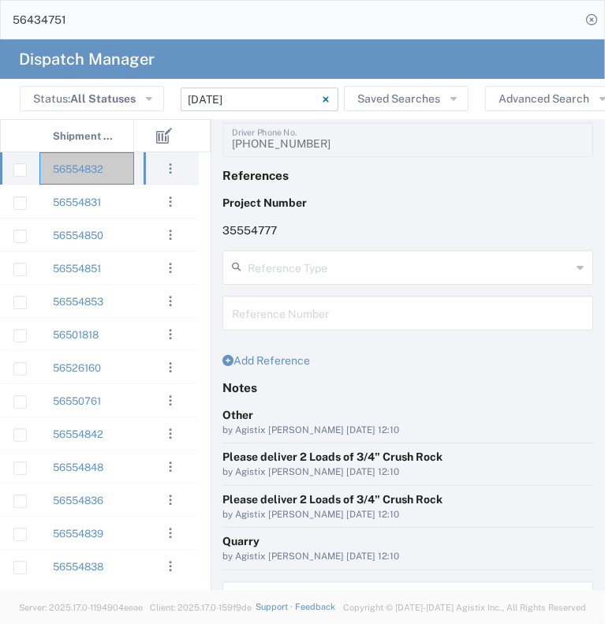
scroll to position [262, 0]
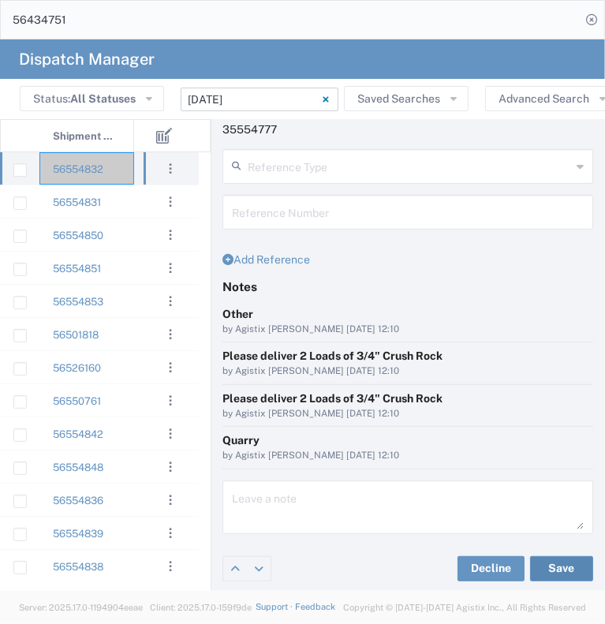
click at [543, 567] on button "Save" at bounding box center [561, 568] width 63 height 25
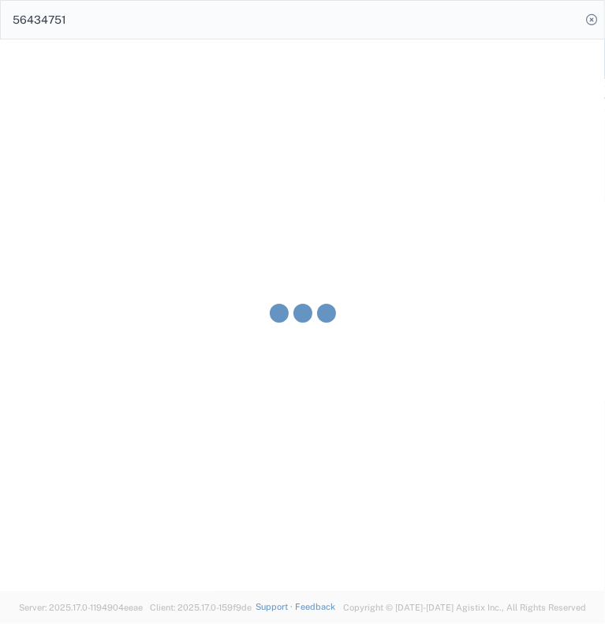
type input "[PERSON_NAME]"
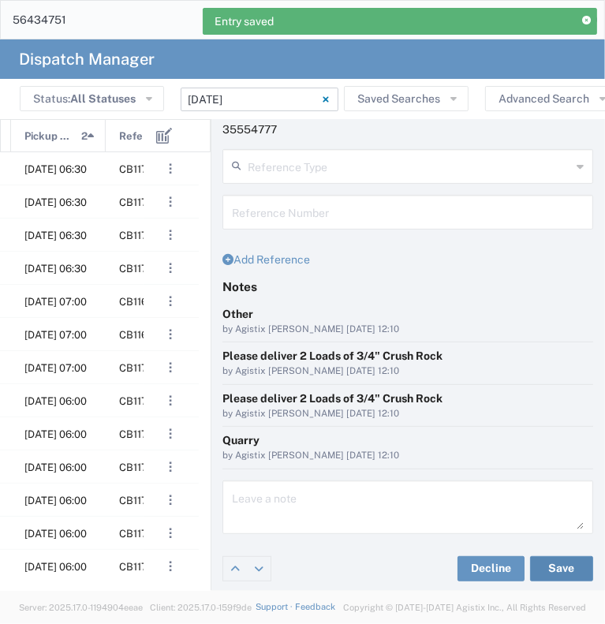
scroll to position [0, 278]
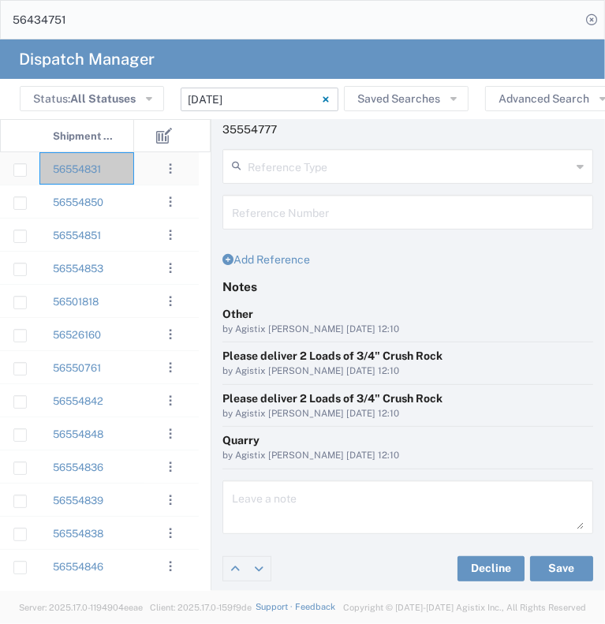
click at [151, 175] on agx-ag-table-action-cell ". . . Decline Assign" at bounding box center [171, 168] width 54 height 31
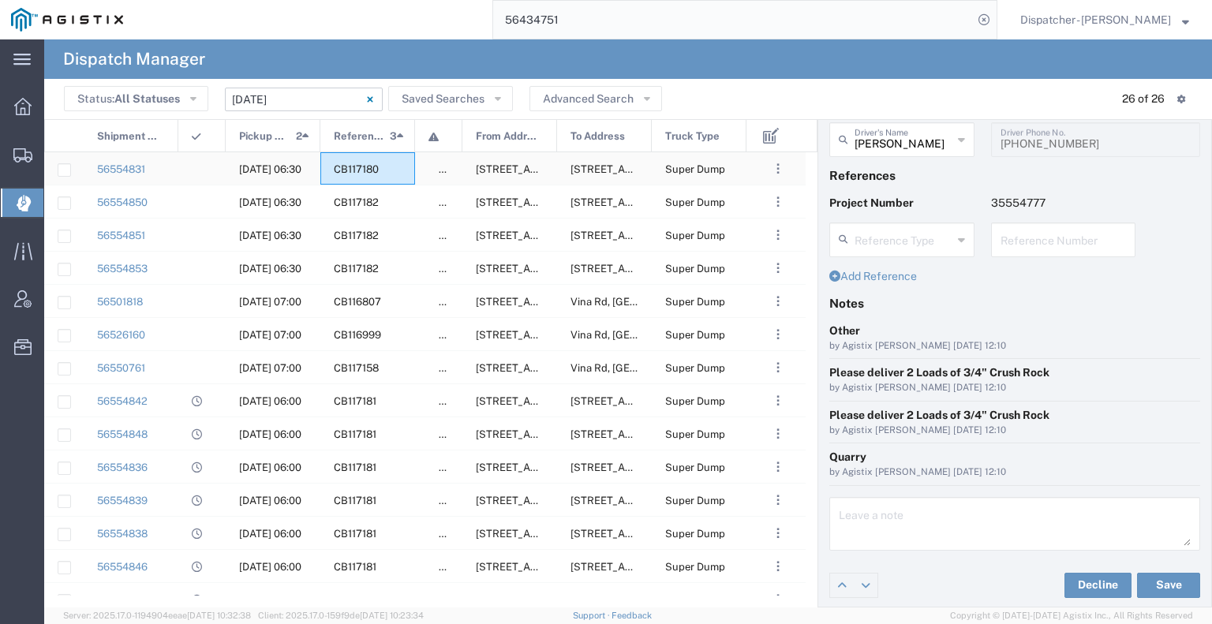
click at [409, 173] on div "CB117180" at bounding box center [367, 168] width 95 height 32
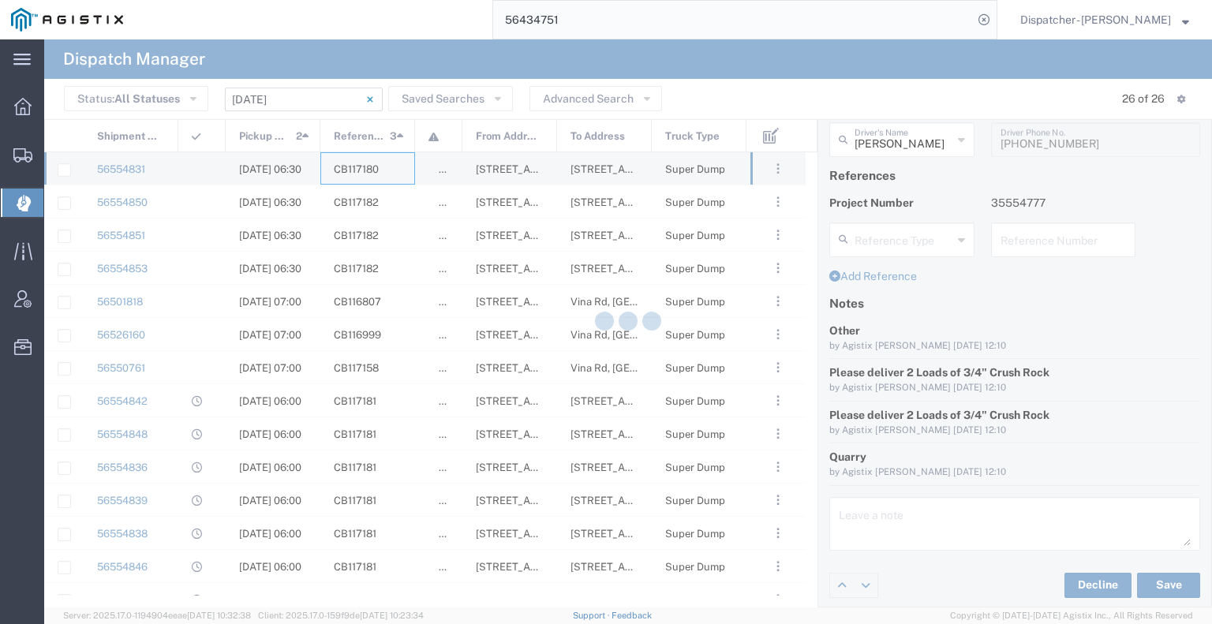
type input "[PERSON_NAME] & Sons Trucking, Inc"
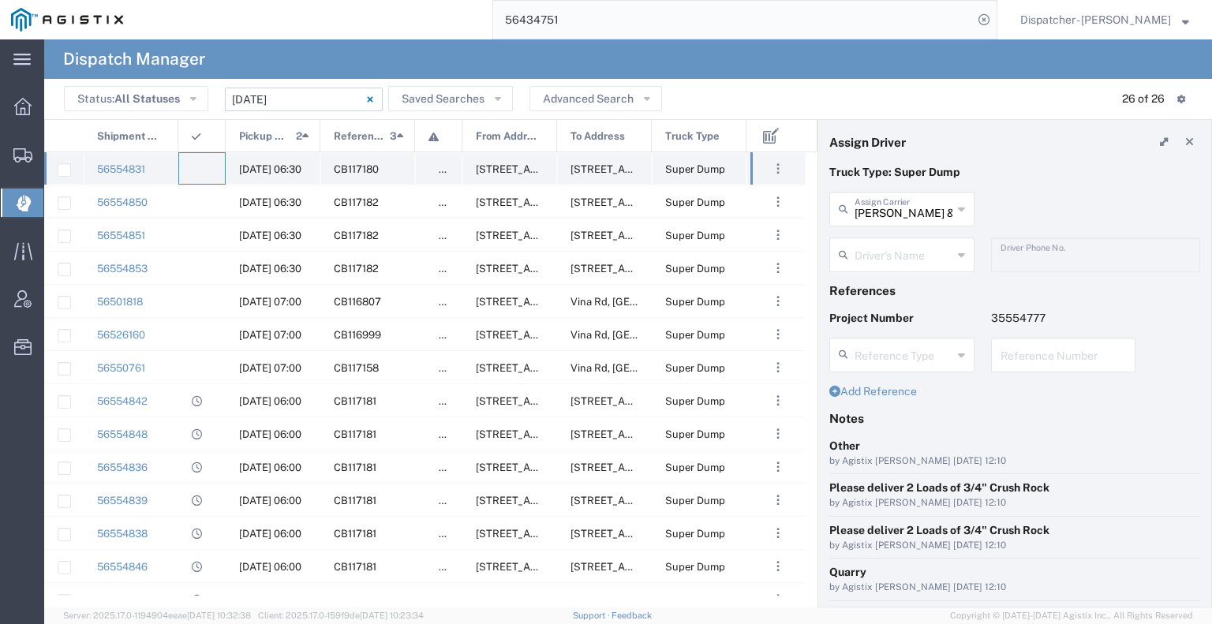
click at [202, 167] on div at bounding box center [201, 168] width 47 height 32
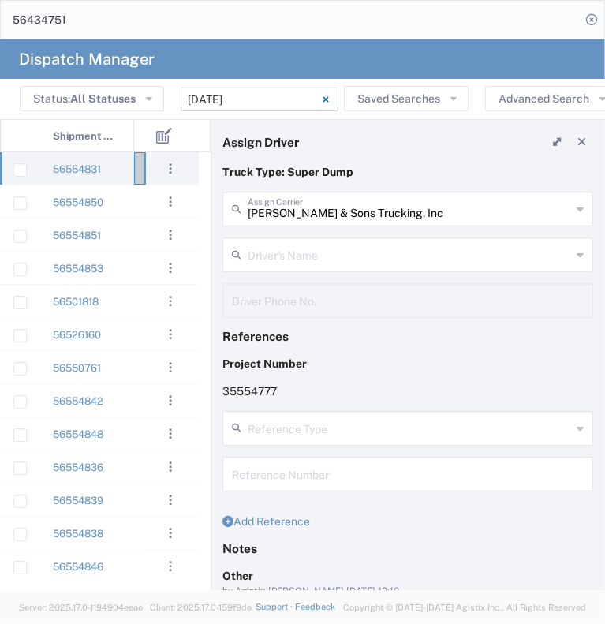
click at [351, 204] on input "[PERSON_NAME] & Sons Trucking, Inc" at bounding box center [410, 208] width 324 height 28
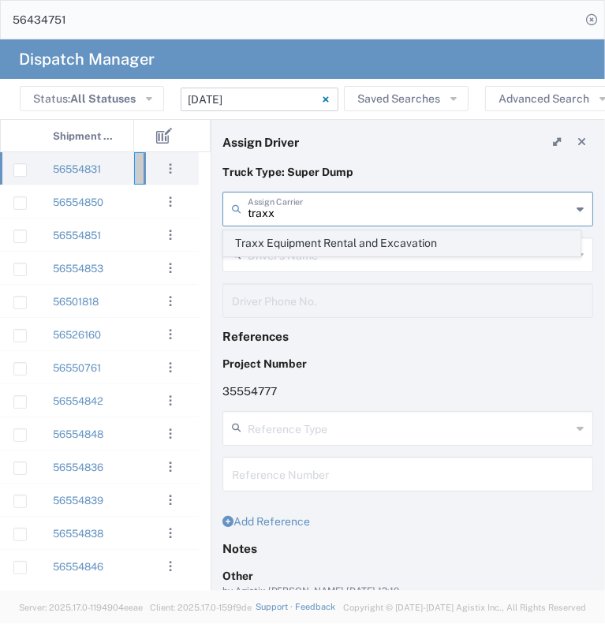
click at [374, 242] on span "Traxx Equipment Rental and Excavation" at bounding box center [402, 243] width 356 height 24
type input "Traxx Equipment Rental and Excavation"
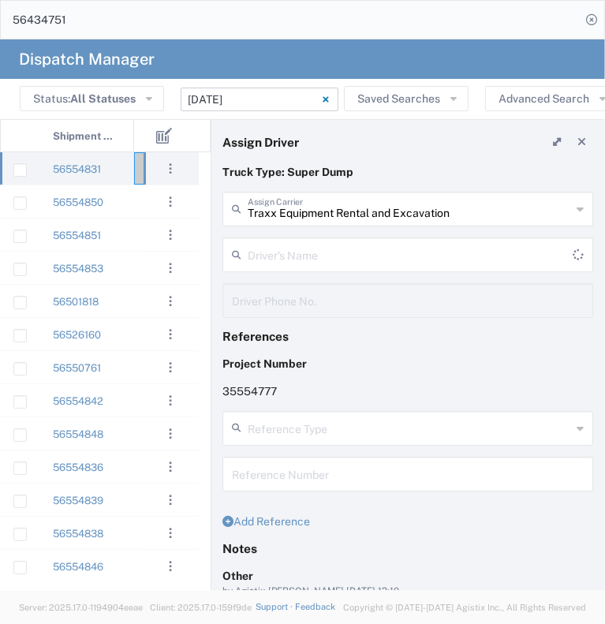
click at [366, 253] on input "text" at bounding box center [410, 254] width 325 height 28
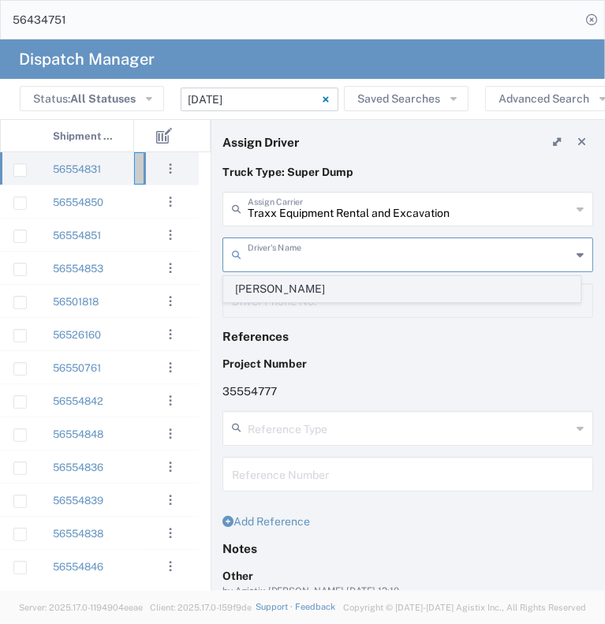
click at [346, 293] on span "[PERSON_NAME]" at bounding box center [402, 289] width 356 height 24
type input "[PERSON_NAME]"
type input "[PHONE_NUMBER]"
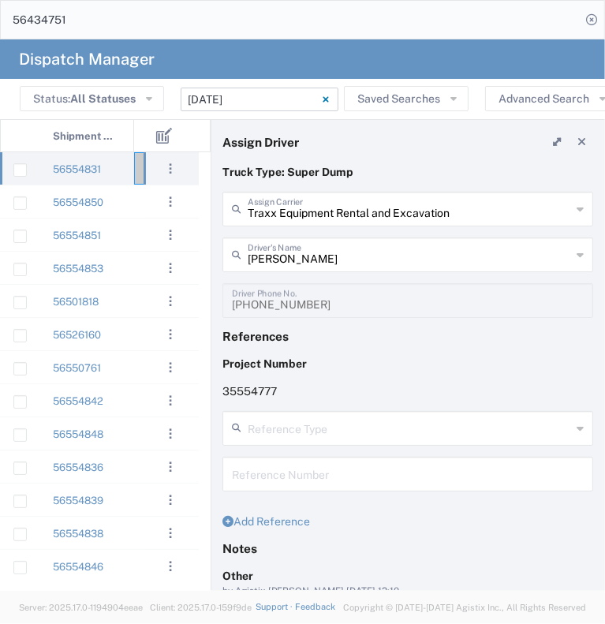
scroll to position [262, 0]
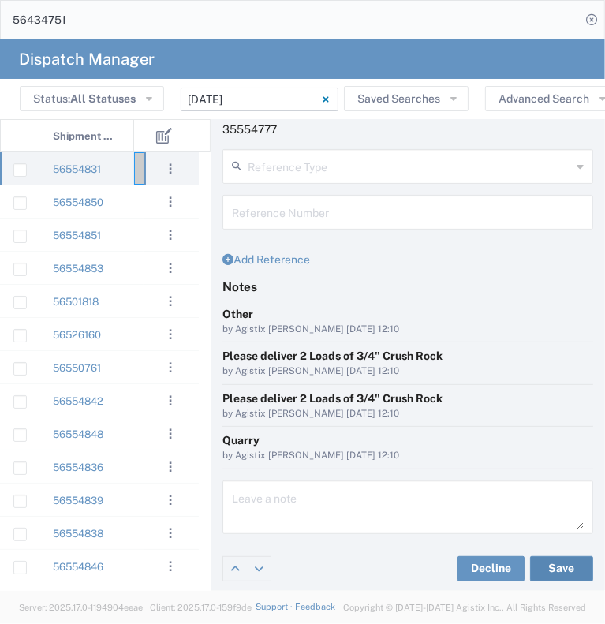
click at [546, 571] on button "Save" at bounding box center [561, 568] width 63 height 25
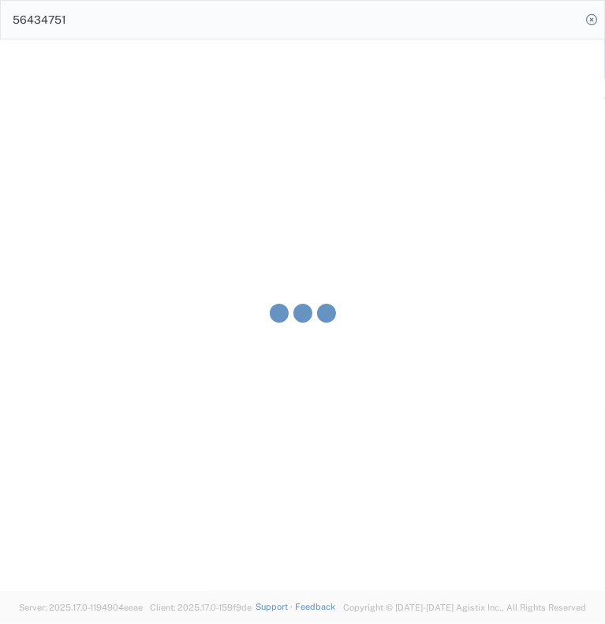
type input "[PERSON_NAME]"
type input "Traxx Equipment Rental and Excavation"
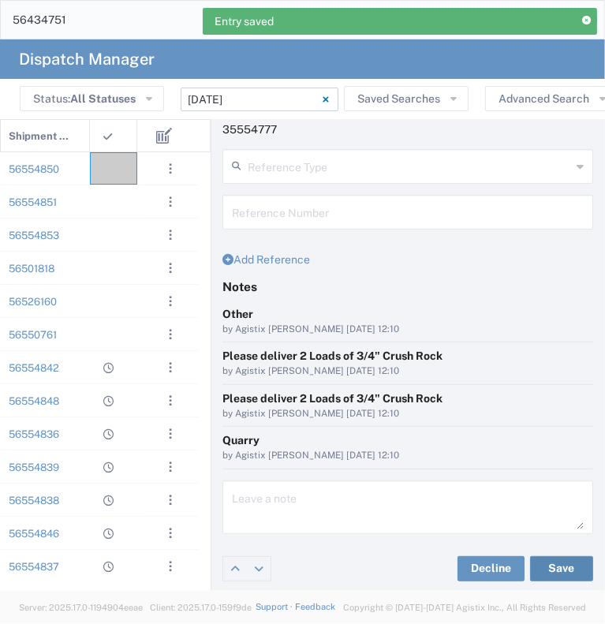
scroll to position [0, 107]
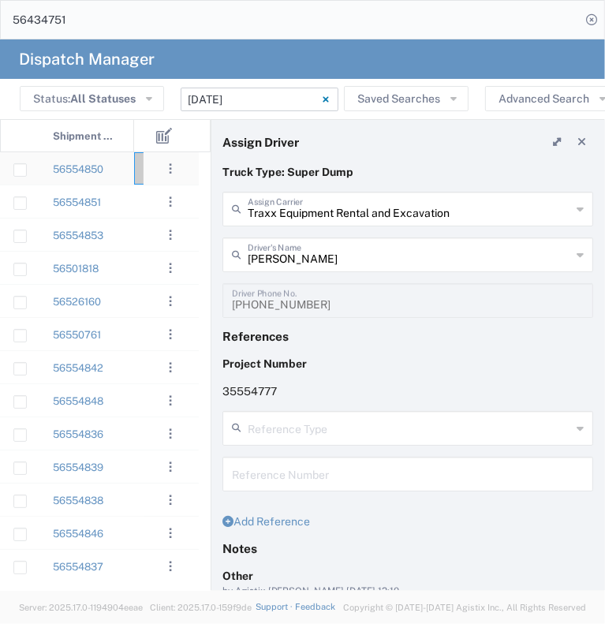
click at [129, 167] on div "56554850" at bounding box center [86, 168] width 95 height 32
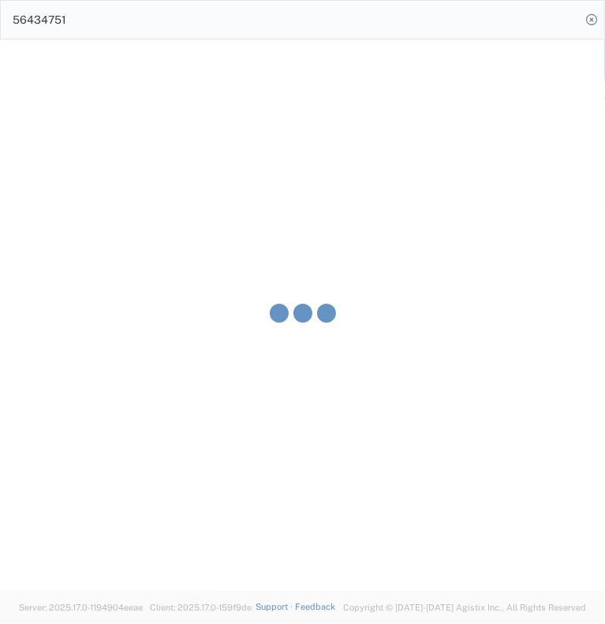
type input "[PERSON_NAME] & Sons Trucking, Inc"
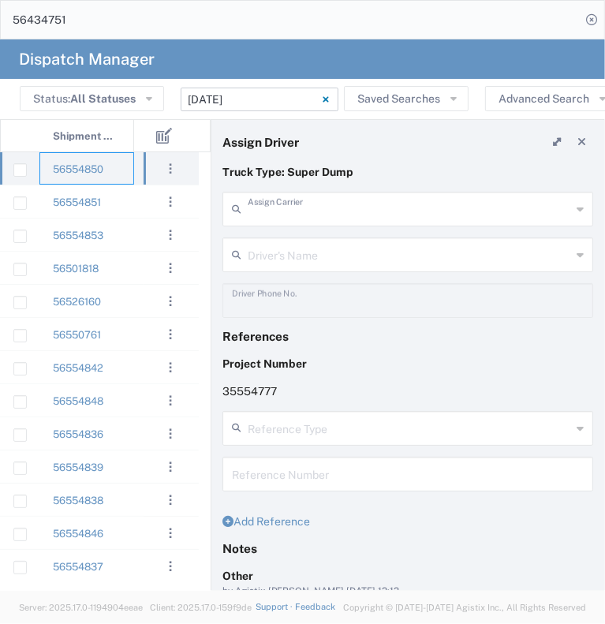
click at [324, 211] on input "text" at bounding box center [410, 208] width 324 height 28
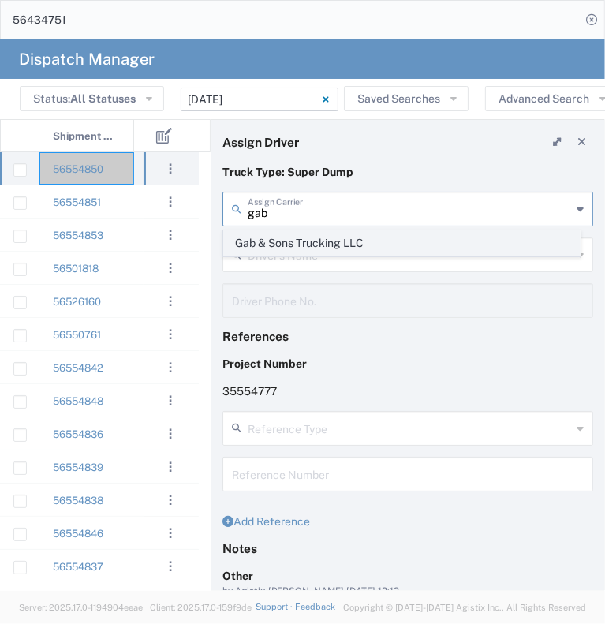
click at [328, 236] on span "Gab & Sons Trucking LLC" at bounding box center [402, 243] width 356 height 24
type input "Gab & Sons Trucking LLC"
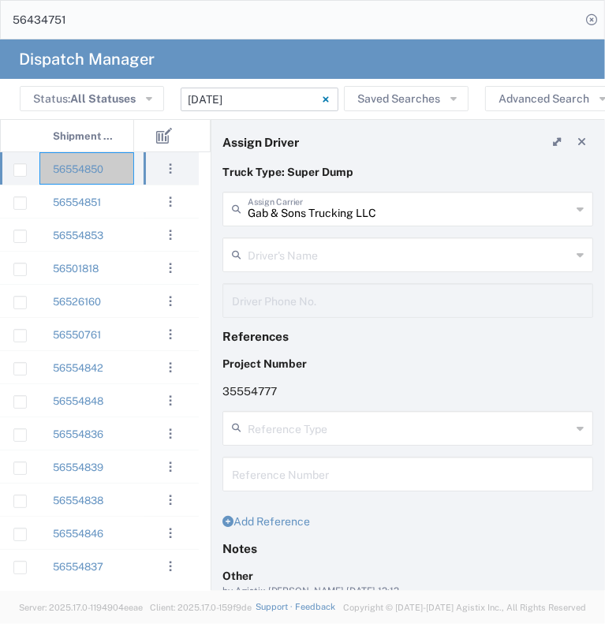
click at [325, 243] on input "text" at bounding box center [410, 254] width 324 height 28
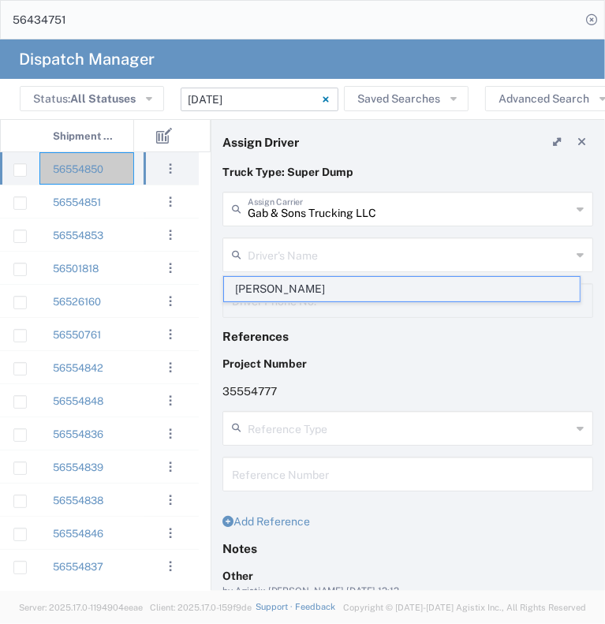
click at [319, 283] on span "[PERSON_NAME]" at bounding box center [402, 289] width 356 height 24
type input "[PERSON_NAME]"
type input "[PHONE_NUMBER]"
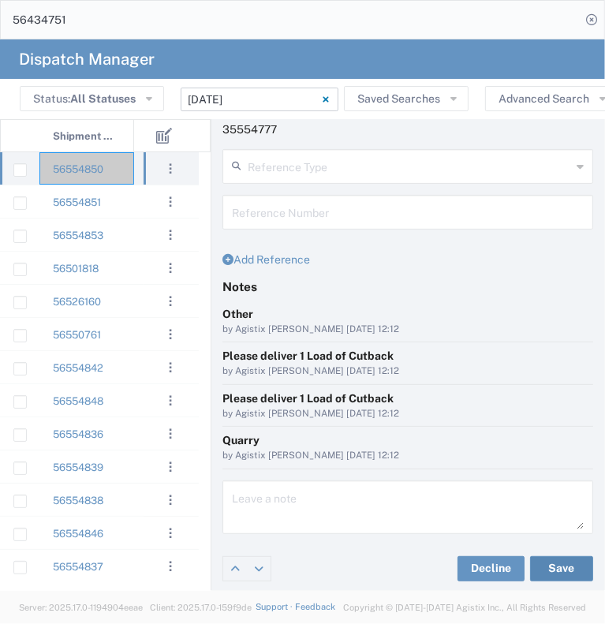
click at [557, 569] on button "Save" at bounding box center [561, 568] width 63 height 25
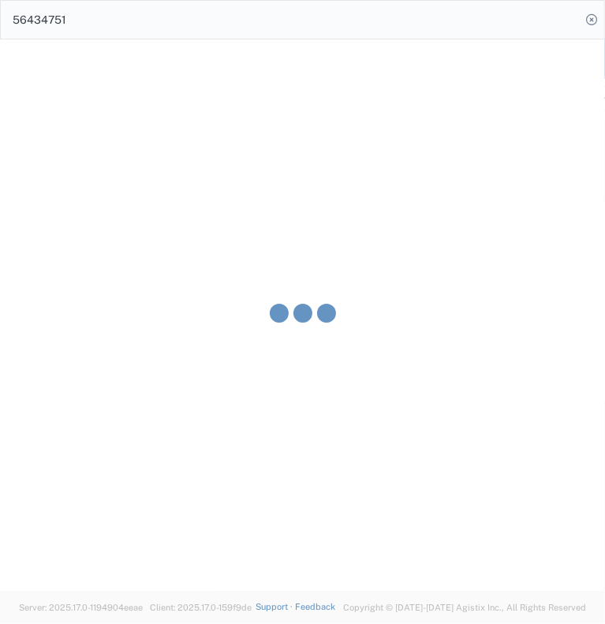
type input "[PERSON_NAME]"
type input "Gab & Sons Trucking LLC"
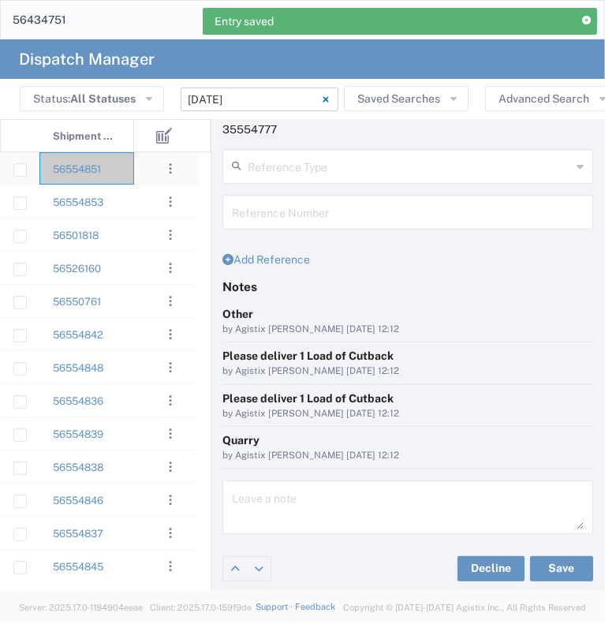
click at [117, 171] on div "56554851" at bounding box center [86, 168] width 95 height 32
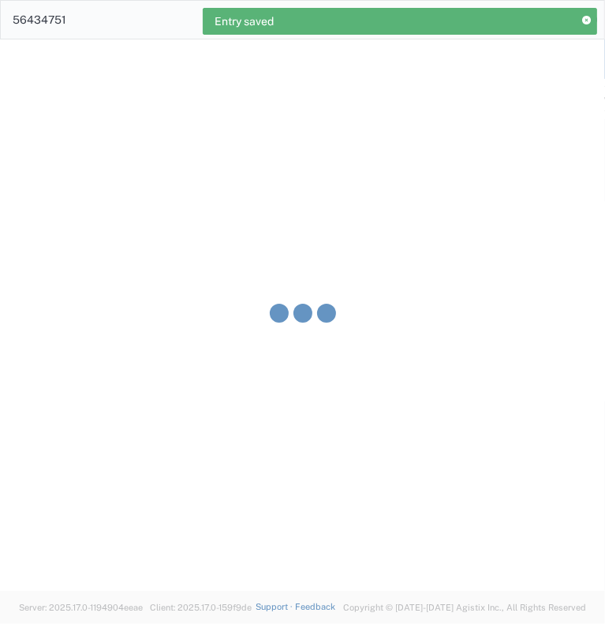
type input "[PERSON_NAME] & Sons Trucking, Inc"
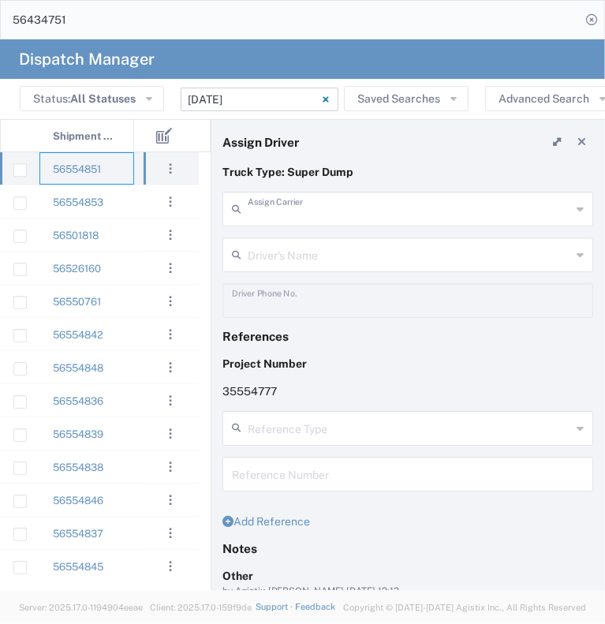
click at [287, 205] on input "text" at bounding box center [410, 208] width 324 height 28
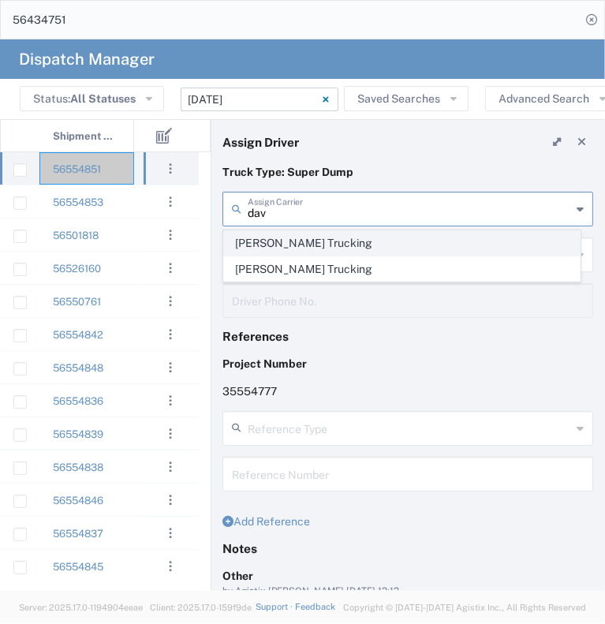
click at [303, 251] on span "[PERSON_NAME] Trucking" at bounding box center [402, 243] width 356 height 24
type input "[PERSON_NAME] Trucking"
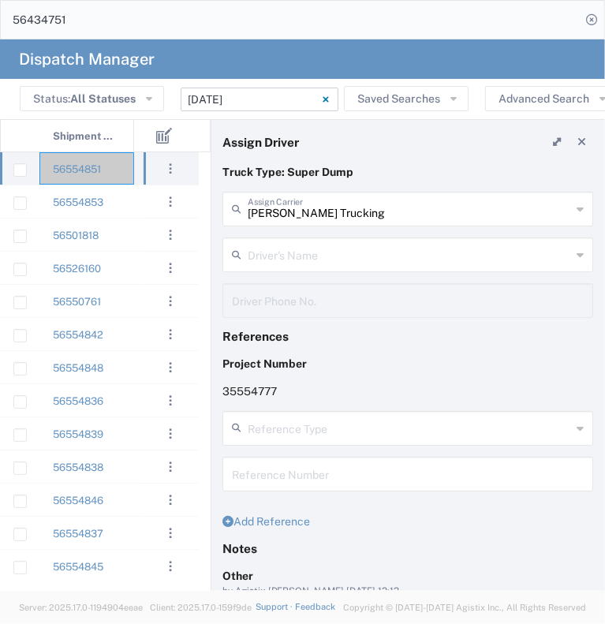
click at [303, 251] on input "text" at bounding box center [410, 254] width 324 height 28
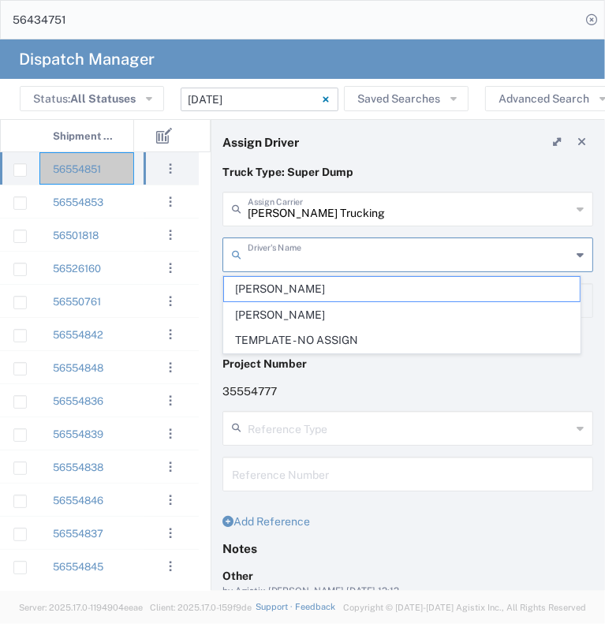
click at [309, 285] on span "[PERSON_NAME]" at bounding box center [402, 289] width 356 height 24
type input "[PERSON_NAME]"
type input "[PHONE_NUMBER]"
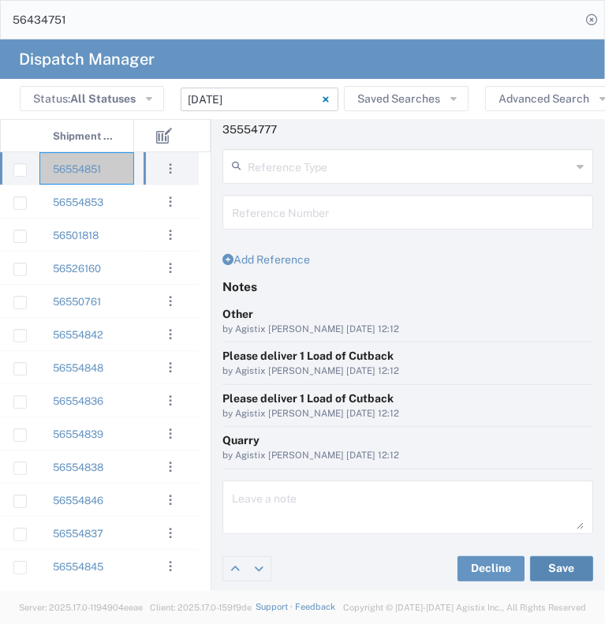
click at [543, 568] on button "Save" at bounding box center [561, 568] width 63 height 25
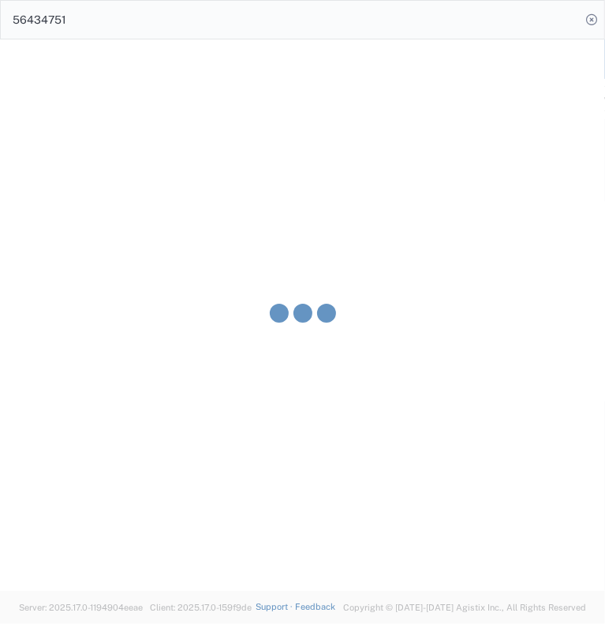
type input "[PERSON_NAME]"
type input "[PERSON_NAME] Trucking"
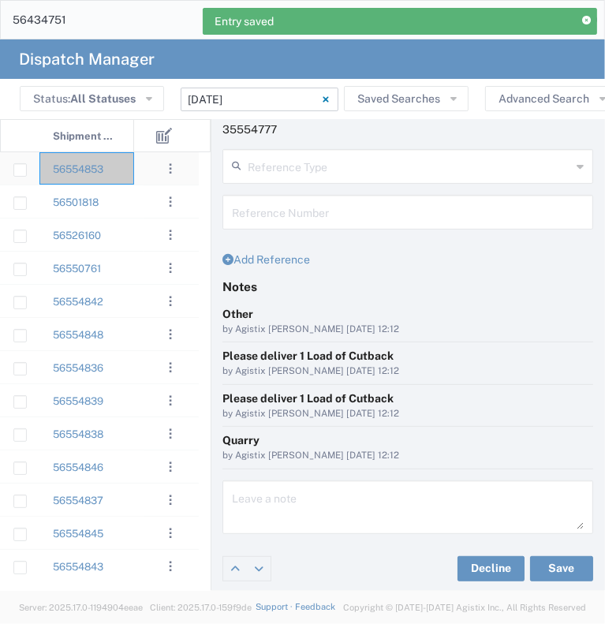
click at [122, 172] on div "56554853" at bounding box center [86, 168] width 95 height 32
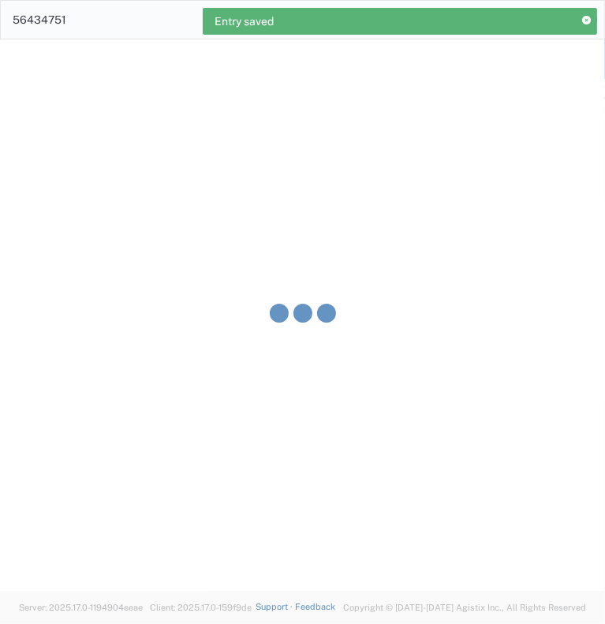
type input "[PERSON_NAME] & Sons Trucking, Inc"
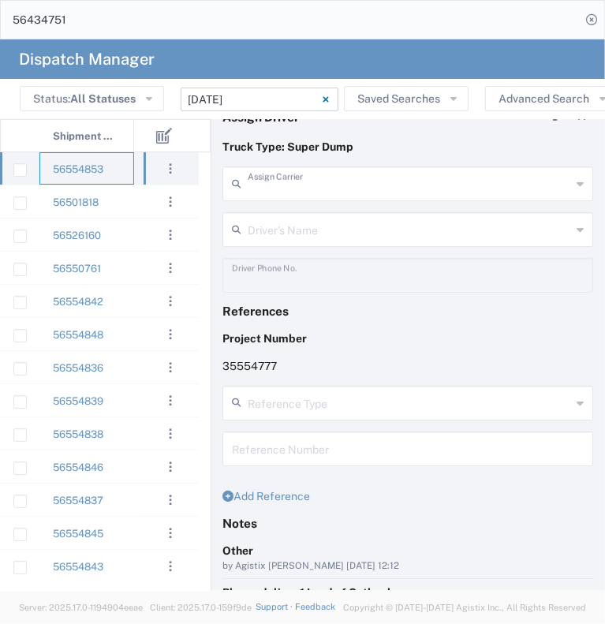
click at [317, 179] on input "text" at bounding box center [410, 183] width 324 height 28
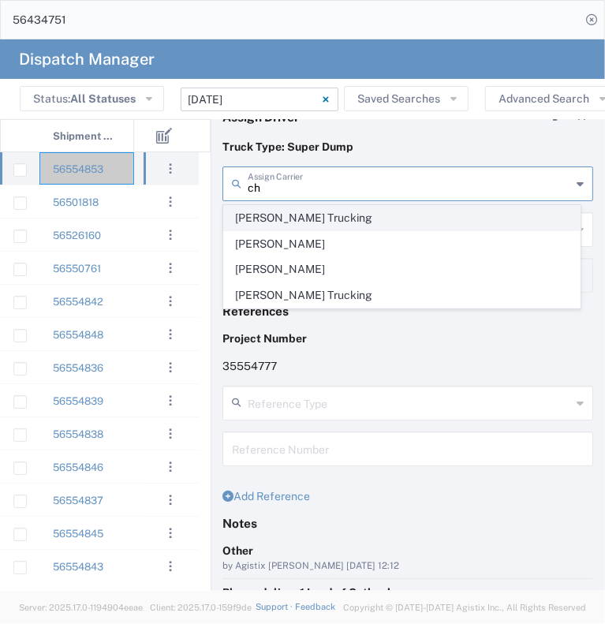
click at [302, 217] on span "[PERSON_NAME] Trucking" at bounding box center [402, 218] width 356 height 24
type input "[PERSON_NAME] Trucking"
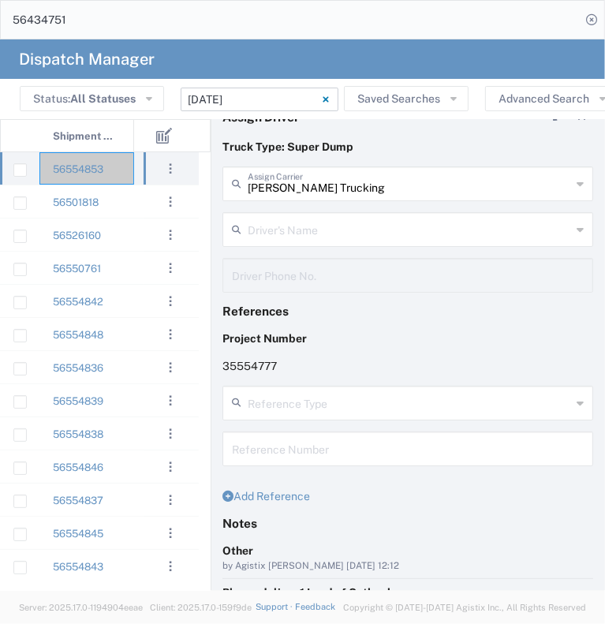
click at [309, 234] on input "text" at bounding box center [410, 229] width 324 height 28
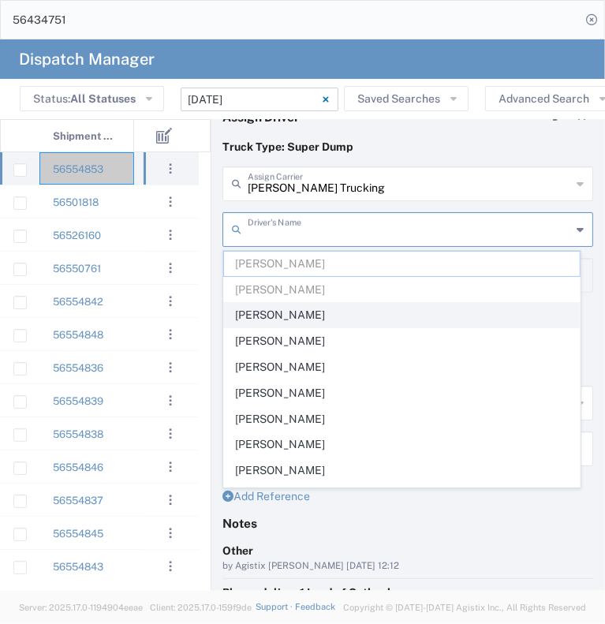
click at [323, 324] on span "[PERSON_NAME]" at bounding box center [402, 315] width 356 height 24
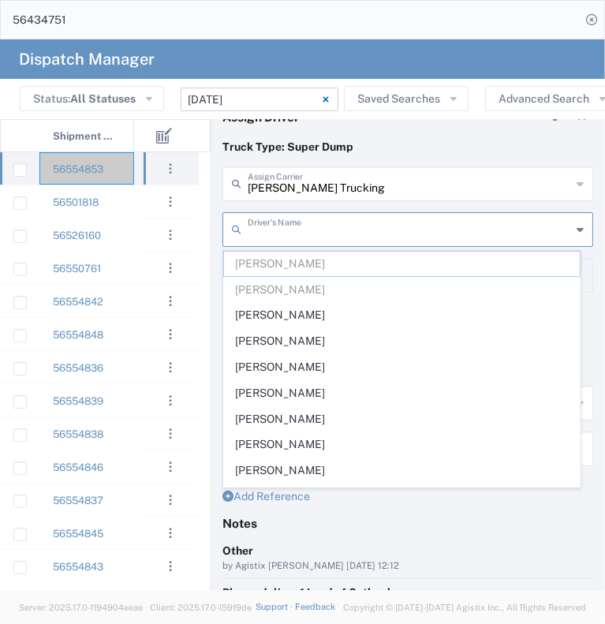
type input "[PERSON_NAME]"
type input "[PHONE_NUMBER]"
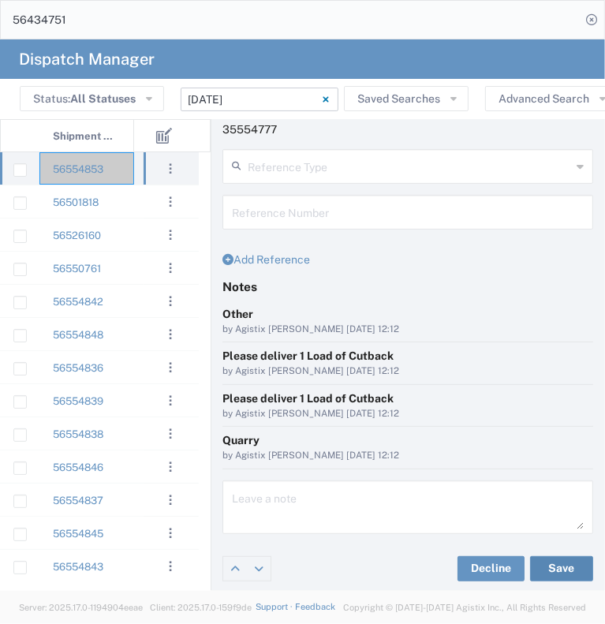
click at [534, 565] on button "Save" at bounding box center [561, 568] width 63 height 25
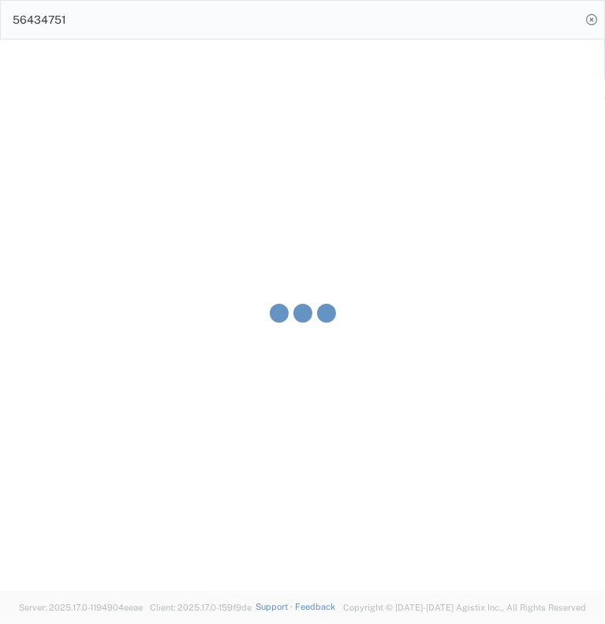
type input "[PERSON_NAME]"
type input "[PERSON_NAME] Trucking"
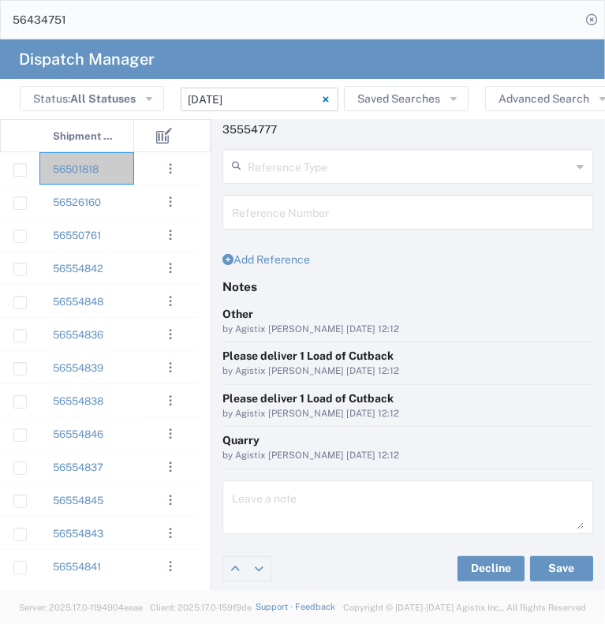
scroll to position [25, 0]
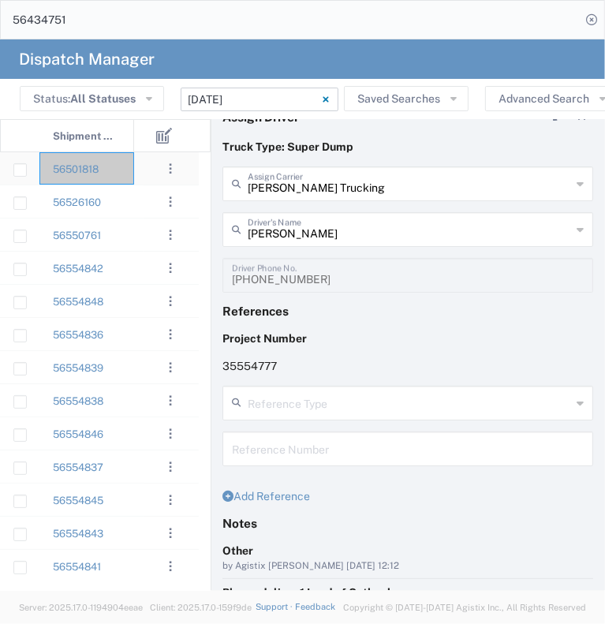
click at [138, 182] on div at bounding box center [157, 168] width 47 height 32
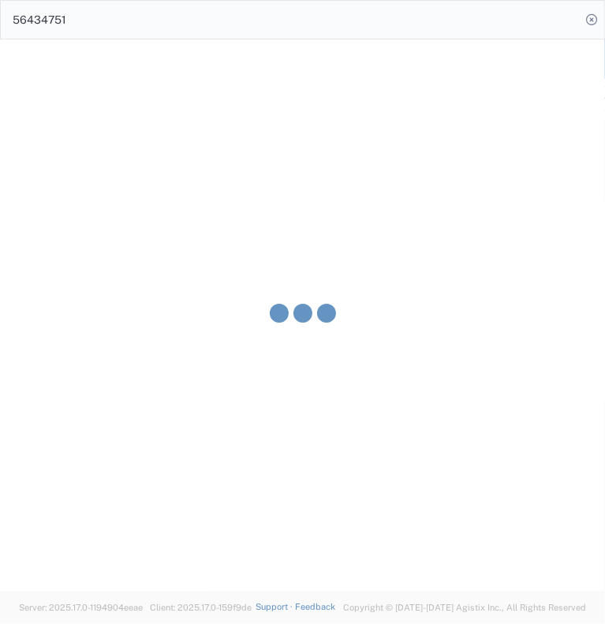
type input "[PERSON_NAME] & Sons Trucking, Inc"
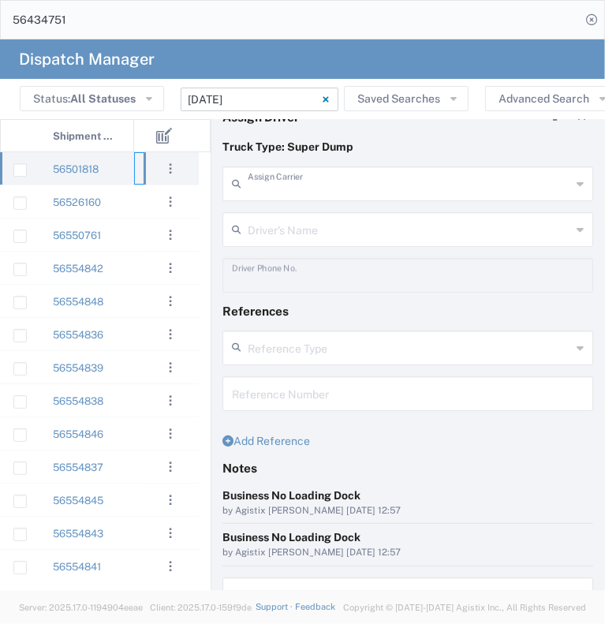
click at [359, 194] on input "text" at bounding box center [410, 183] width 324 height 28
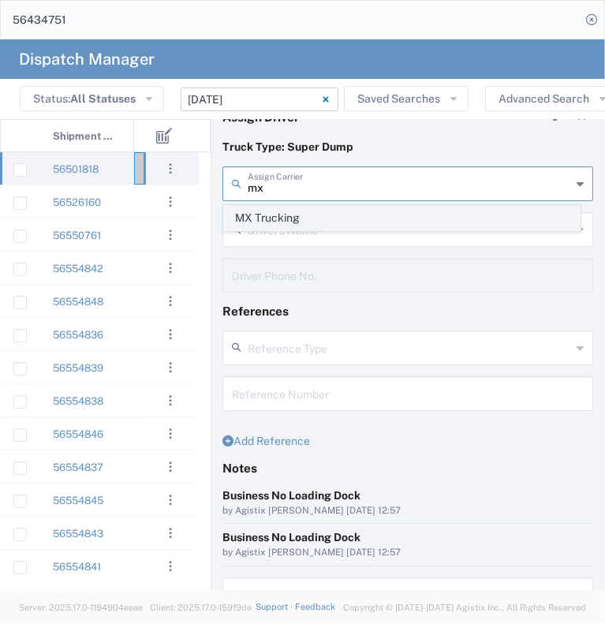
click at [348, 221] on span "MX Trucking" at bounding box center [402, 218] width 356 height 24
type input "MX Trucking"
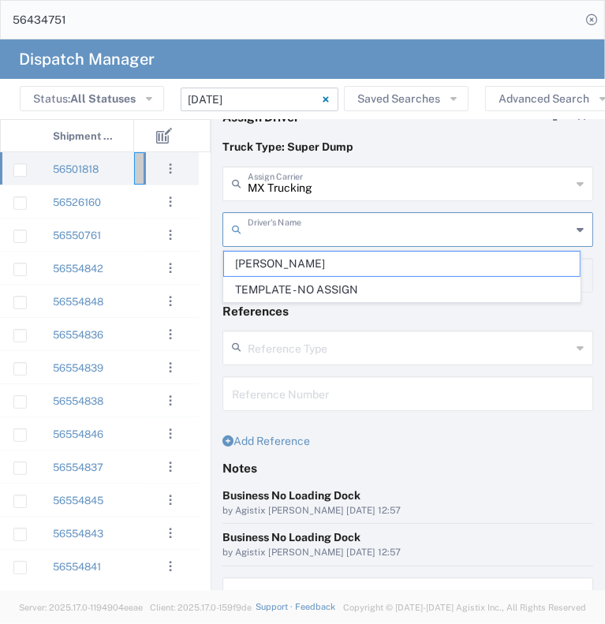
click at [338, 230] on input "text" at bounding box center [410, 229] width 324 height 28
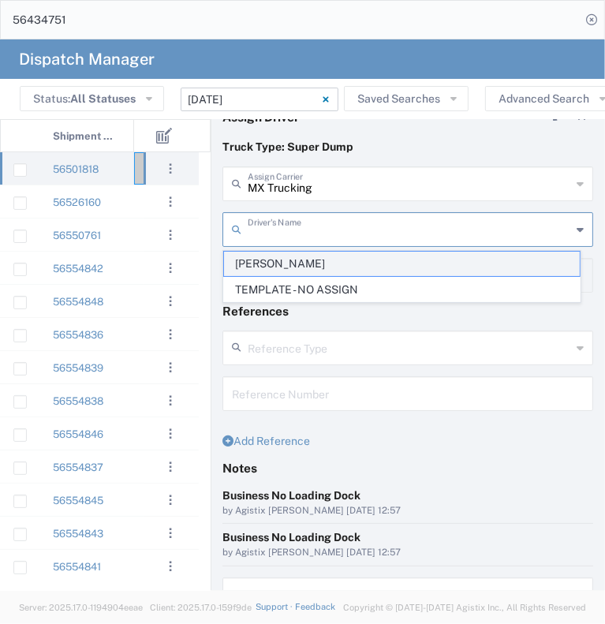
click at [337, 264] on span "[PERSON_NAME]" at bounding box center [402, 264] width 356 height 24
type input "[PERSON_NAME]"
type input "[PHONE_NUMBER]"
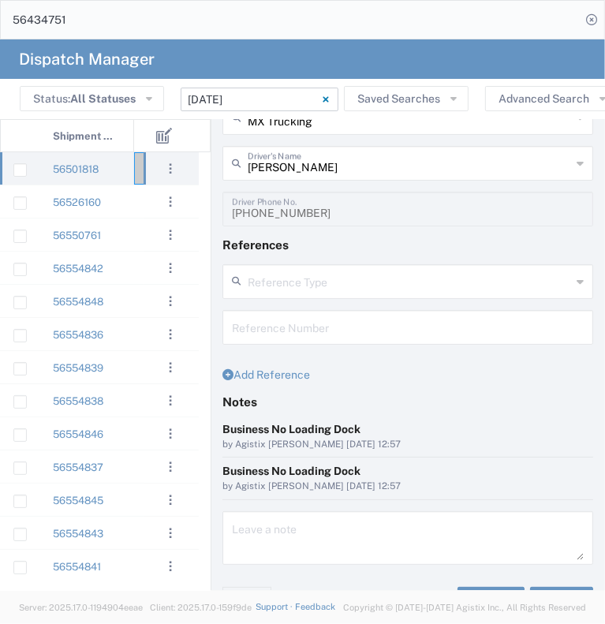
scroll to position [122, 0]
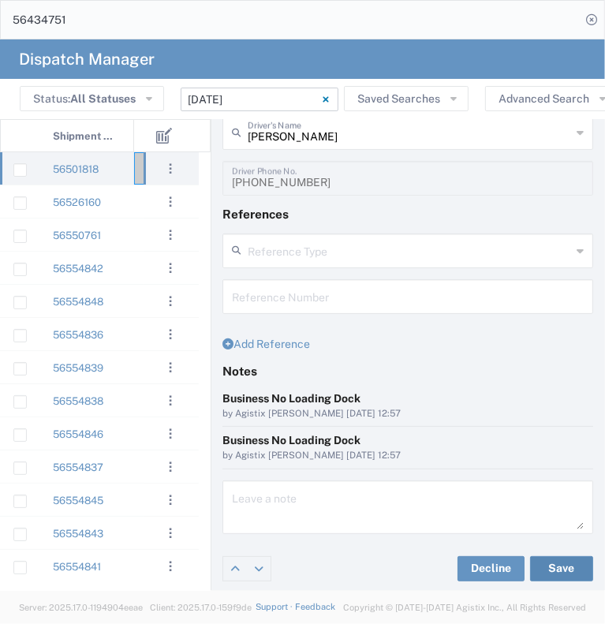
click at [549, 569] on button "Save" at bounding box center [561, 568] width 63 height 25
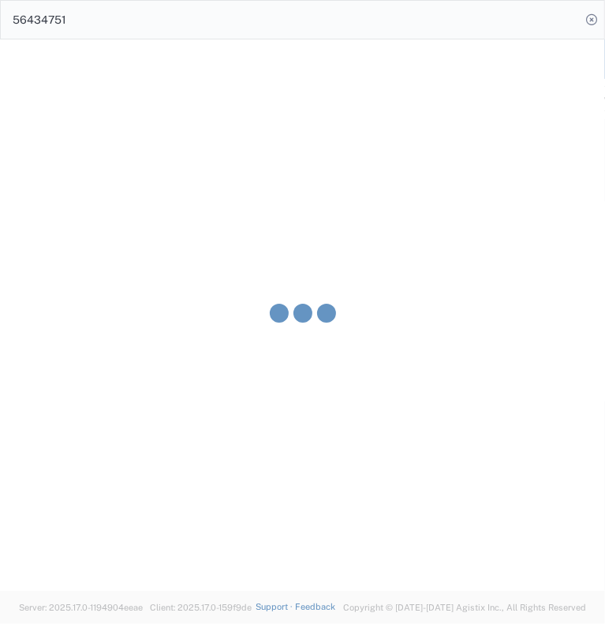
type input "[PERSON_NAME]"
type input "MX Trucking"
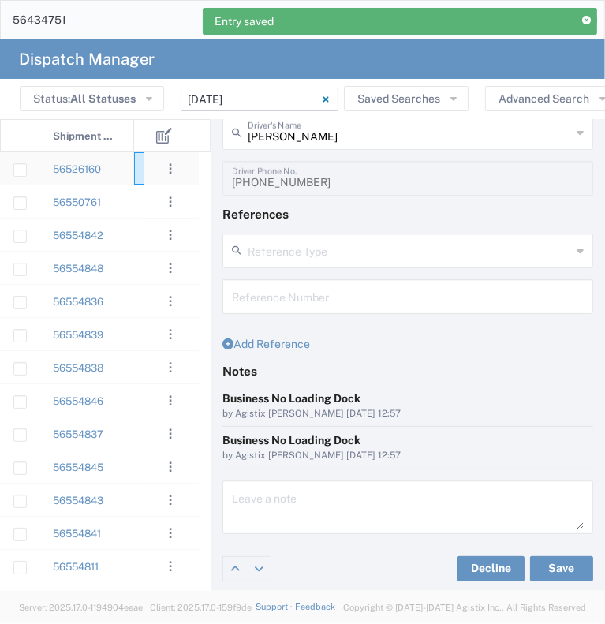
click at [137, 178] on div at bounding box center [157, 168] width 47 height 32
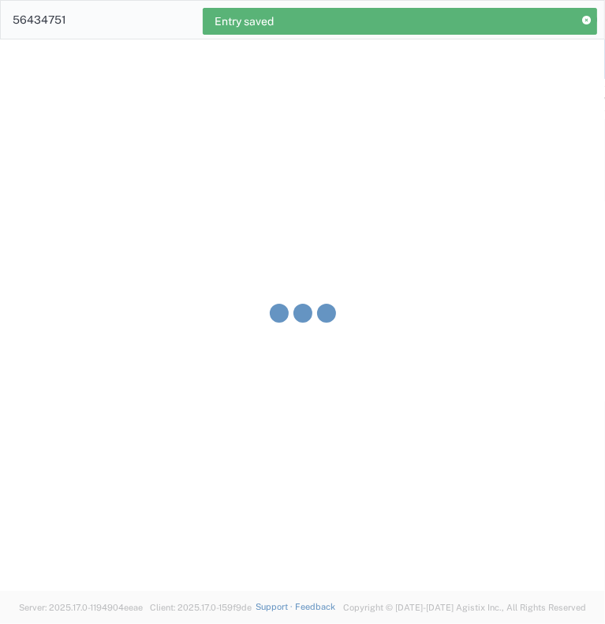
type input "[PERSON_NAME] & Sons Trucking, Inc"
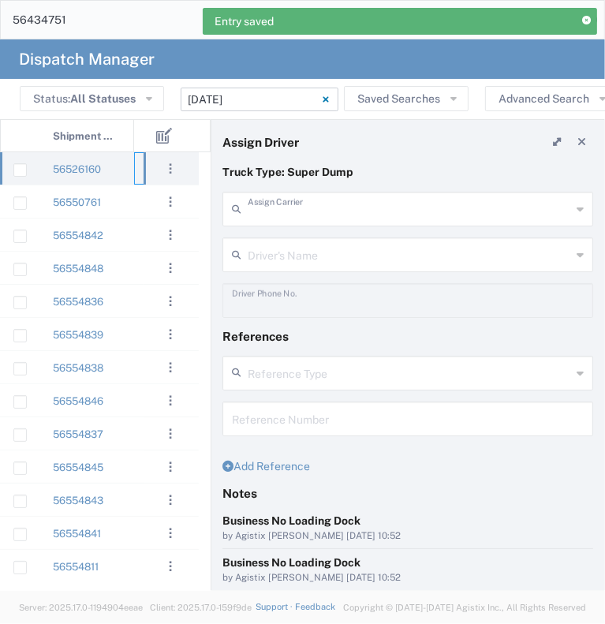
click at [302, 213] on input "text" at bounding box center [410, 208] width 324 height 28
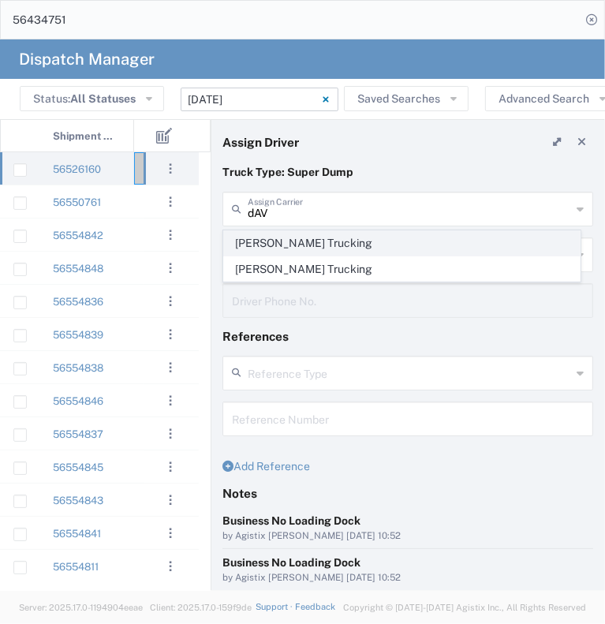
click at [298, 240] on span "[PERSON_NAME] Trucking" at bounding box center [402, 243] width 356 height 24
type input "[PERSON_NAME] Trucking"
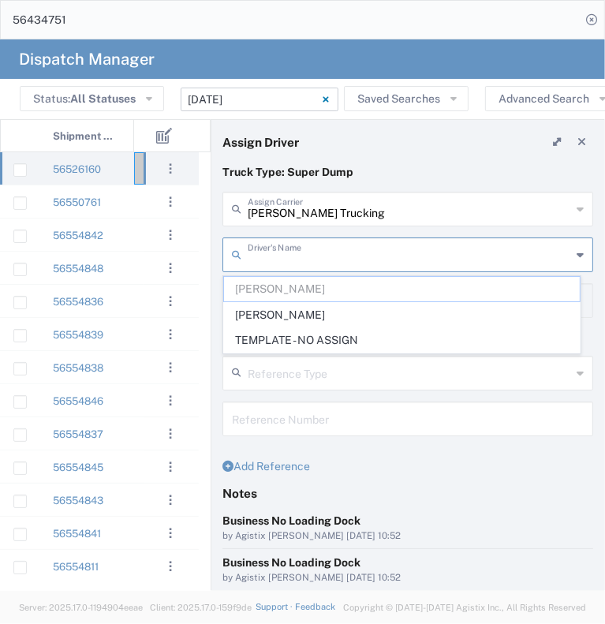
click at [298, 245] on input "text" at bounding box center [410, 254] width 324 height 28
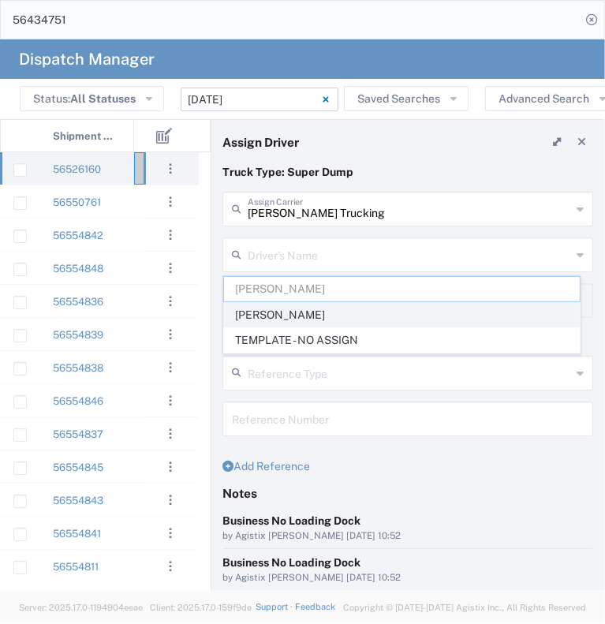
click at [294, 313] on span "[PERSON_NAME]" at bounding box center [402, 315] width 356 height 24
type input "[PERSON_NAME]"
type input "[PHONE_NUMBER]"
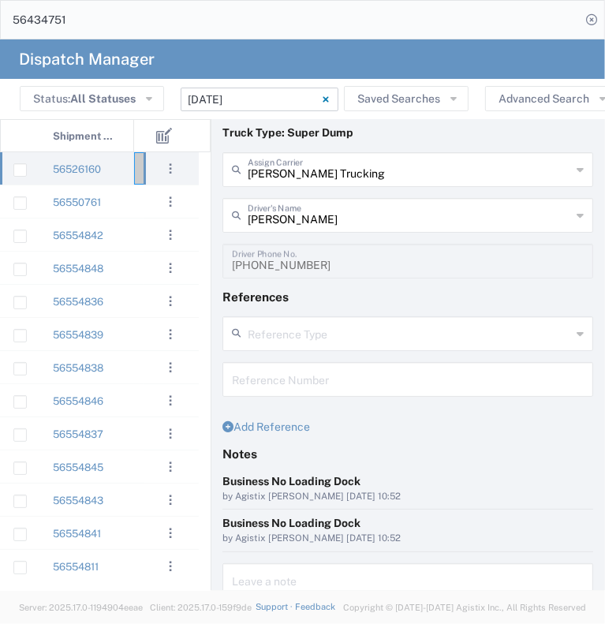
scroll to position [122, 0]
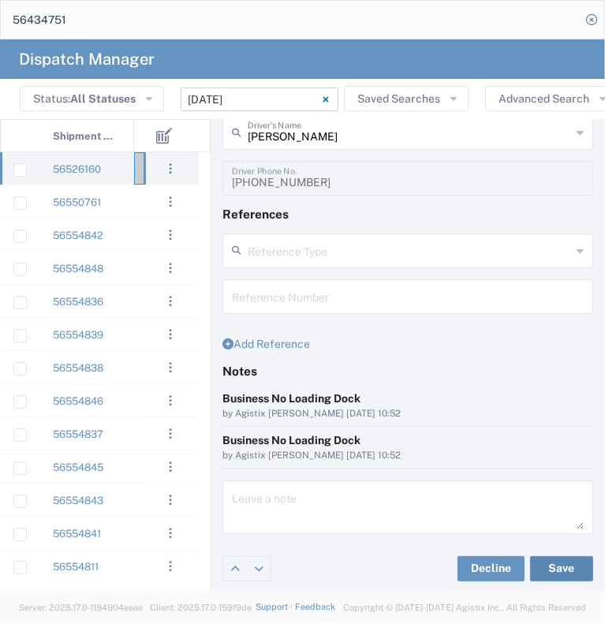
click at [543, 568] on button "Save" at bounding box center [561, 568] width 63 height 25
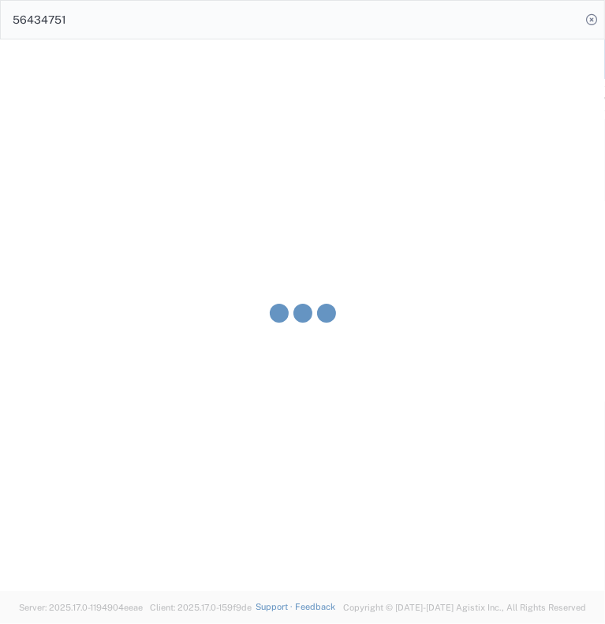
type input "[PERSON_NAME]"
type input "[PERSON_NAME] Trucking"
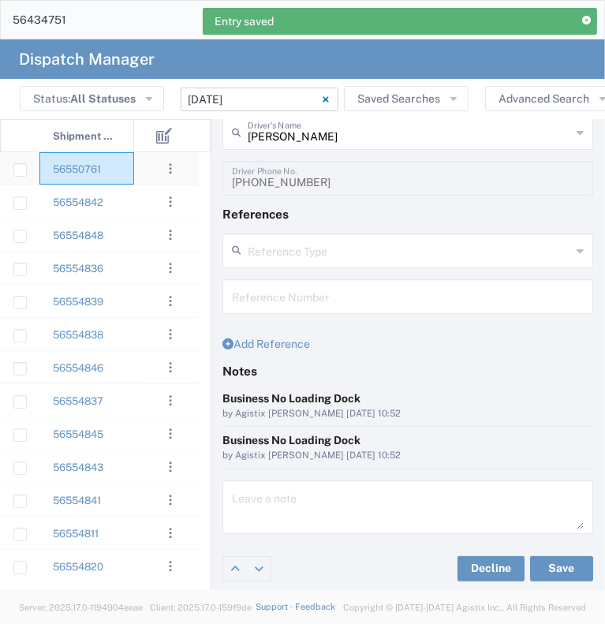
click at [133, 175] on div "56550761" at bounding box center [86, 168] width 95 height 32
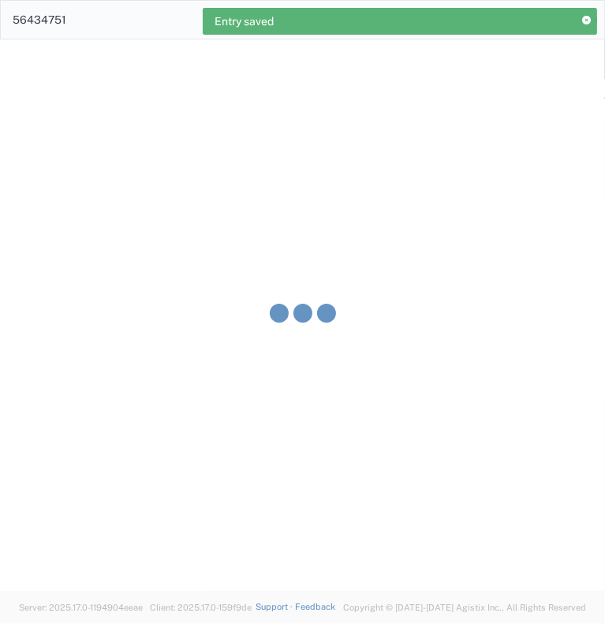
type input "[PERSON_NAME] & Sons Trucking, Inc"
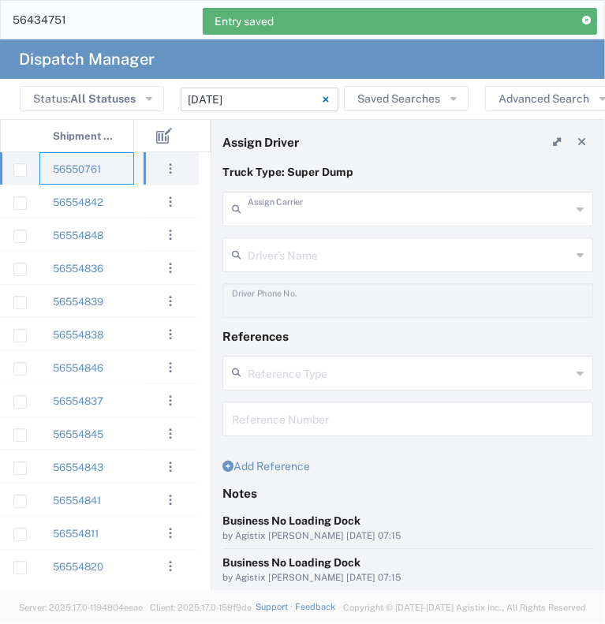
click at [294, 208] on input "text" at bounding box center [410, 208] width 324 height 28
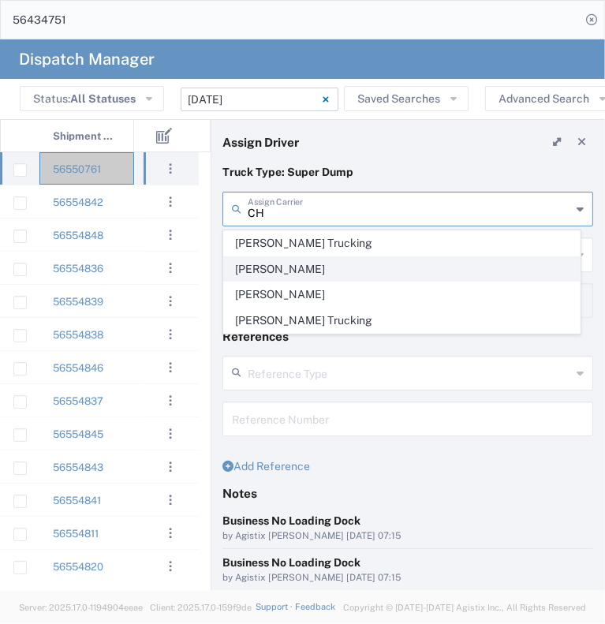
click at [305, 255] on span "[PERSON_NAME] Trucking" at bounding box center [402, 243] width 356 height 24
type input "[PERSON_NAME] Trucking"
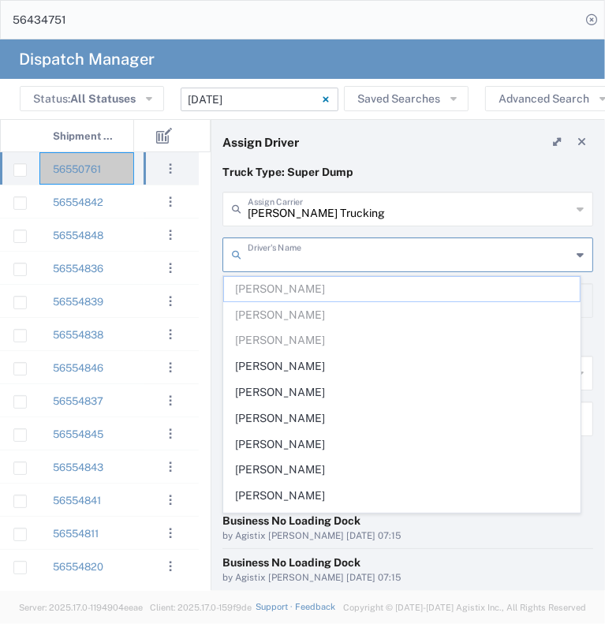
click at [303, 258] on input "text" at bounding box center [410, 254] width 324 height 28
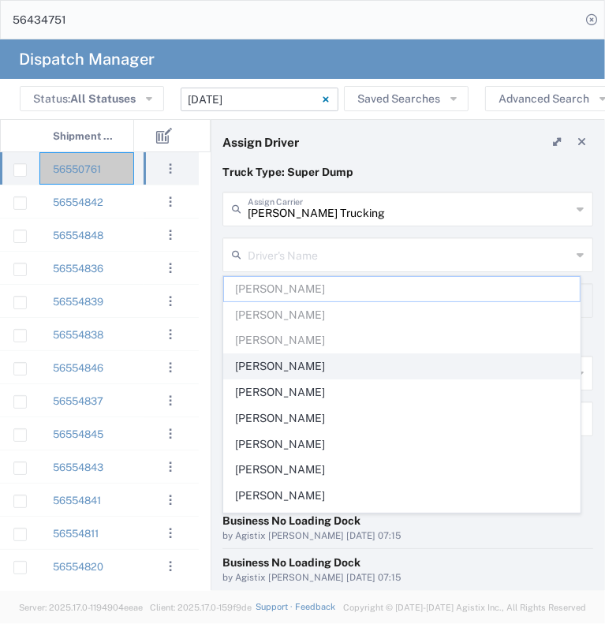
click at [320, 363] on span "[PERSON_NAME]" at bounding box center [402, 366] width 356 height 24
type input "[PERSON_NAME]"
type input "[PHONE_NUMBER]"
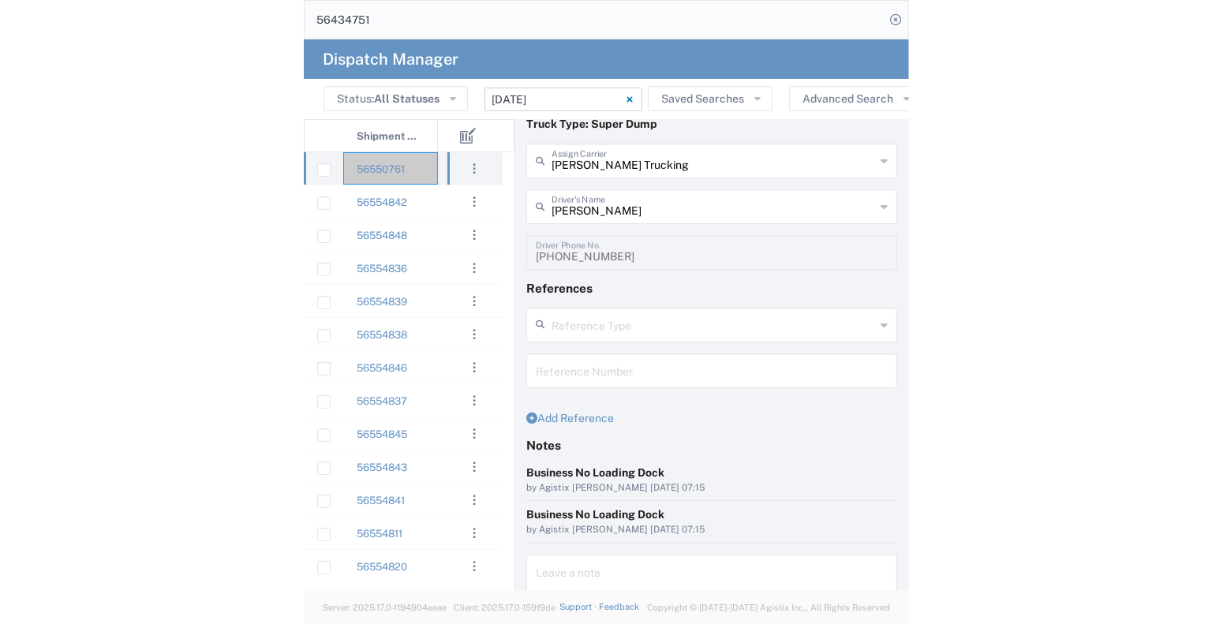
scroll to position [122, 0]
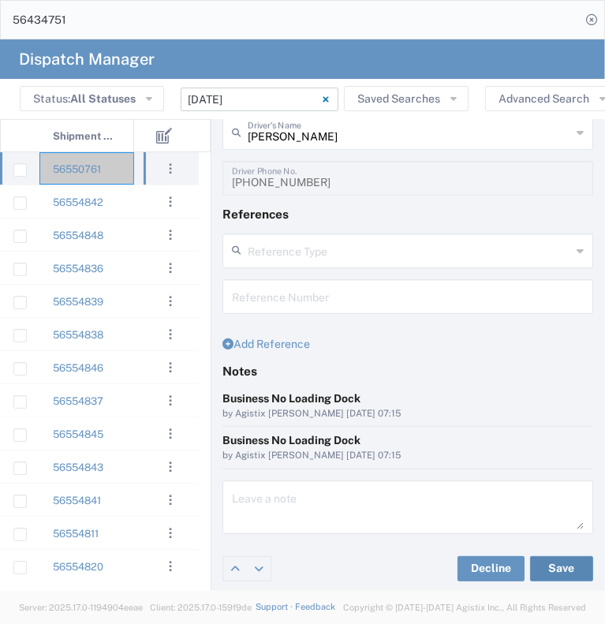
click at [556, 571] on button "Save" at bounding box center [561, 568] width 63 height 25
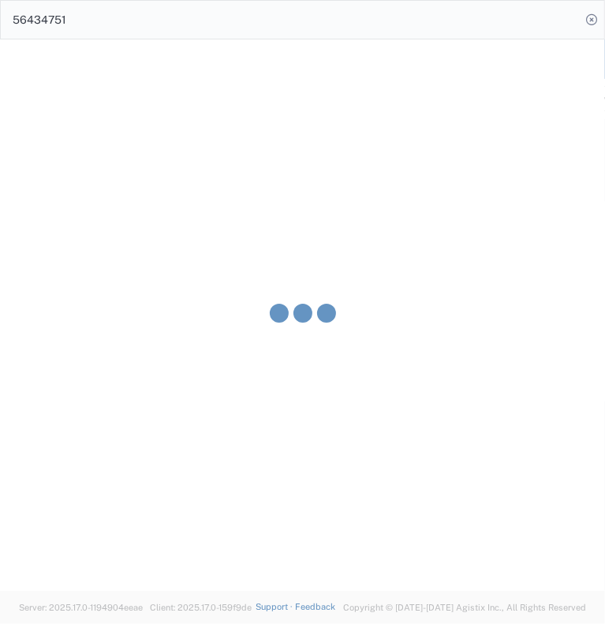
type input "[PERSON_NAME]"
type input "[PERSON_NAME] Trucking"
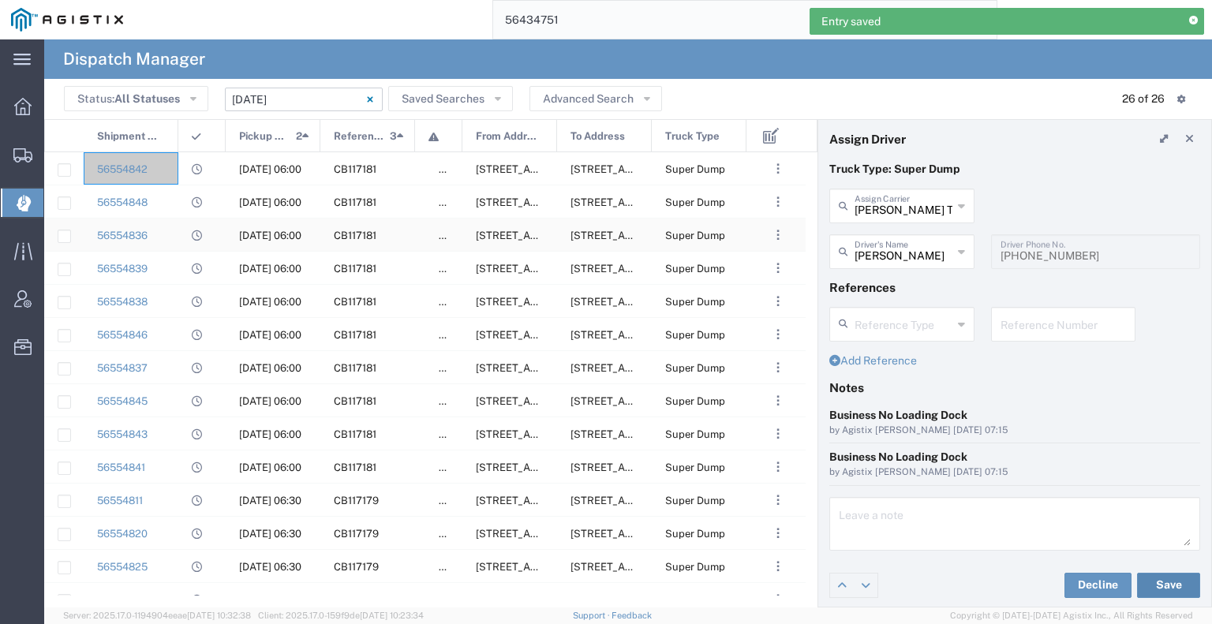
scroll to position [0, 0]
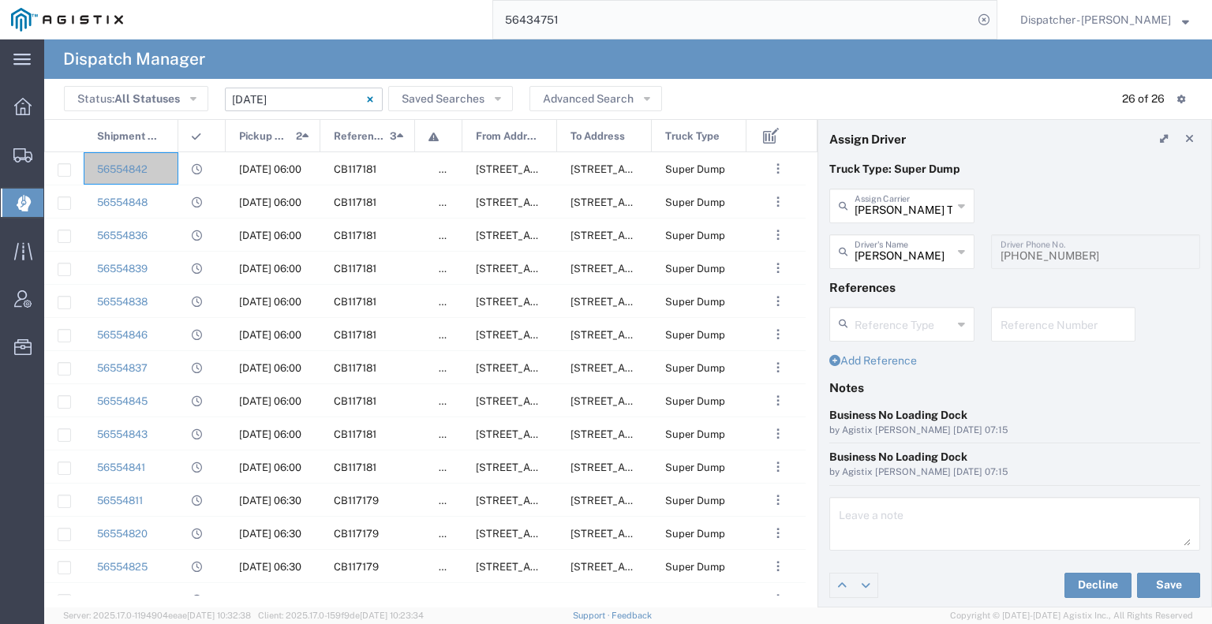
drag, startPoint x: 578, startPoint y: 25, endPoint x: 459, endPoint y: 13, distance: 119.8
click at [507, 12] on input "56434751" at bounding box center [733, 20] width 480 height 38
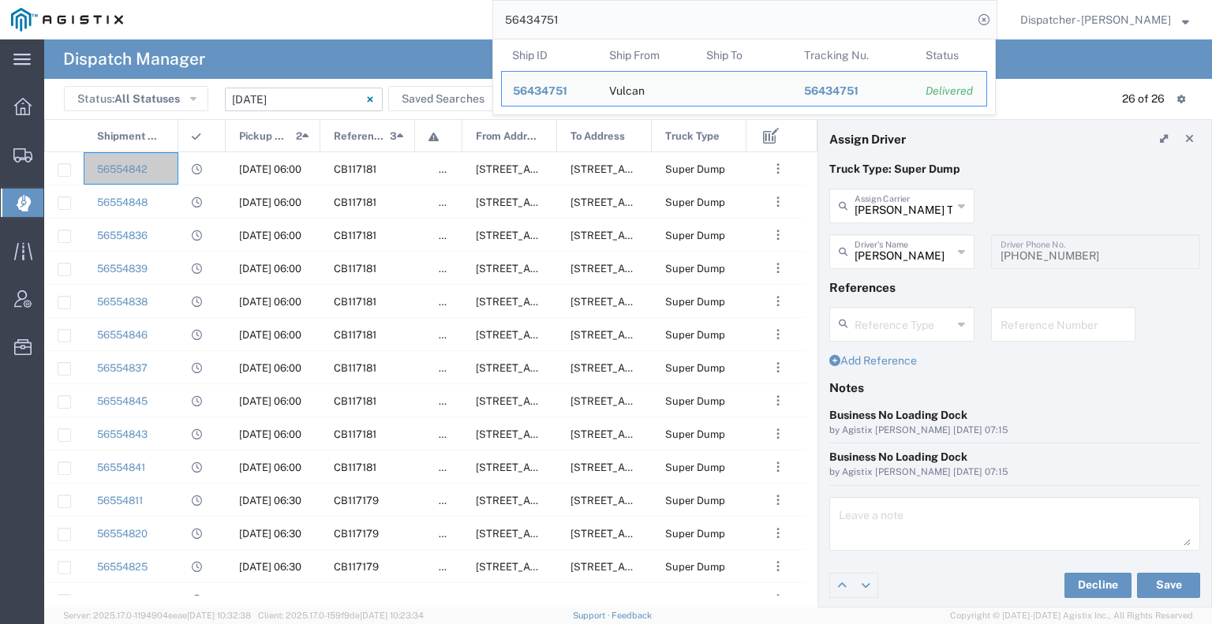
type input "5"
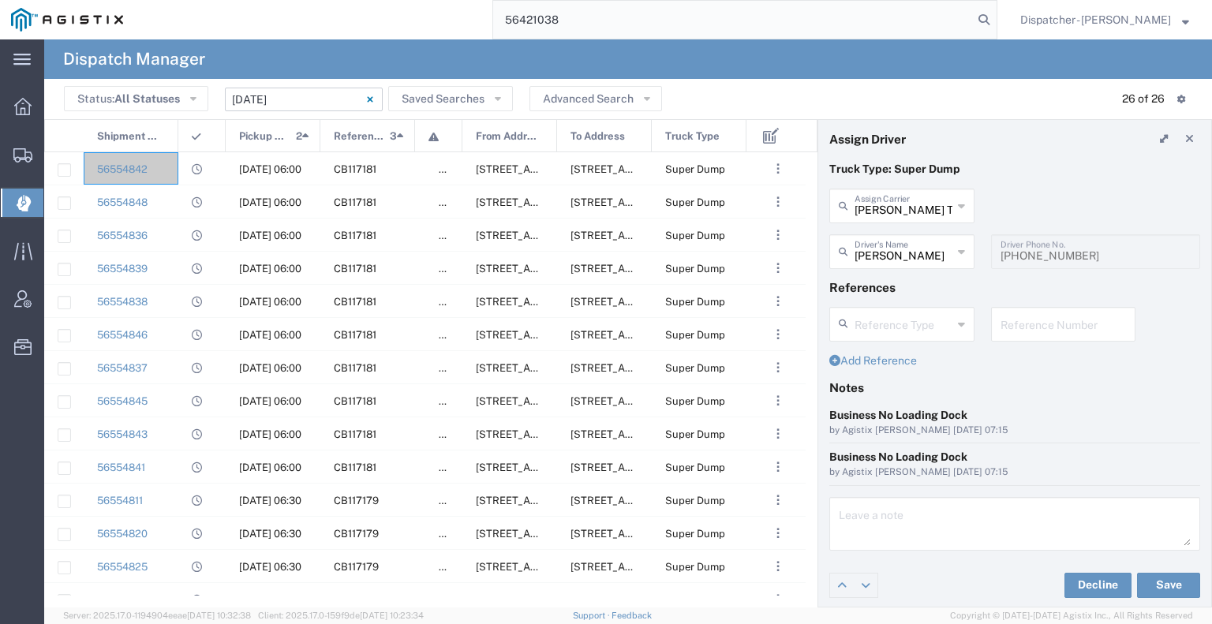
type input "56421038"
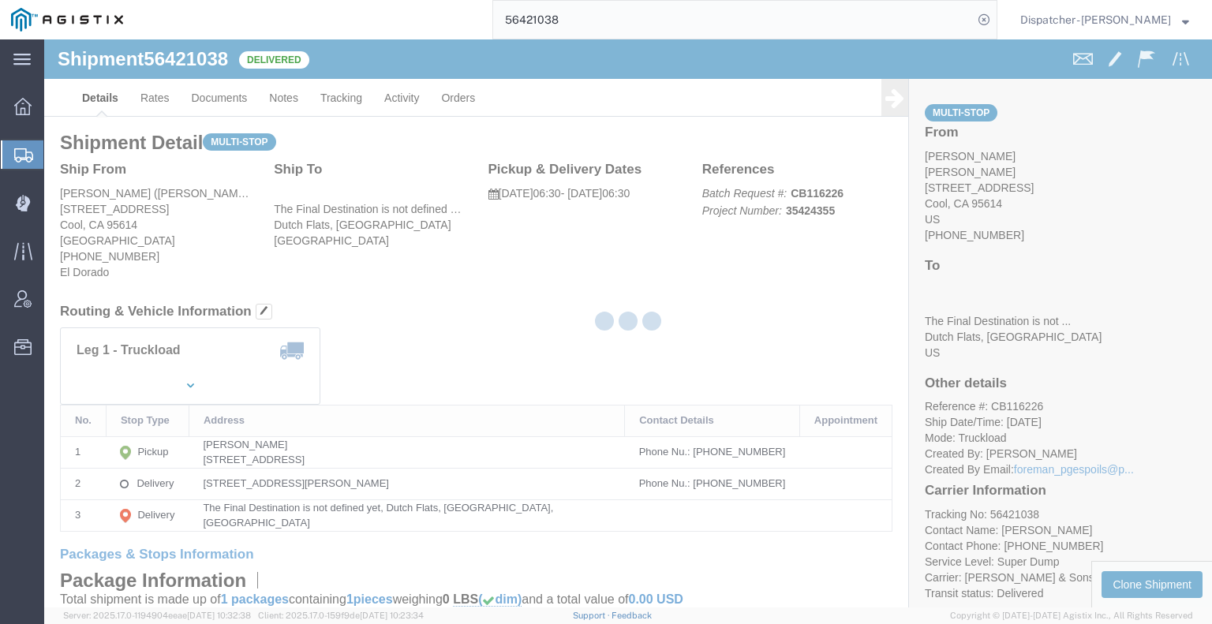
click at [225, 93] on div at bounding box center [628, 323] width 1168 height 568
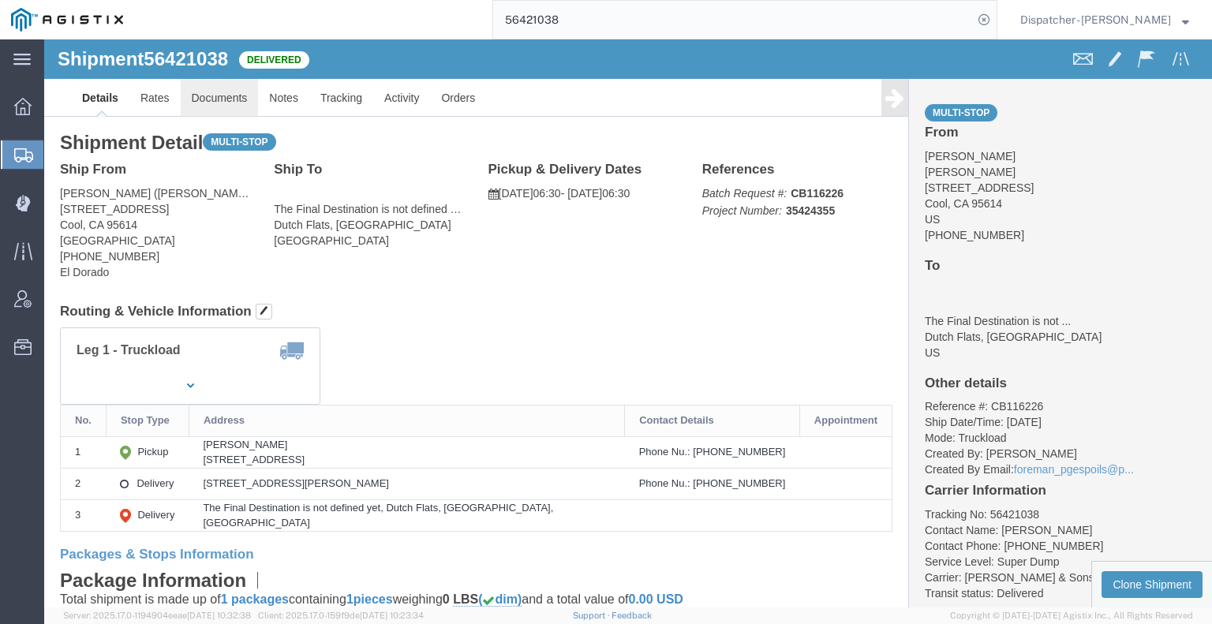
click link "Documents"
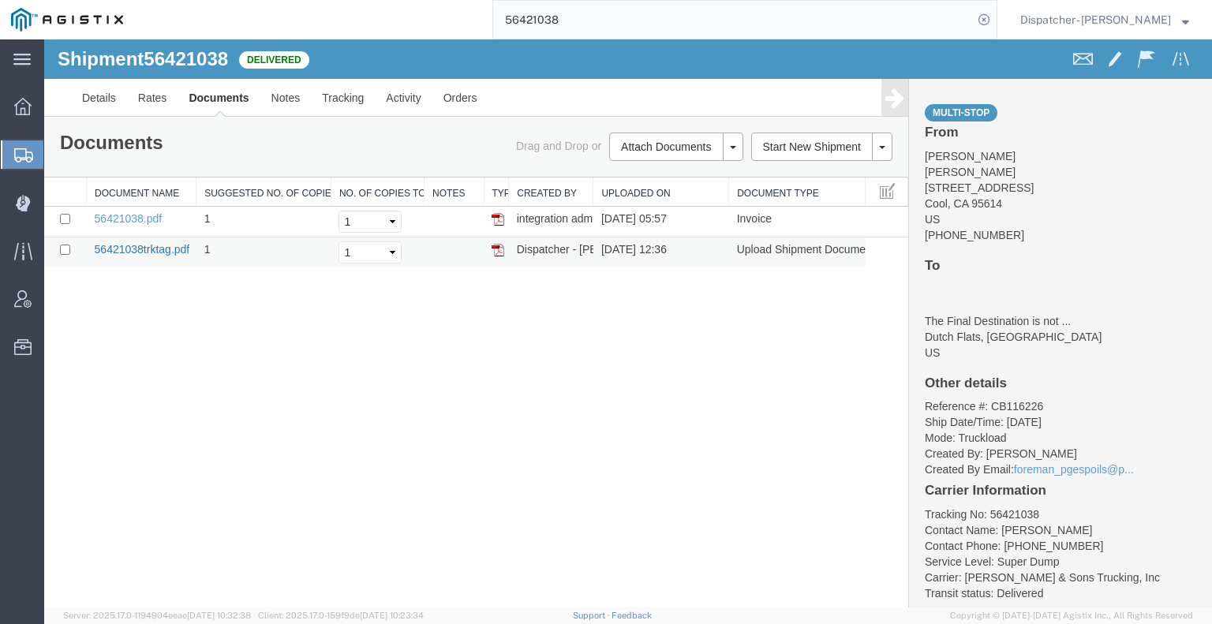
click at [157, 252] on link "56421038trktag.pdf" at bounding box center [142, 249] width 95 height 13
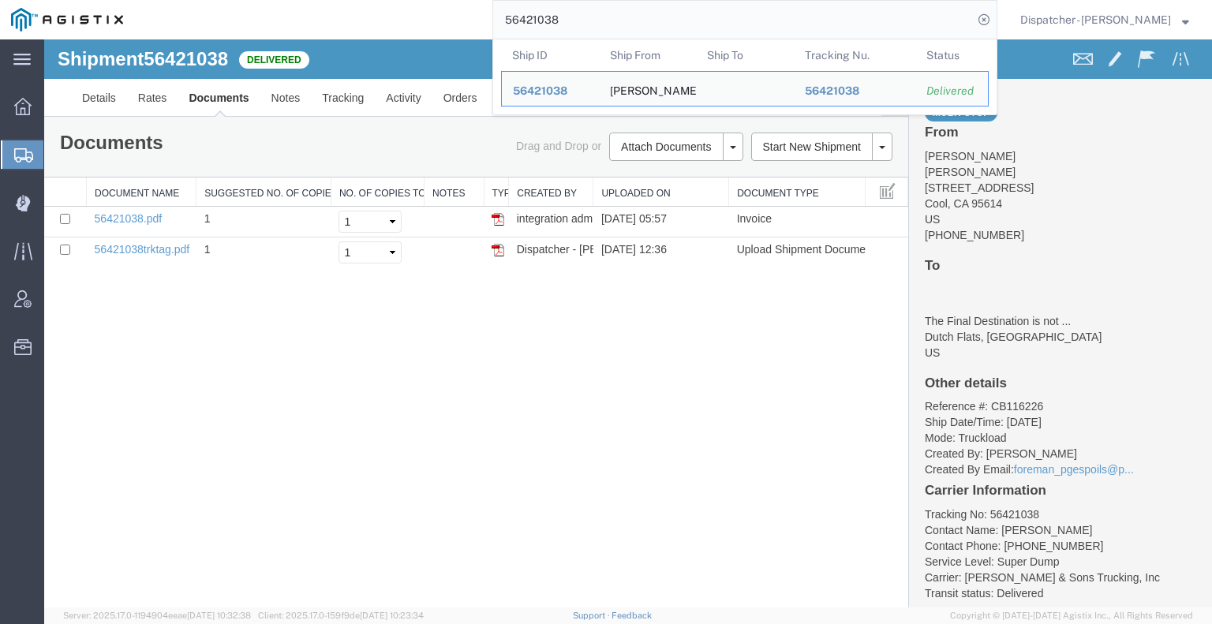
drag, startPoint x: 602, startPoint y: 18, endPoint x: 451, endPoint y: 10, distance: 151.0
click at [477, 10] on div "56421038 Ship ID Ship From Ship To Tracking Nu. Status Ship ID 56421038 Ship Fr…" at bounding box center [565, 19] width 863 height 39
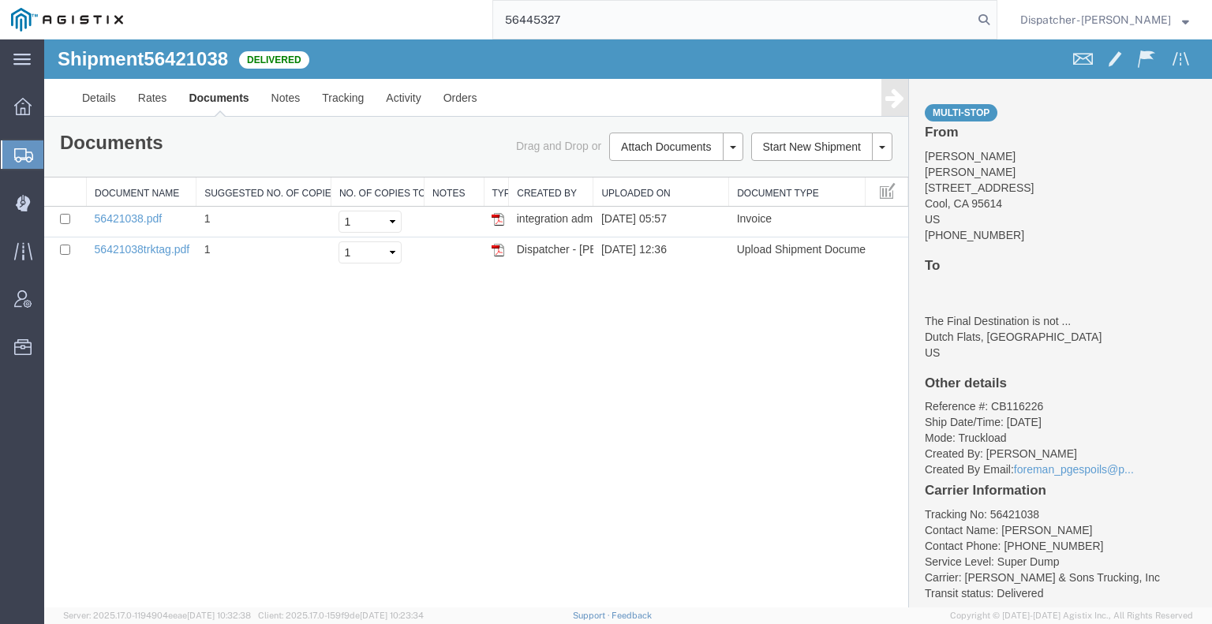
type input "56445327"
